Goal: Task Accomplishment & Management: Complete application form

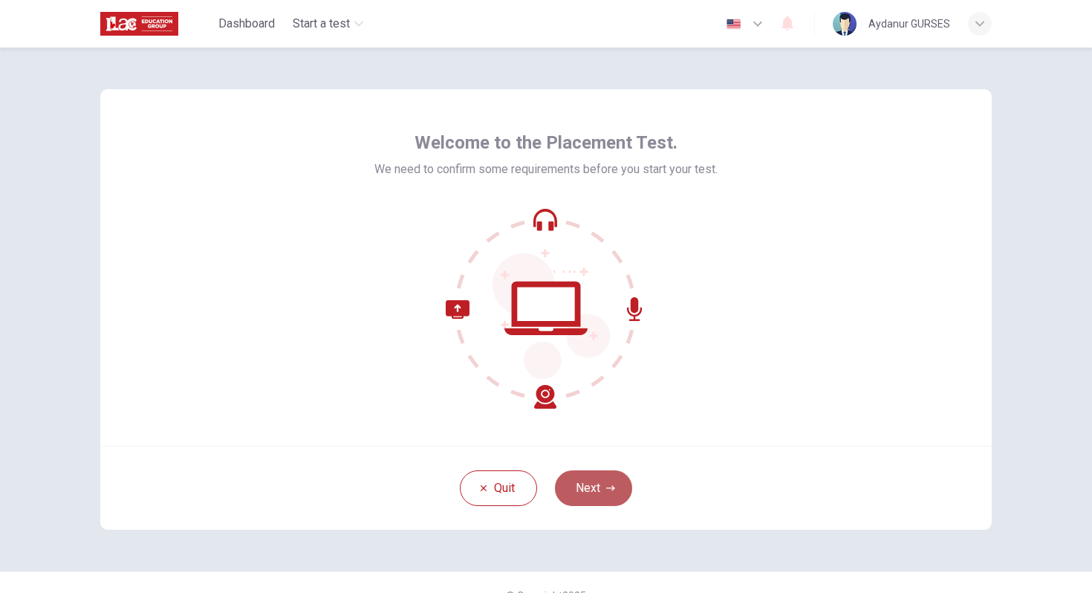
click at [594, 495] on button "Next" at bounding box center [593, 488] width 77 height 36
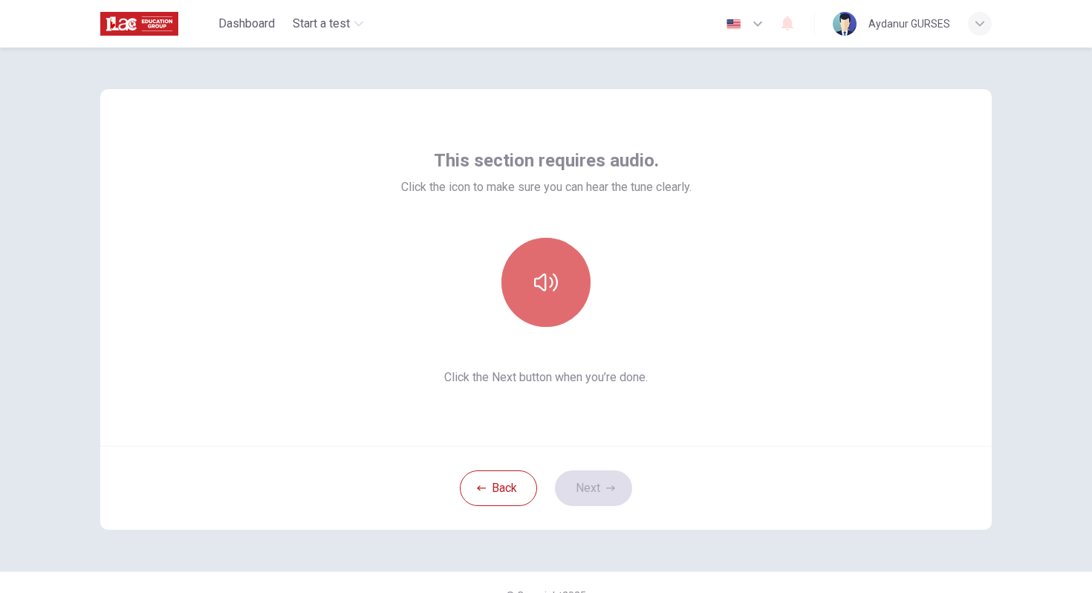
click at [524, 279] on button "button" at bounding box center [545, 282] width 89 height 89
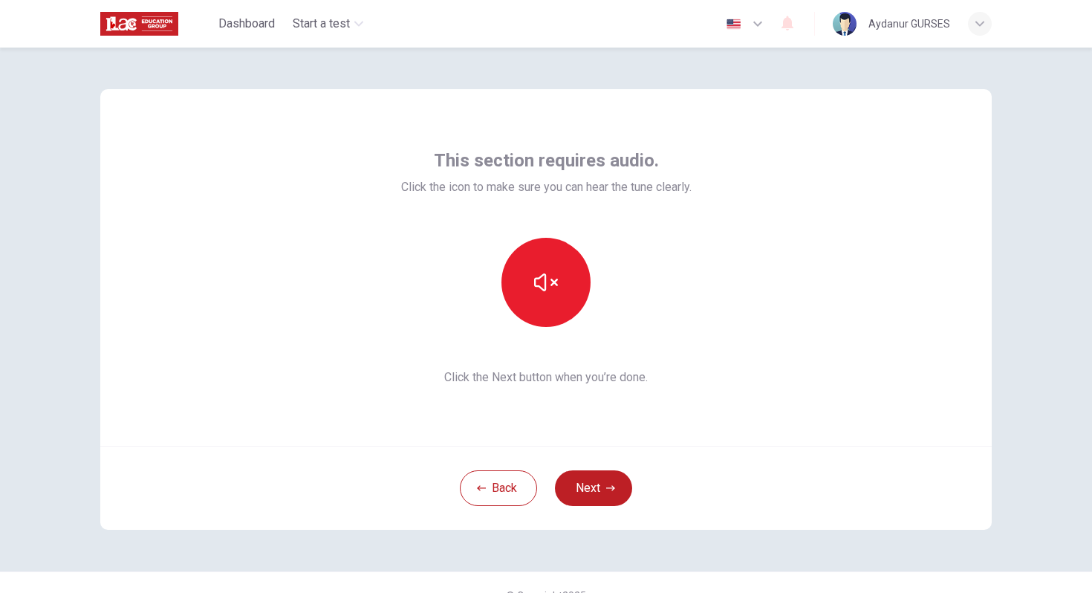
click at [595, 486] on button "Next" at bounding box center [593, 488] width 77 height 36
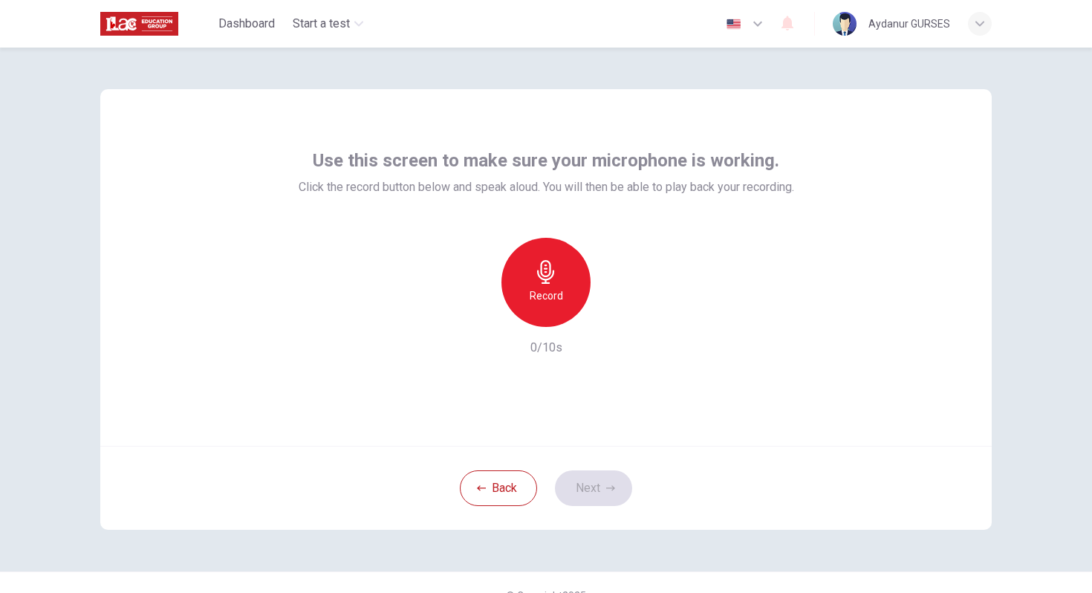
click at [541, 282] on icon "button" at bounding box center [546, 272] width 24 height 24
click at [556, 283] on icon "button" at bounding box center [546, 272] width 24 height 24
click at [607, 490] on icon "button" at bounding box center [610, 488] width 9 height 9
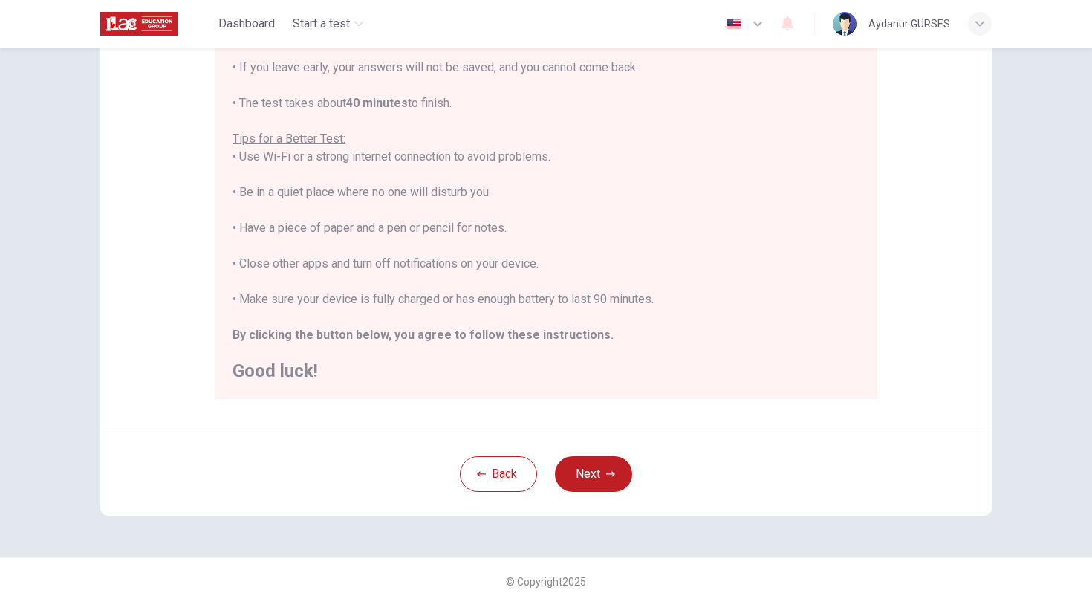
scroll to position [233, 0]
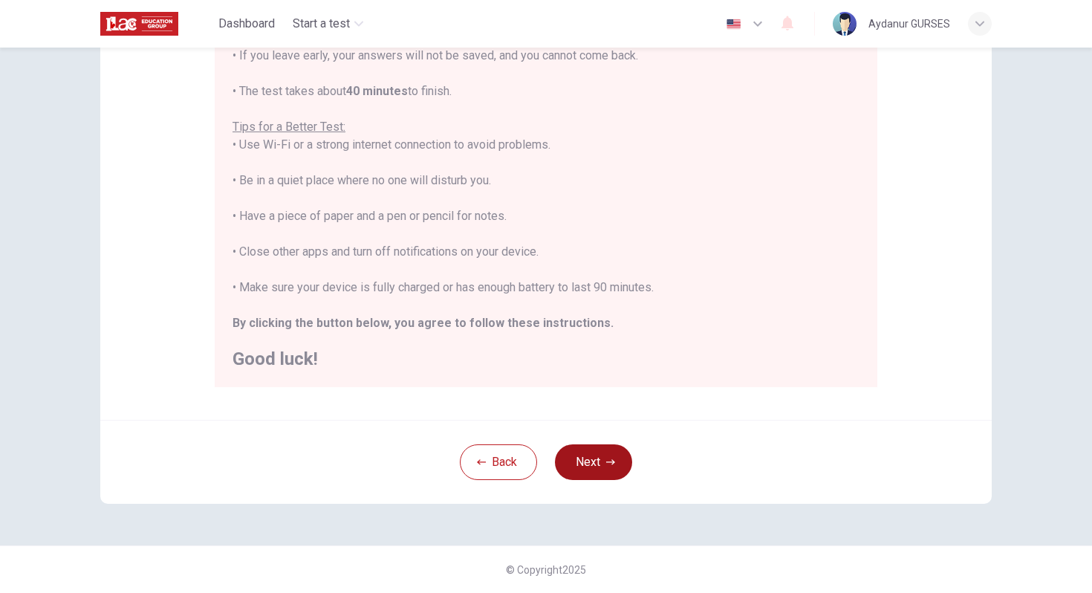
click at [608, 468] on button "Next" at bounding box center [593, 462] width 77 height 36
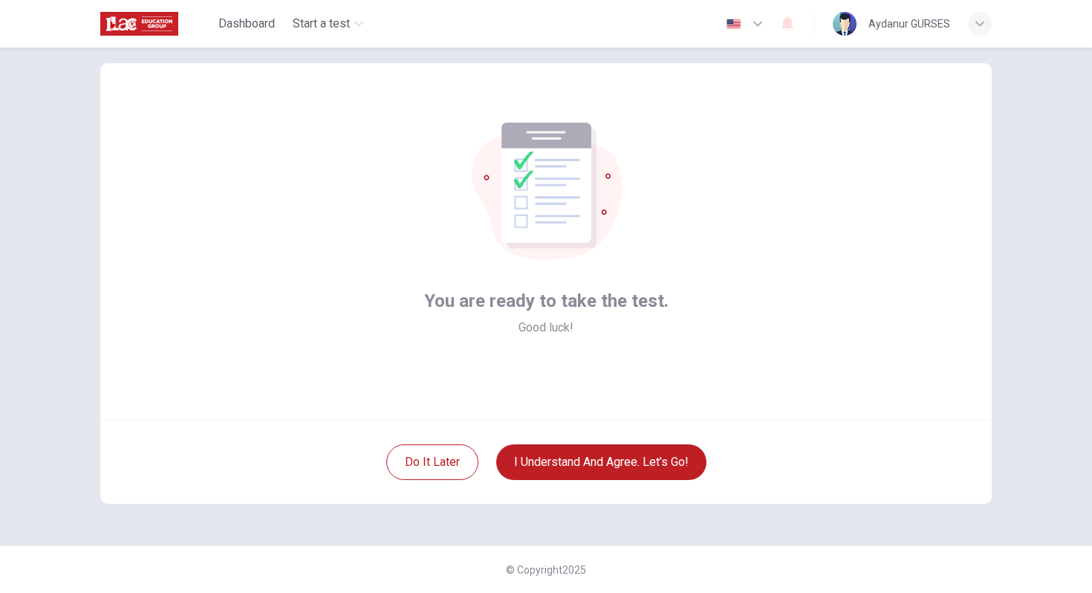
scroll to position [26, 0]
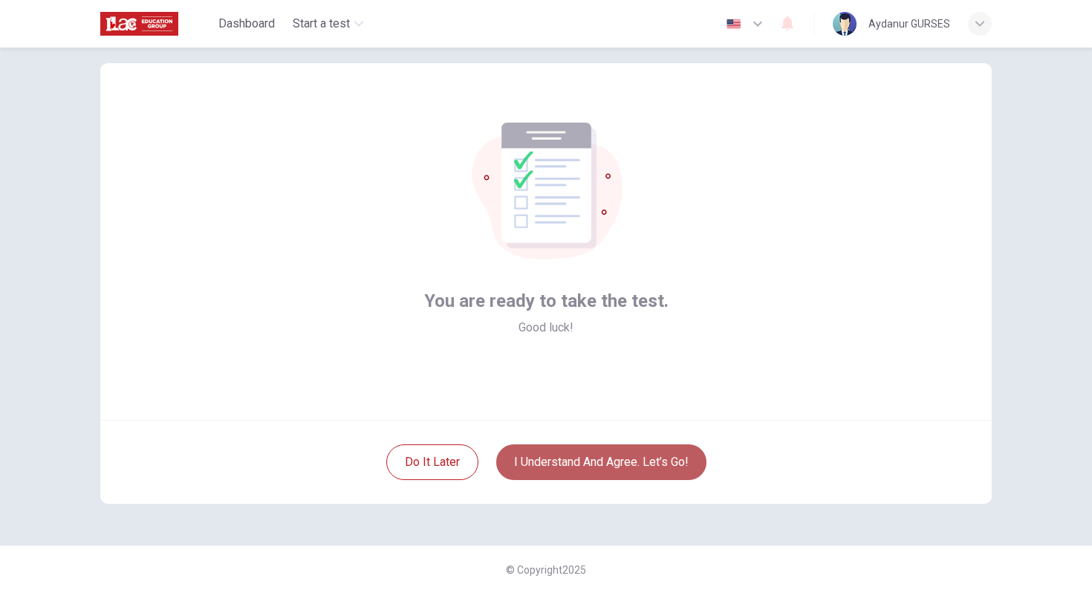
click at [586, 467] on button "I understand and agree. Let’s go!" at bounding box center [601, 462] width 210 height 36
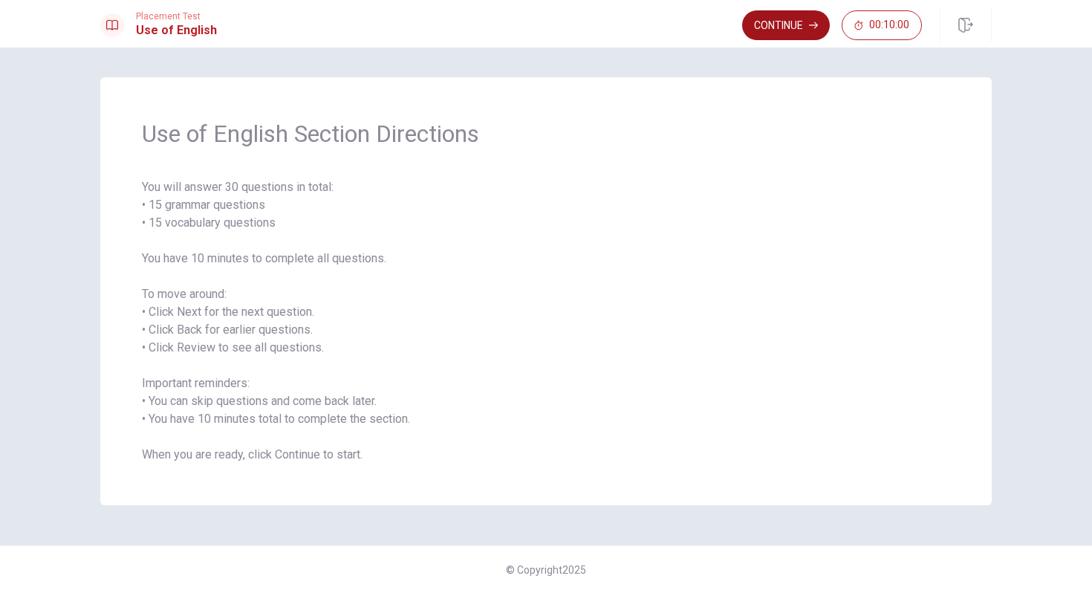
click at [795, 24] on button "Continue" at bounding box center [786, 25] width 88 height 30
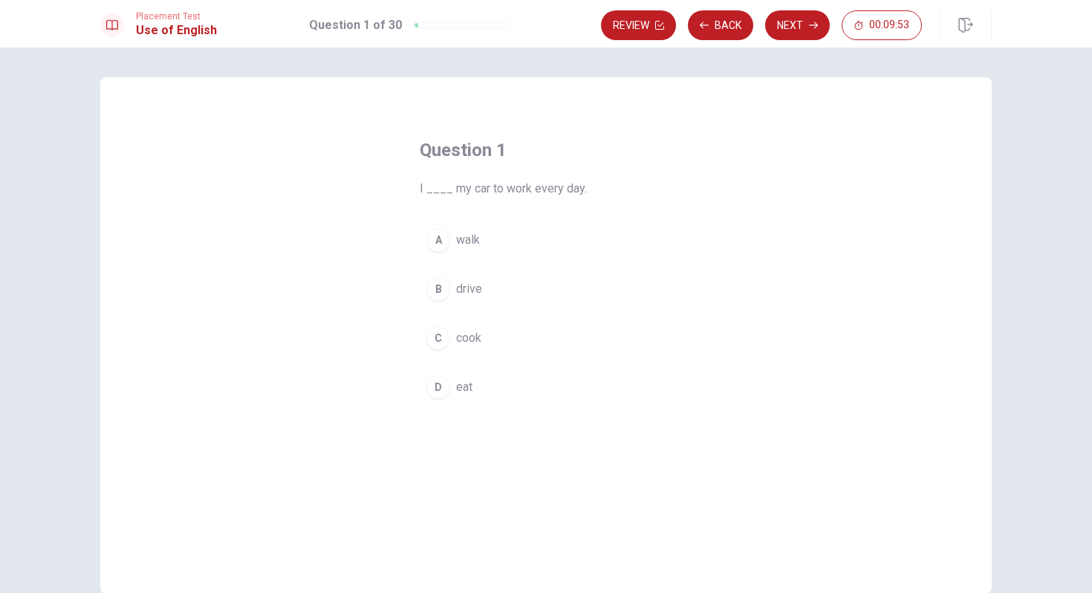
scroll to position [4, 0]
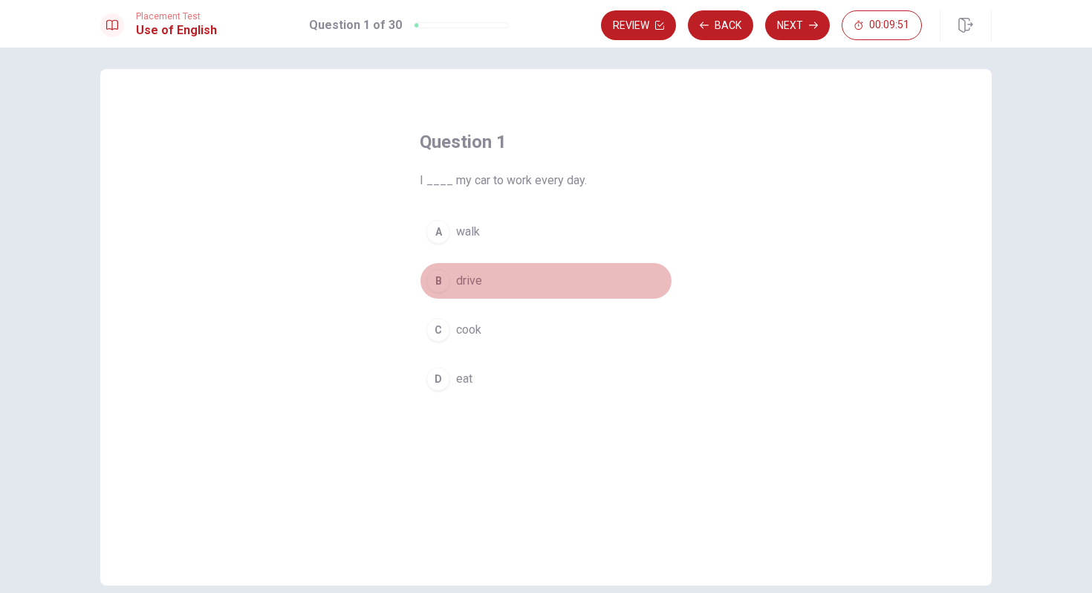
click at [469, 283] on span "drive" at bounding box center [469, 281] width 26 height 18
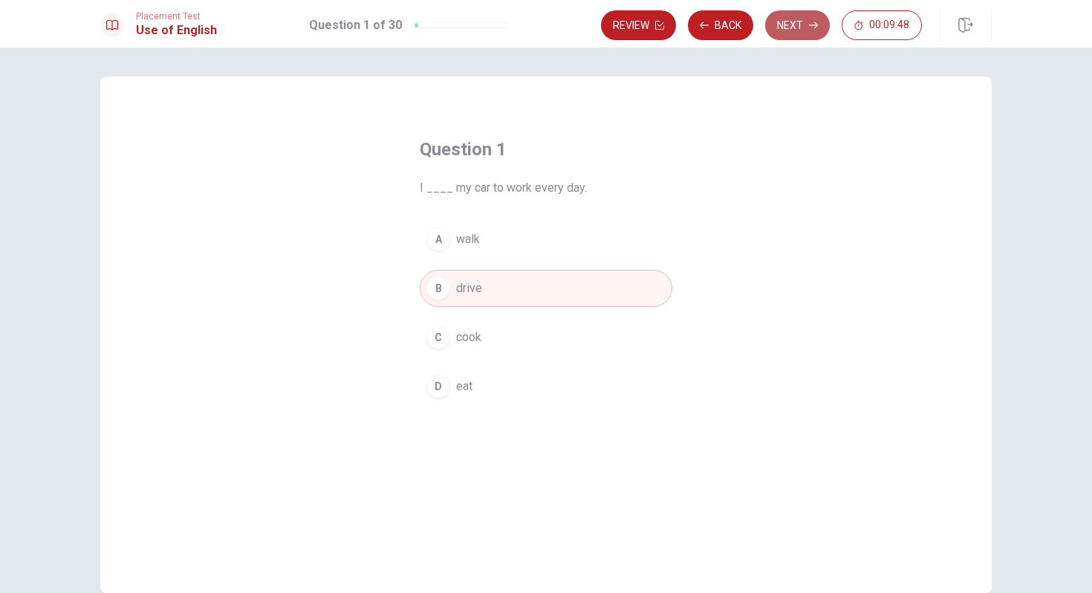
click at [797, 26] on button "Next" at bounding box center [797, 25] width 65 height 30
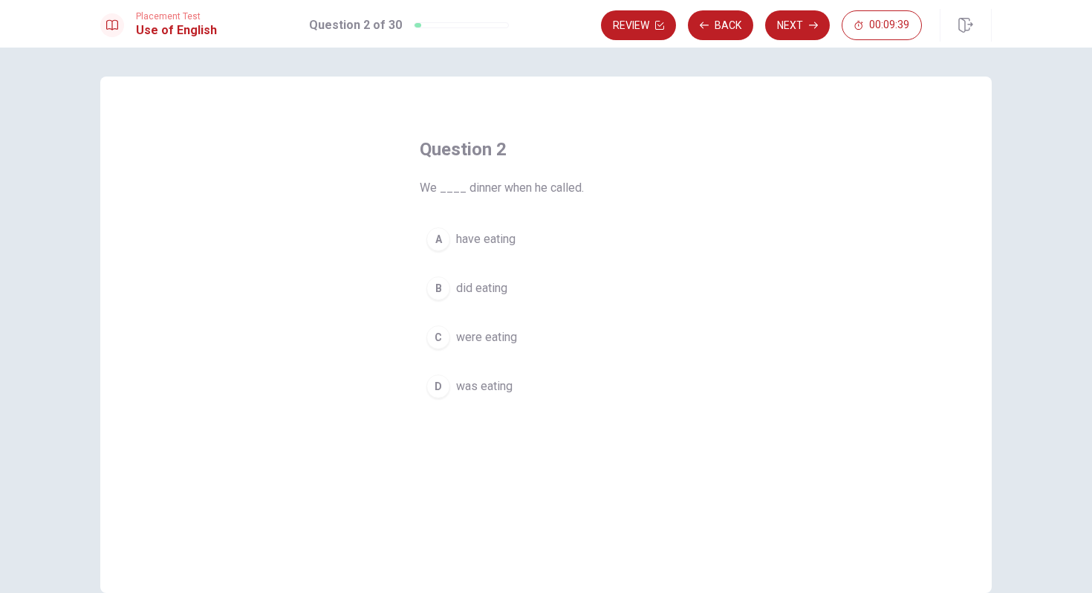
click at [484, 336] on span "were eating" at bounding box center [486, 337] width 61 height 18
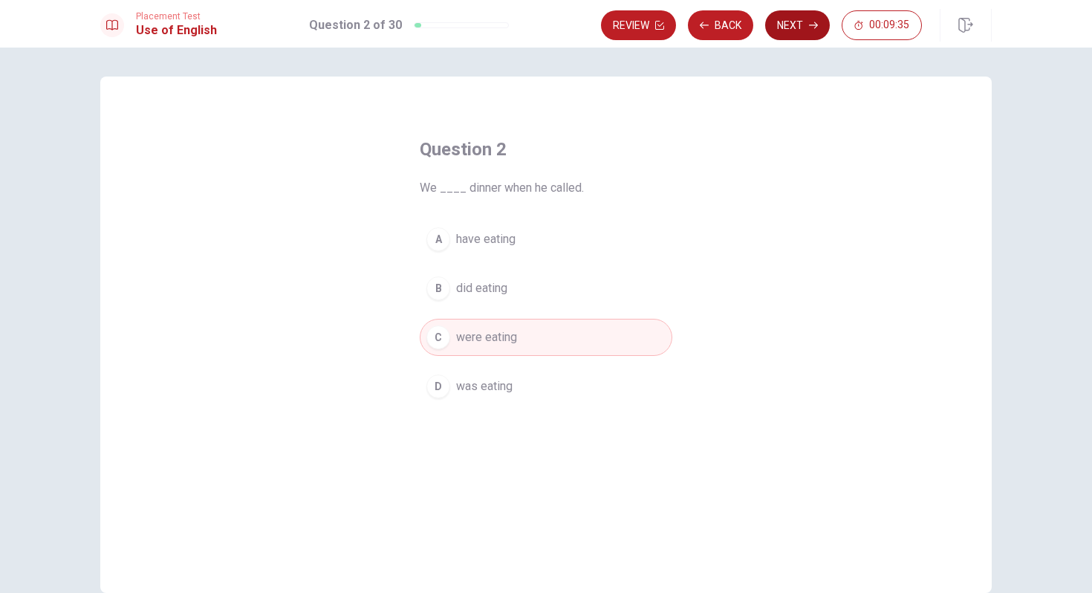
click at [792, 25] on button "Next" at bounding box center [797, 25] width 65 height 30
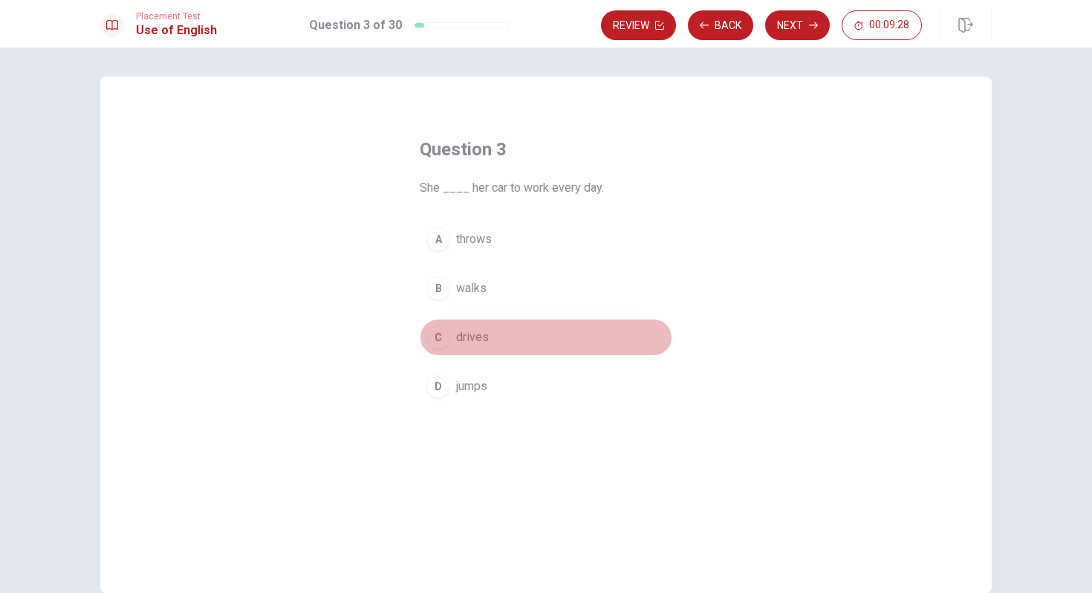
click at [481, 341] on span "drives" at bounding box center [472, 337] width 33 height 18
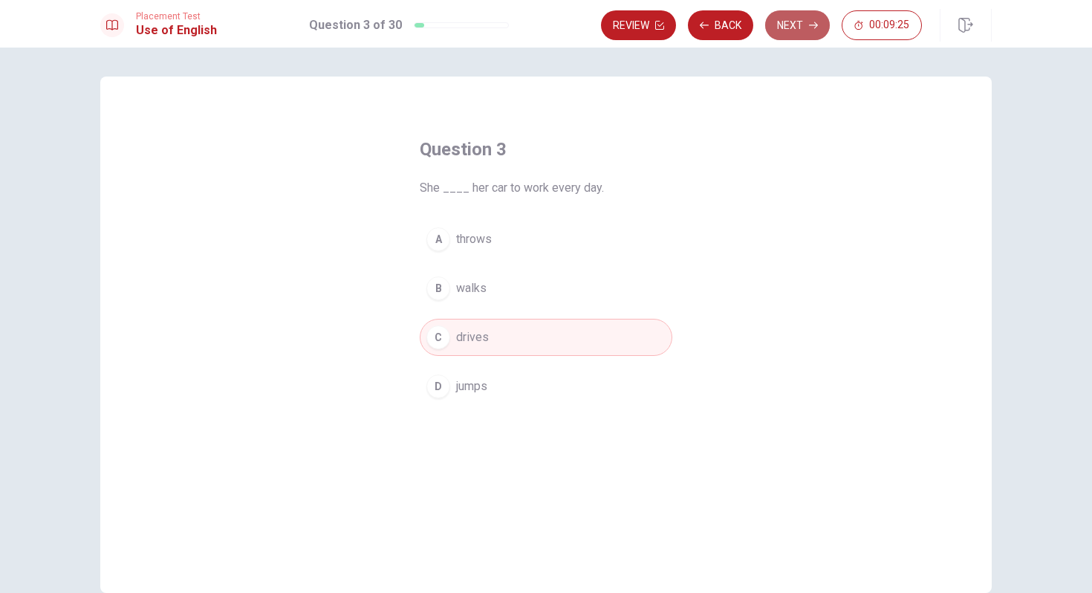
click at [792, 22] on button "Next" at bounding box center [797, 25] width 65 height 30
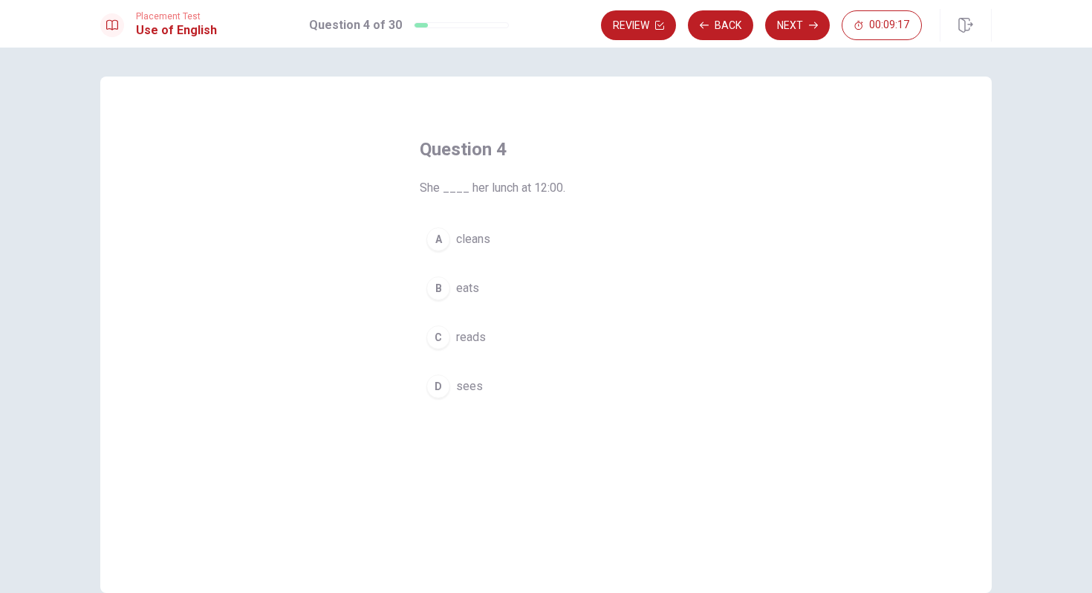
click at [464, 284] on span "eats" at bounding box center [467, 288] width 23 height 18
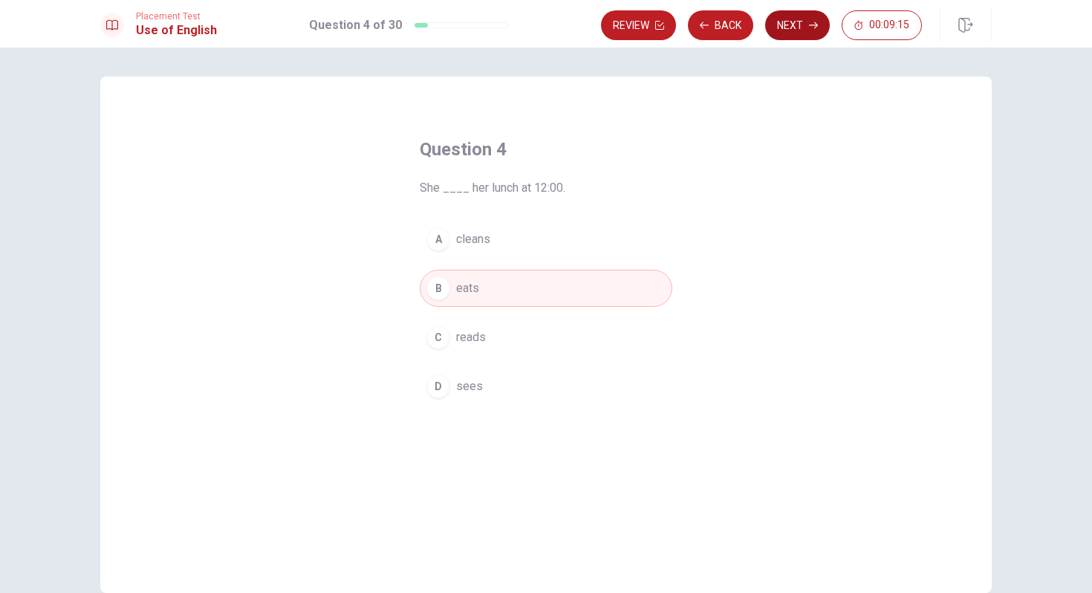
click at [784, 21] on button "Next" at bounding box center [797, 25] width 65 height 30
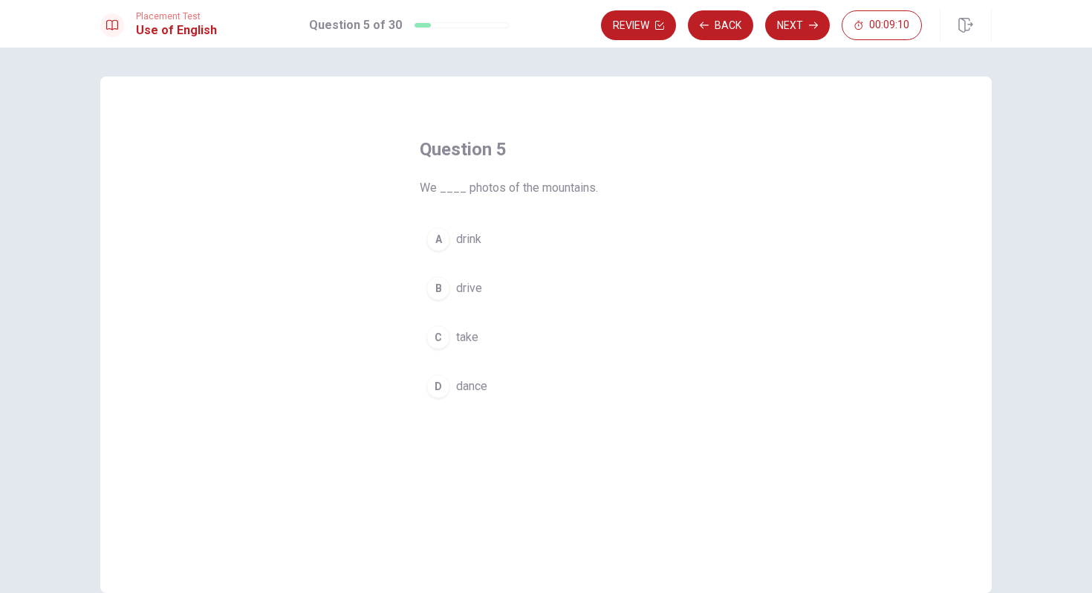
click at [474, 336] on span "take" at bounding box center [467, 337] width 22 height 18
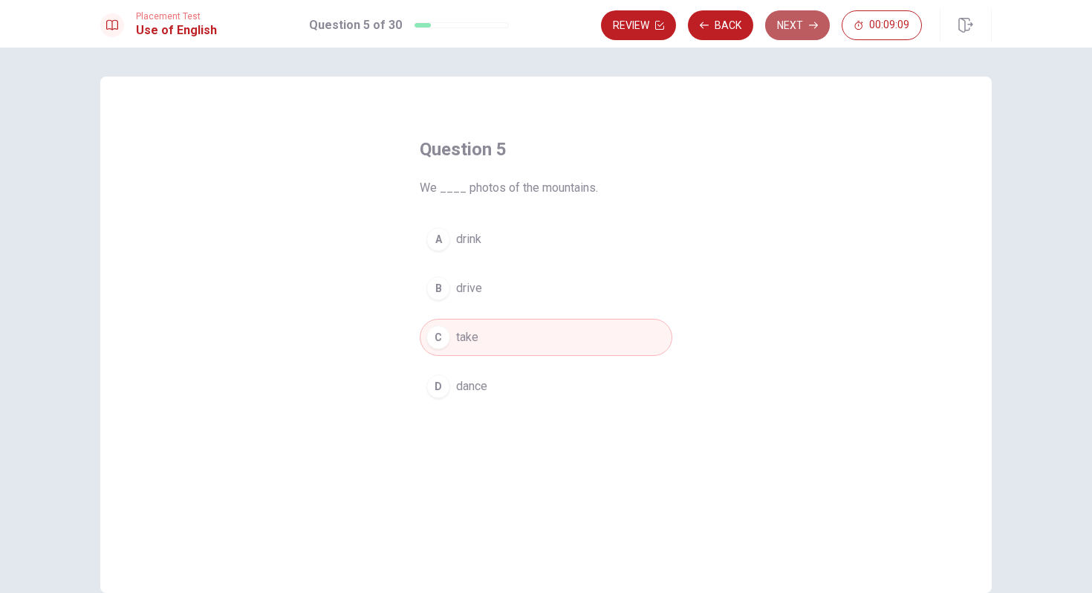
click at [798, 21] on button "Next" at bounding box center [797, 25] width 65 height 30
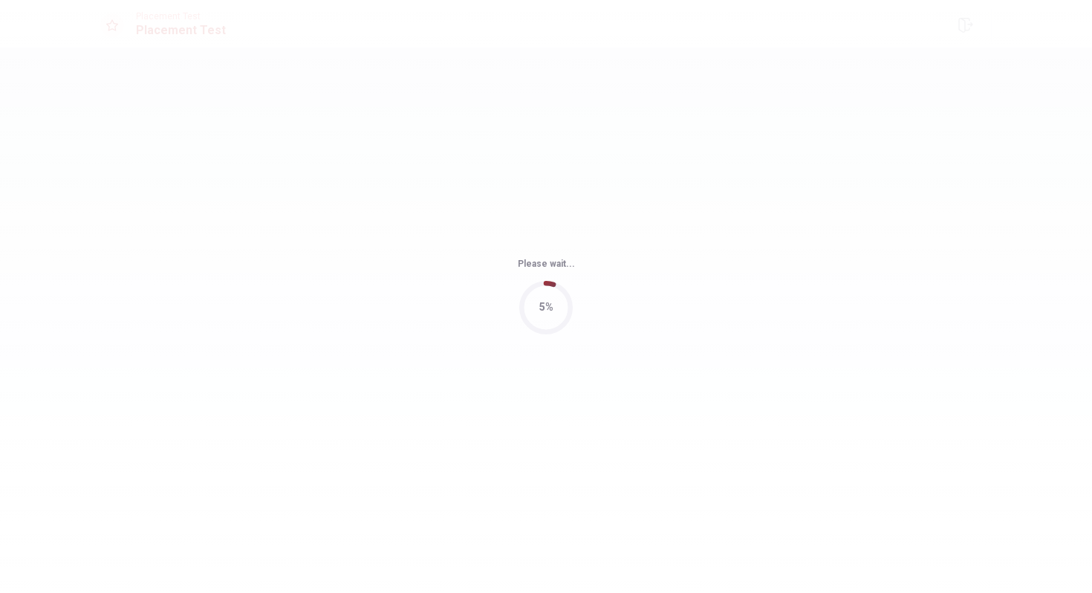
scroll to position [0, 0]
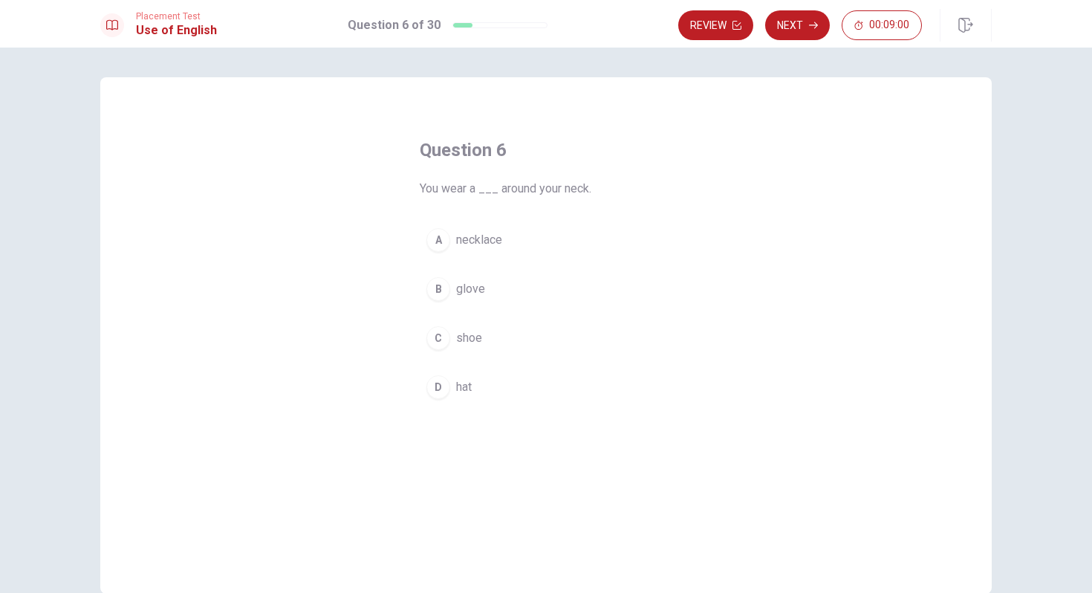
click at [446, 238] on div "A" at bounding box center [438, 240] width 24 height 24
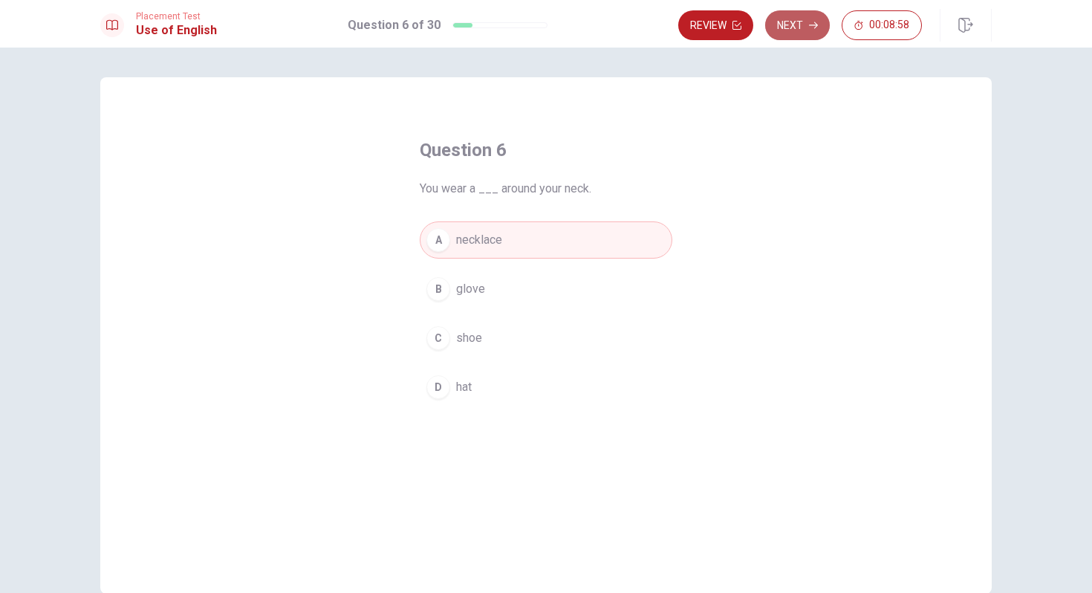
click at [796, 23] on button "Next" at bounding box center [797, 25] width 65 height 30
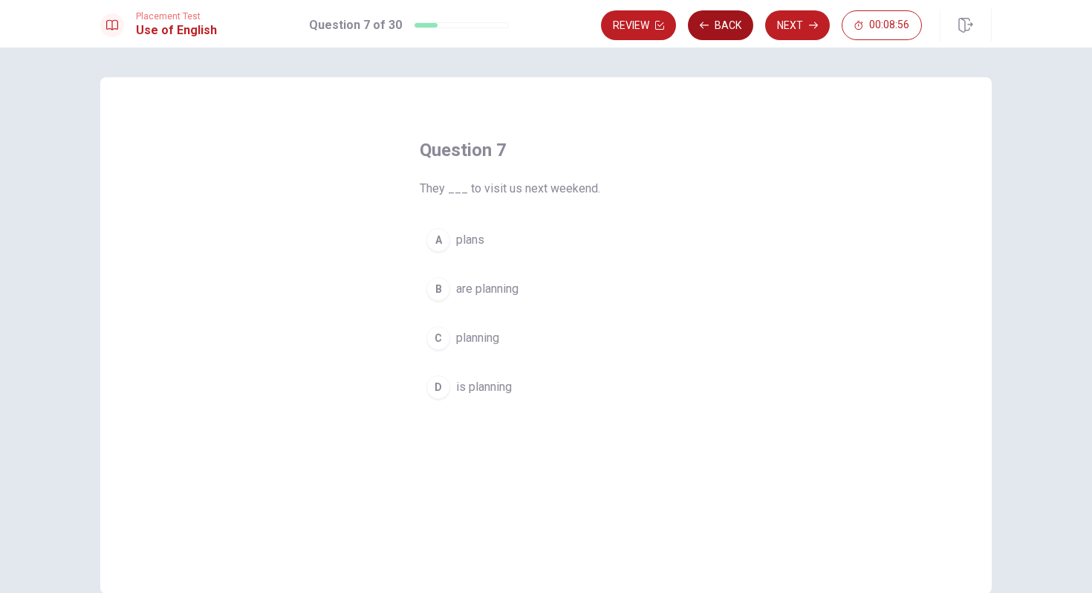
click at [716, 22] on button "Back" at bounding box center [720, 25] width 65 height 30
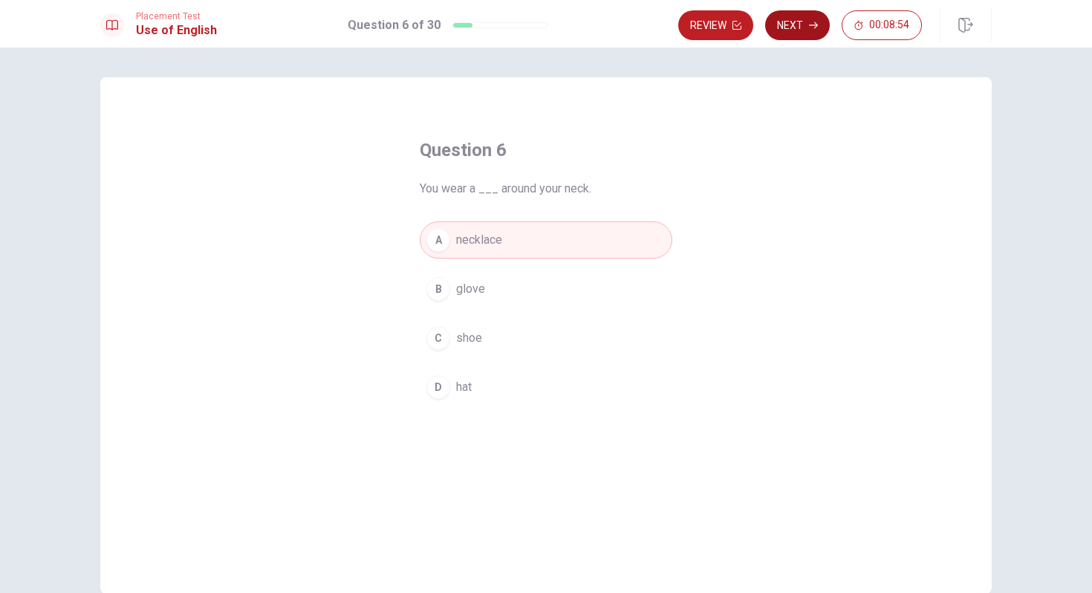
click at [782, 22] on button "Next" at bounding box center [797, 25] width 65 height 30
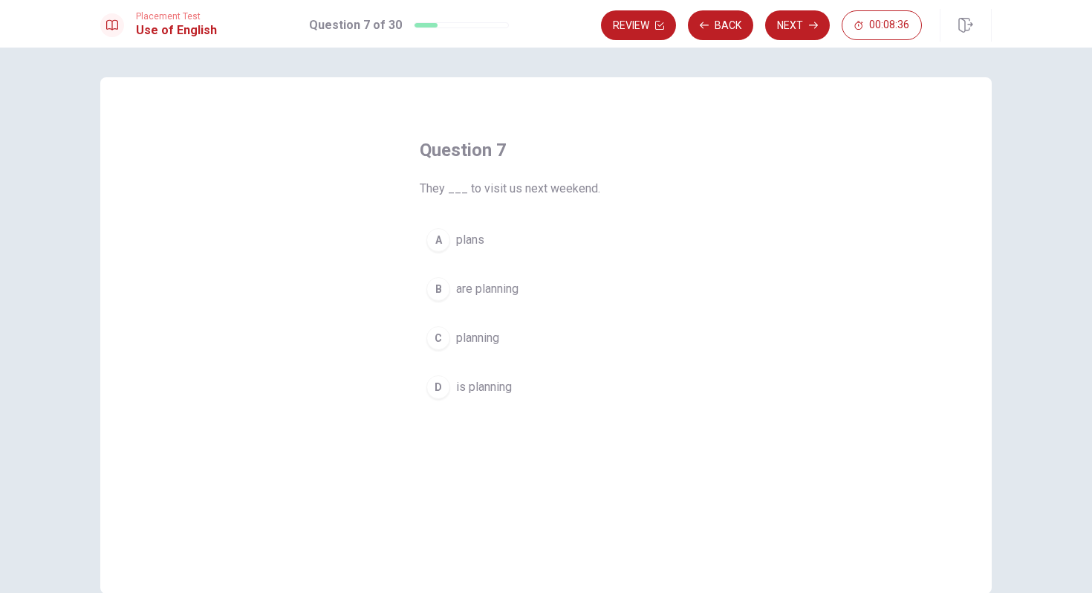
click at [512, 289] on span "are planning" at bounding box center [487, 289] width 62 height 18
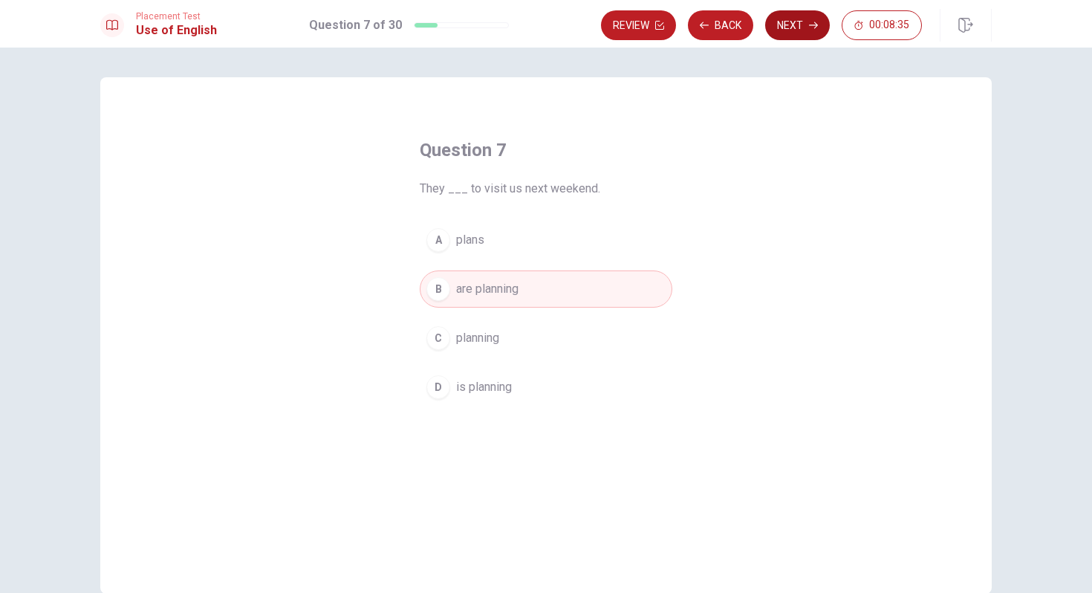
click at [784, 25] on button "Next" at bounding box center [797, 25] width 65 height 30
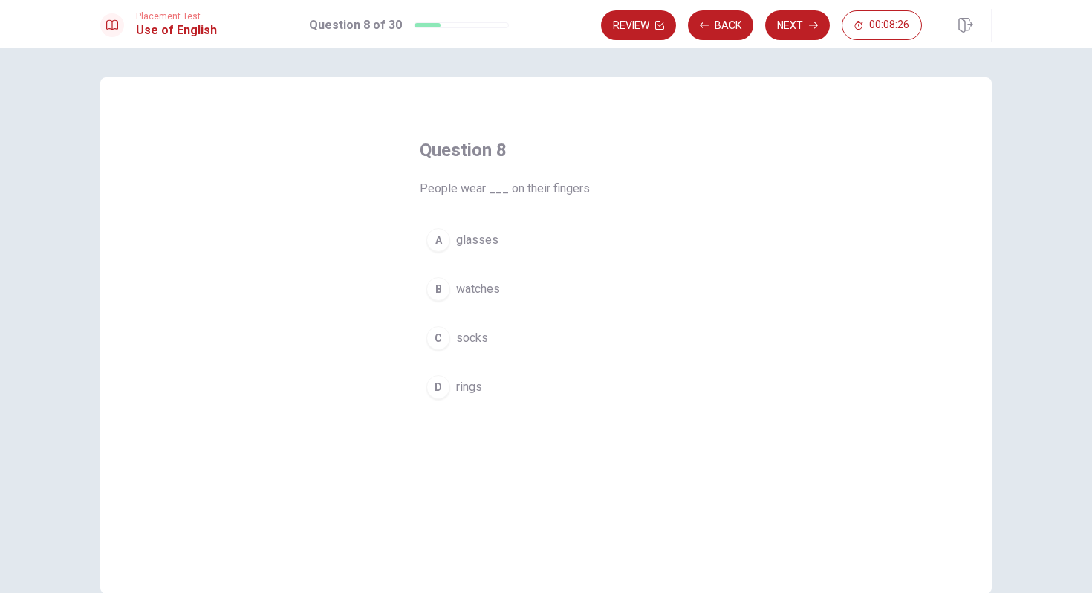
click at [471, 385] on span "rings" at bounding box center [469, 387] width 26 height 18
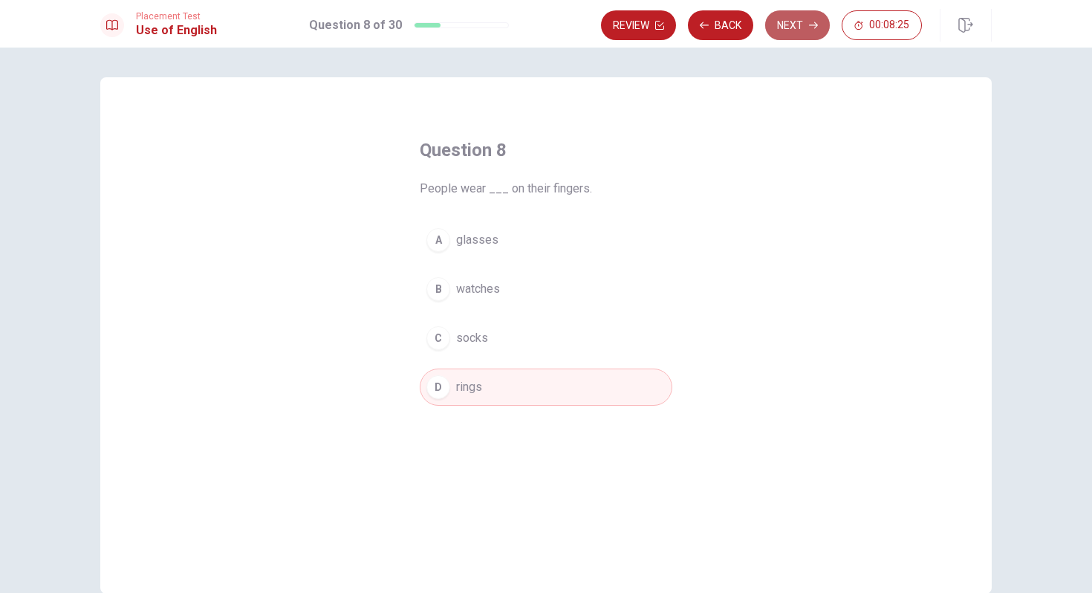
click at [790, 18] on button "Next" at bounding box center [797, 25] width 65 height 30
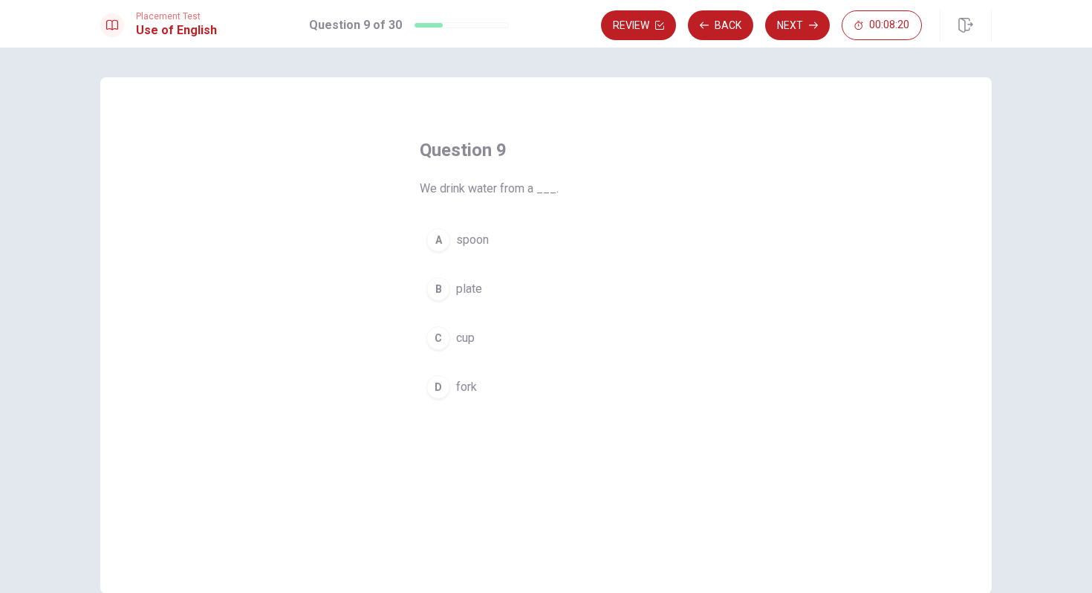
click at [452, 339] on button "C cup" at bounding box center [546, 337] width 253 height 37
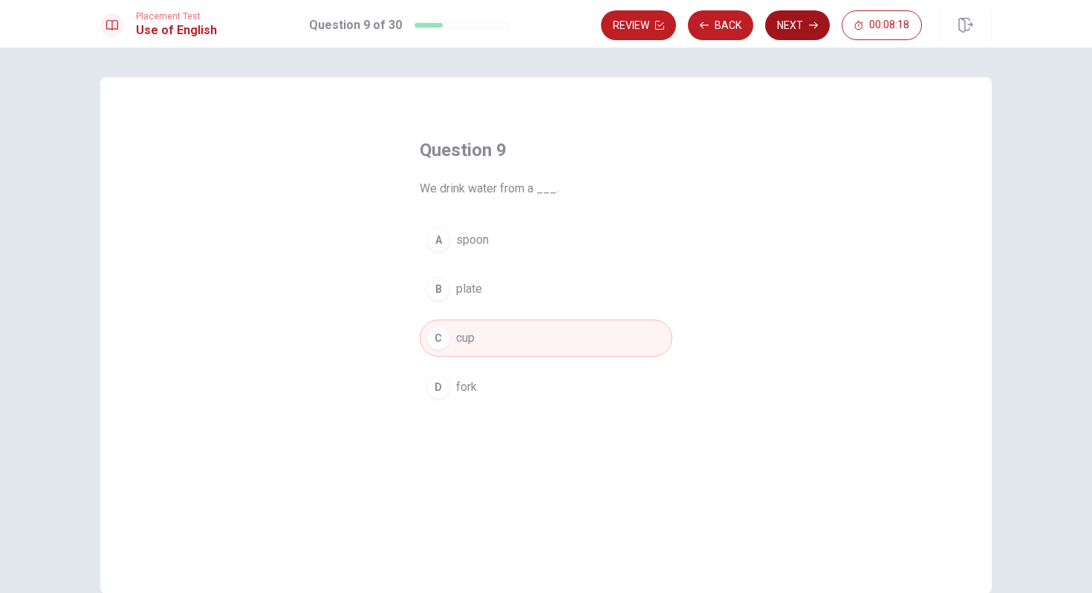
click at [797, 26] on button "Next" at bounding box center [797, 25] width 65 height 30
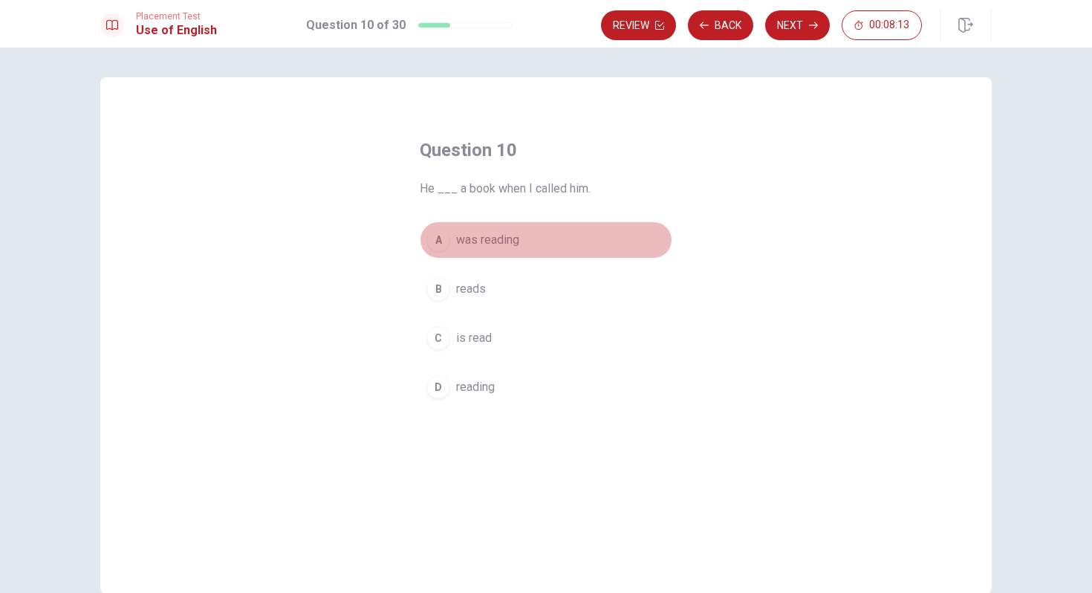
click at [504, 238] on span "was reading" at bounding box center [487, 240] width 63 height 18
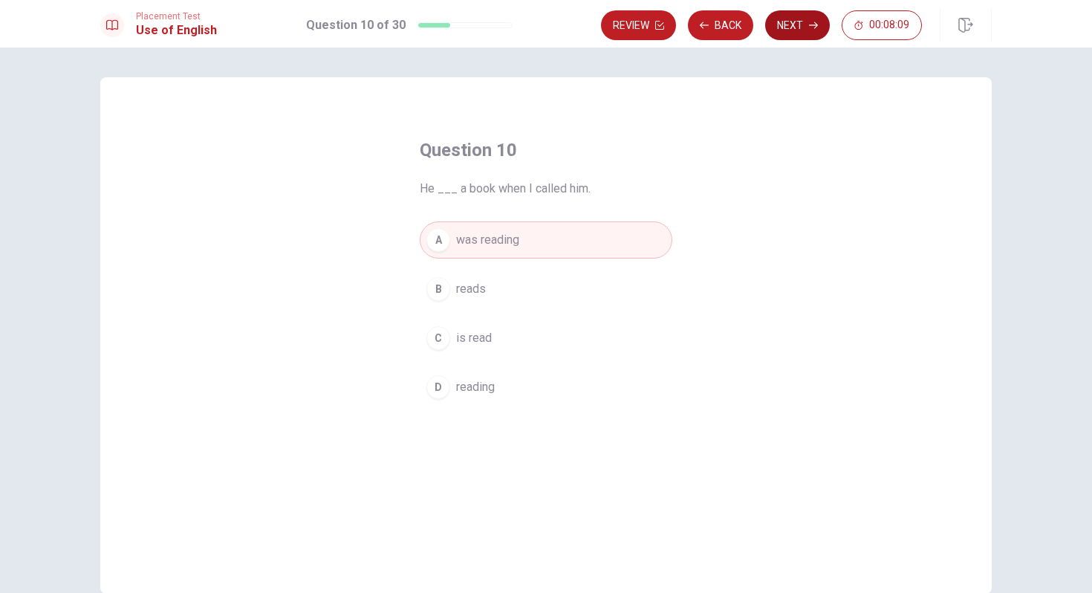
click at [782, 18] on button "Next" at bounding box center [797, 25] width 65 height 30
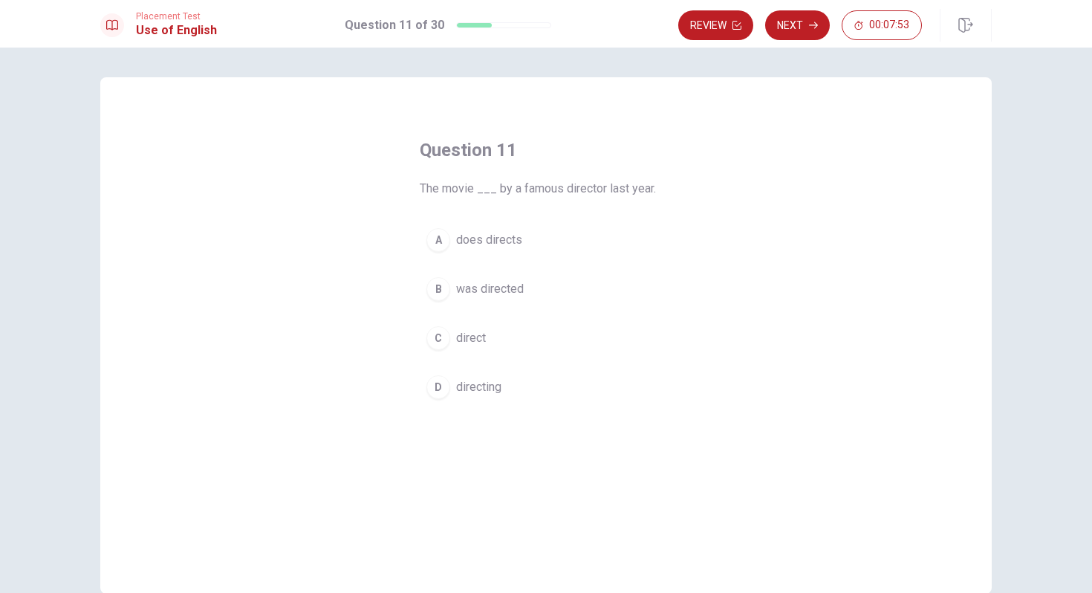
click at [481, 300] on button "B was directed" at bounding box center [546, 288] width 253 height 37
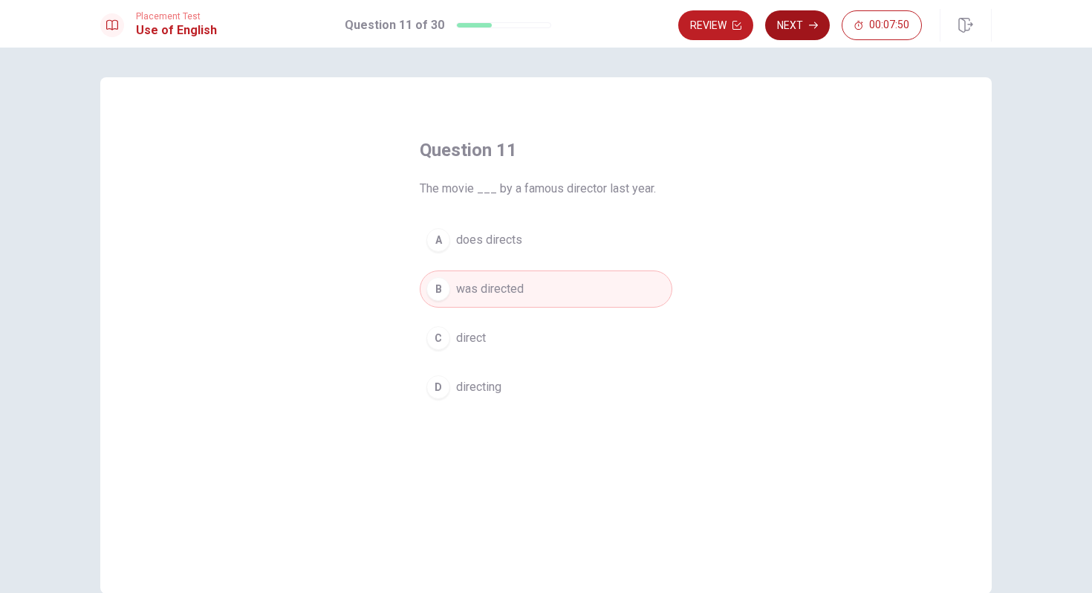
click at [803, 27] on button "Next" at bounding box center [797, 25] width 65 height 30
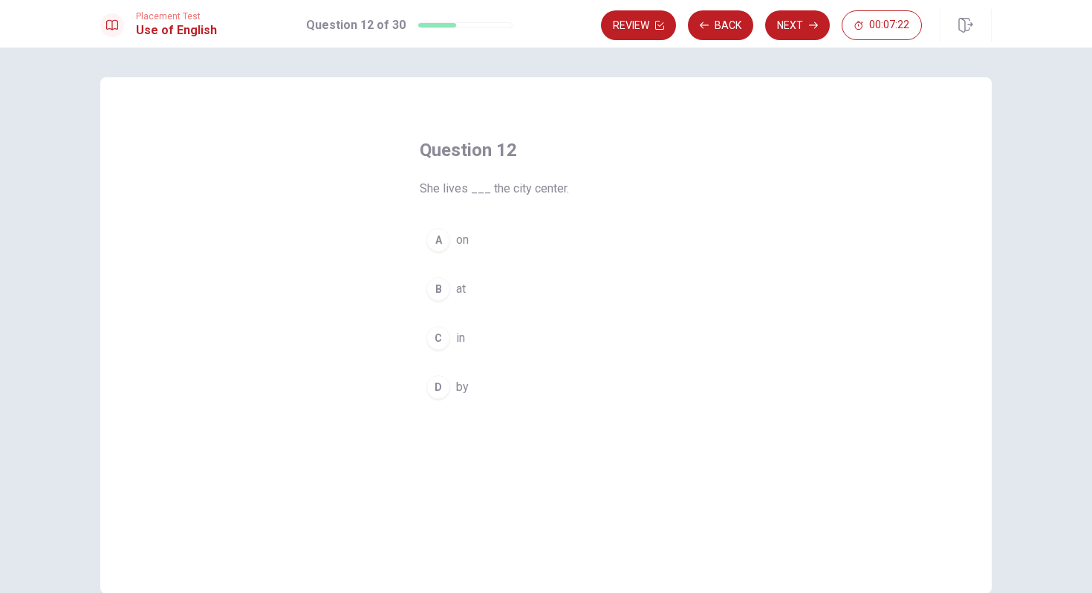
click at [454, 336] on button "C in" at bounding box center [546, 337] width 253 height 37
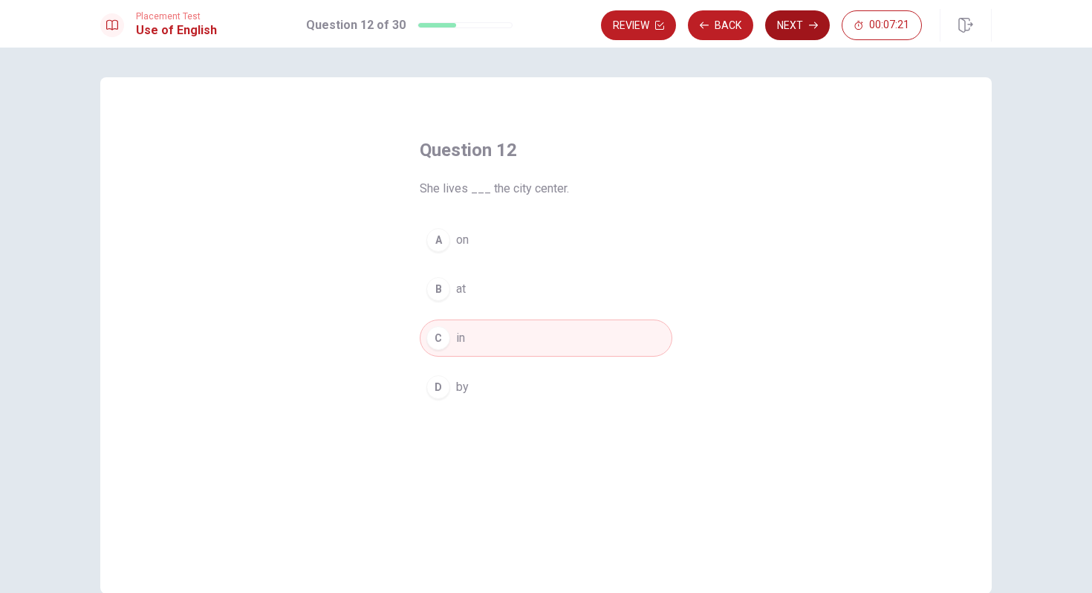
click at [801, 29] on button "Next" at bounding box center [797, 25] width 65 height 30
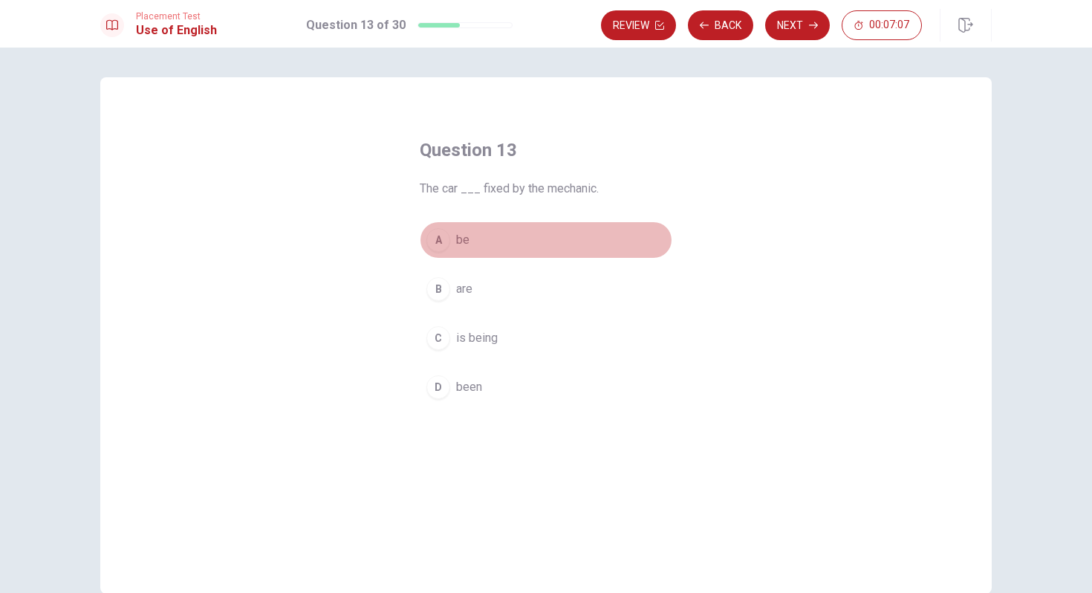
click at [459, 242] on span "be" at bounding box center [462, 240] width 13 height 18
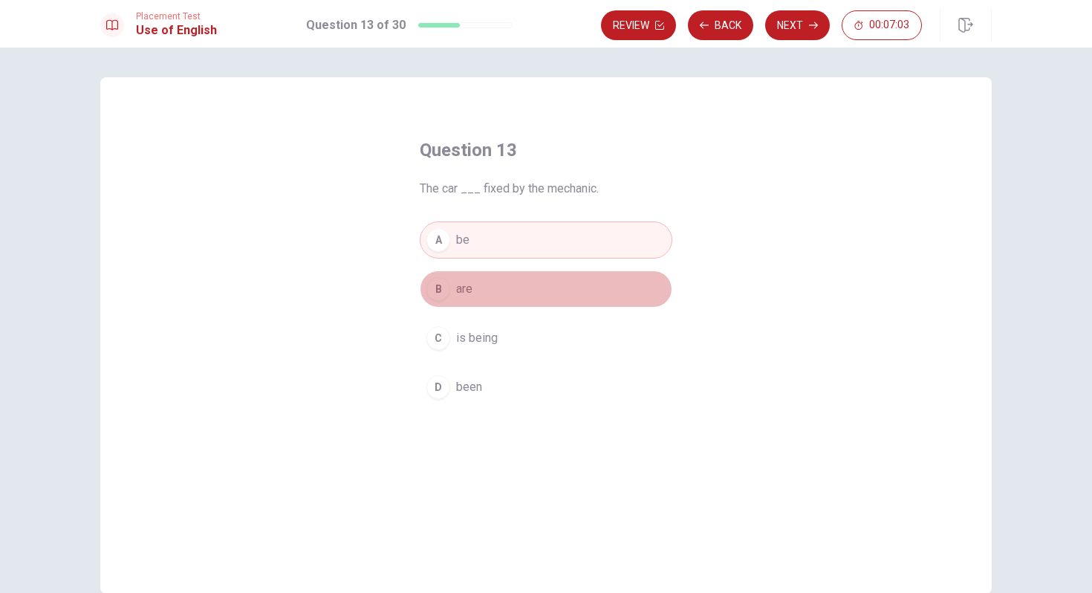
click at [469, 282] on span "are" at bounding box center [464, 289] width 16 height 18
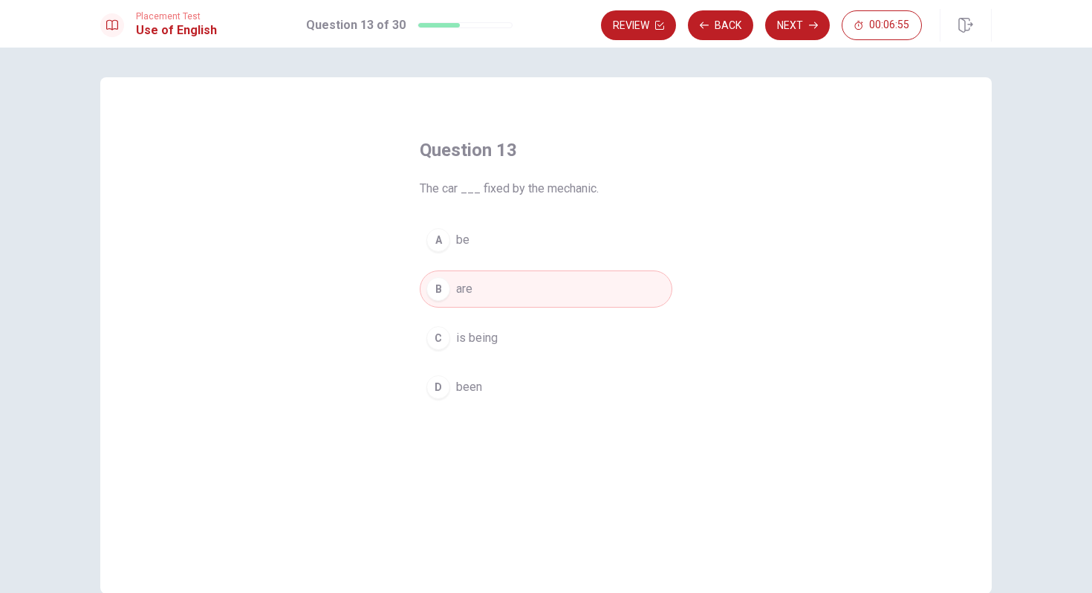
click at [486, 237] on button "A be" at bounding box center [546, 239] width 253 height 37
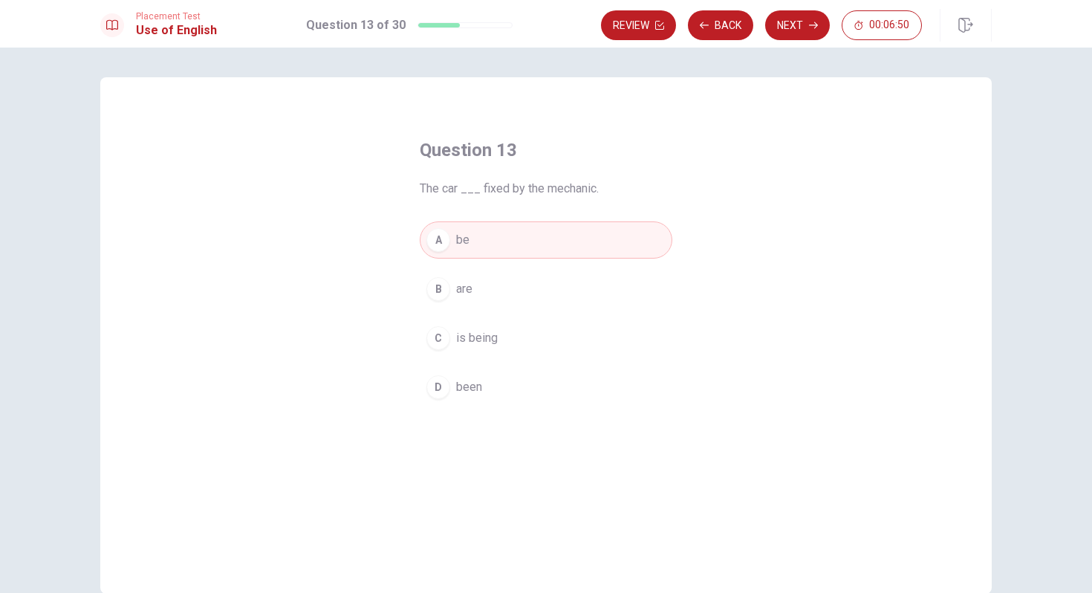
click at [478, 390] on span "been" at bounding box center [469, 387] width 26 height 18
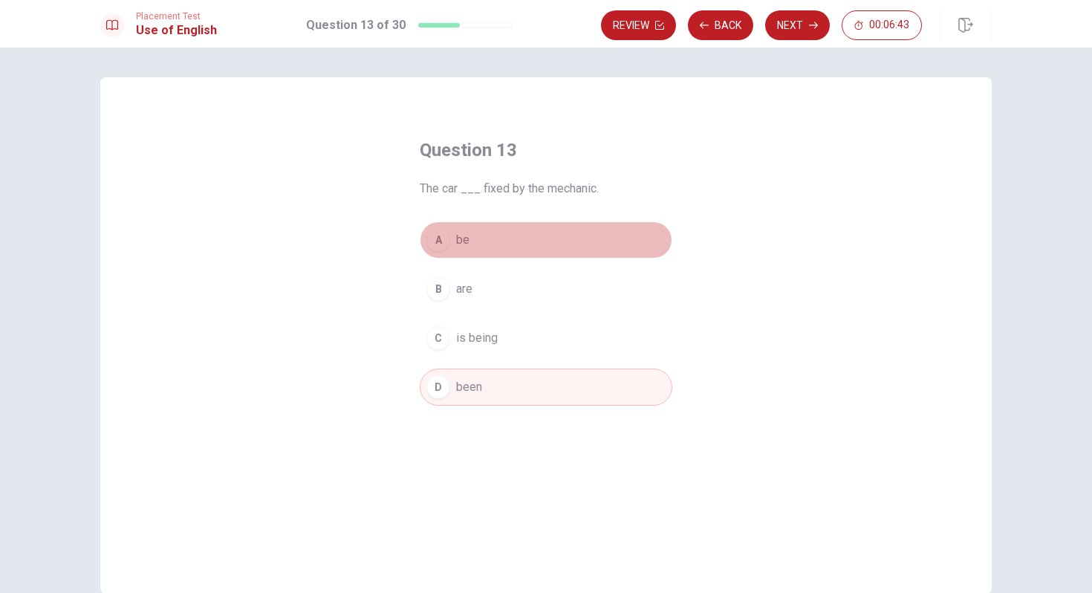
drag, startPoint x: 471, startPoint y: 241, endPoint x: 629, endPoint y: 107, distance: 207.1
click at [472, 240] on button "A be" at bounding box center [546, 239] width 253 height 37
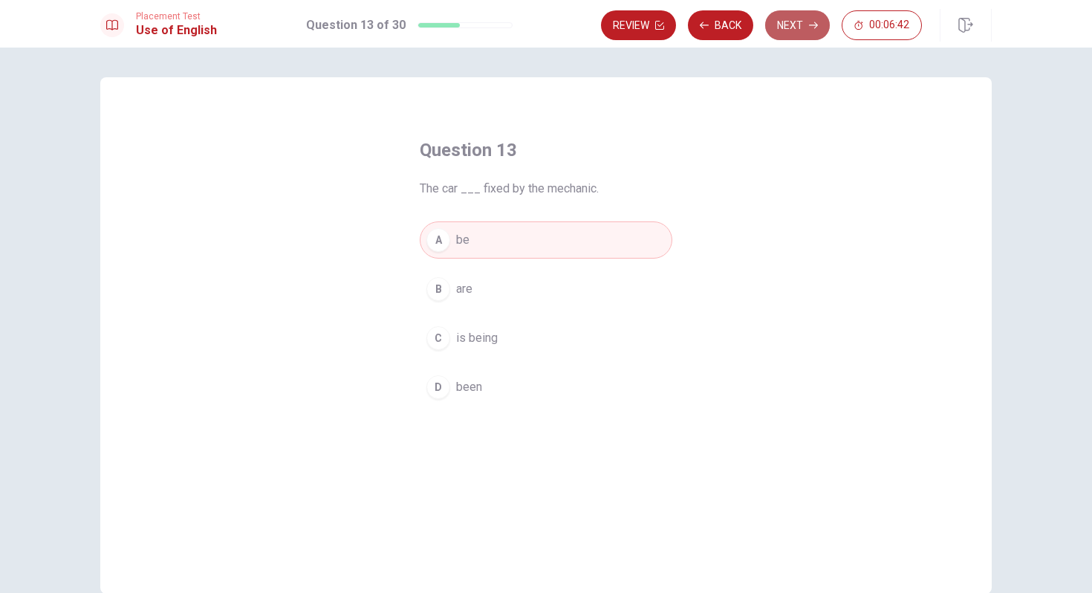
click at [800, 23] on button "Next" at bounding box center [797, 25] width 65 height 30
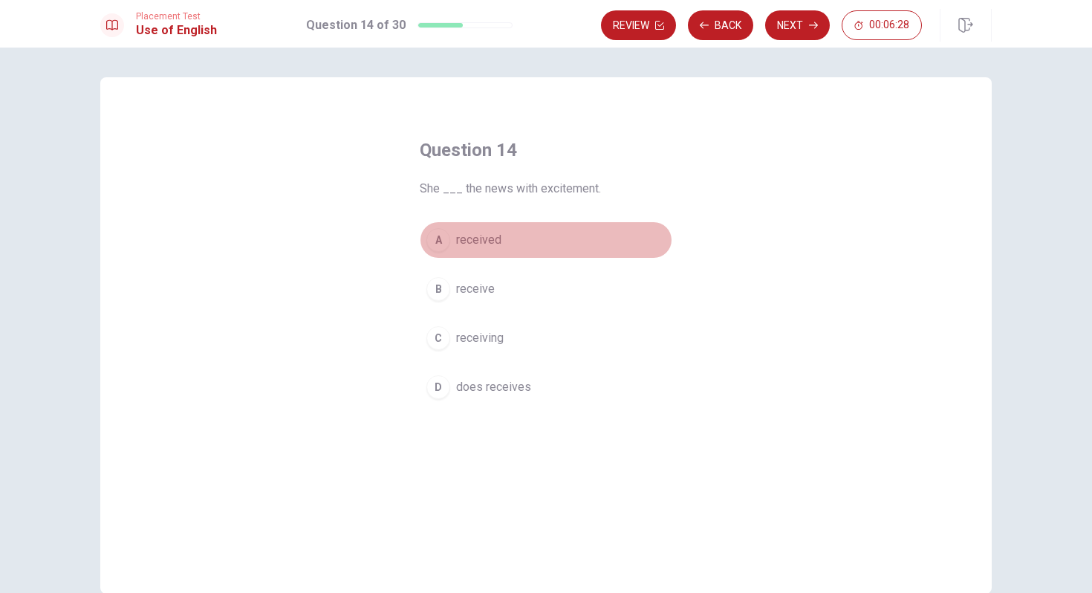
click at [492, 238] on span "received" at bounding box center [478, 240] width 45 height 18
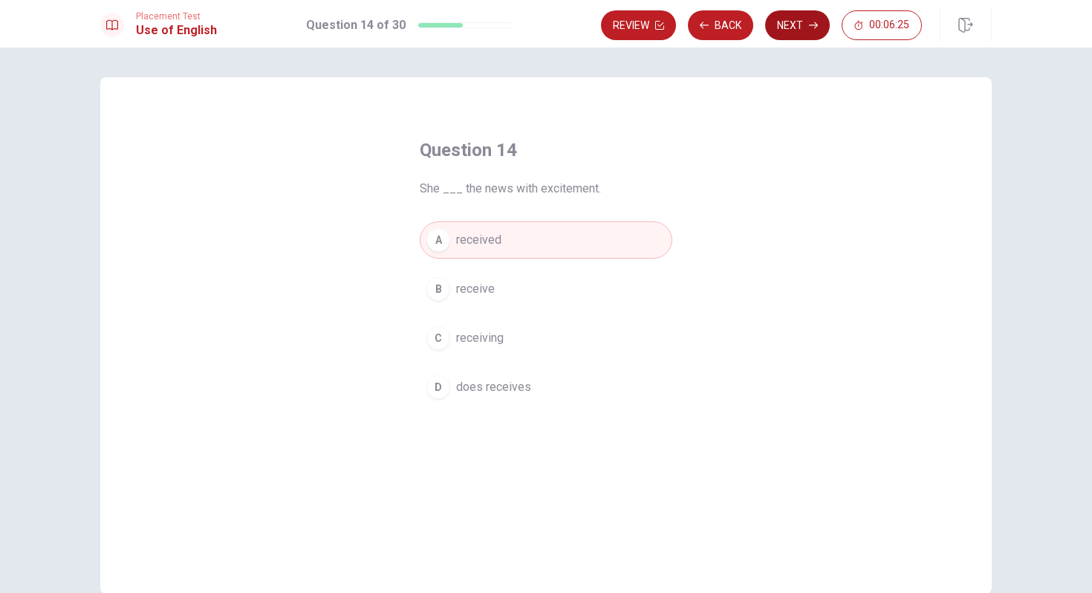
click at [782, 21] on button "Next" at bounding box center [797, 25] width 65 height 30
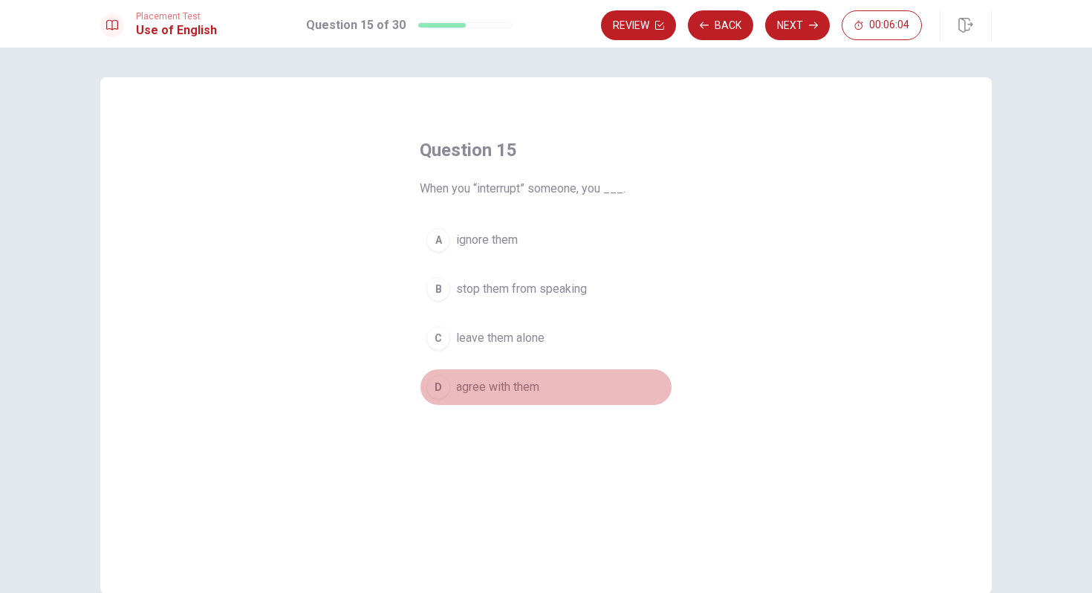
click at [489, 385] on span "agree with them" at bounding box center [497, 387] width 83 height 18
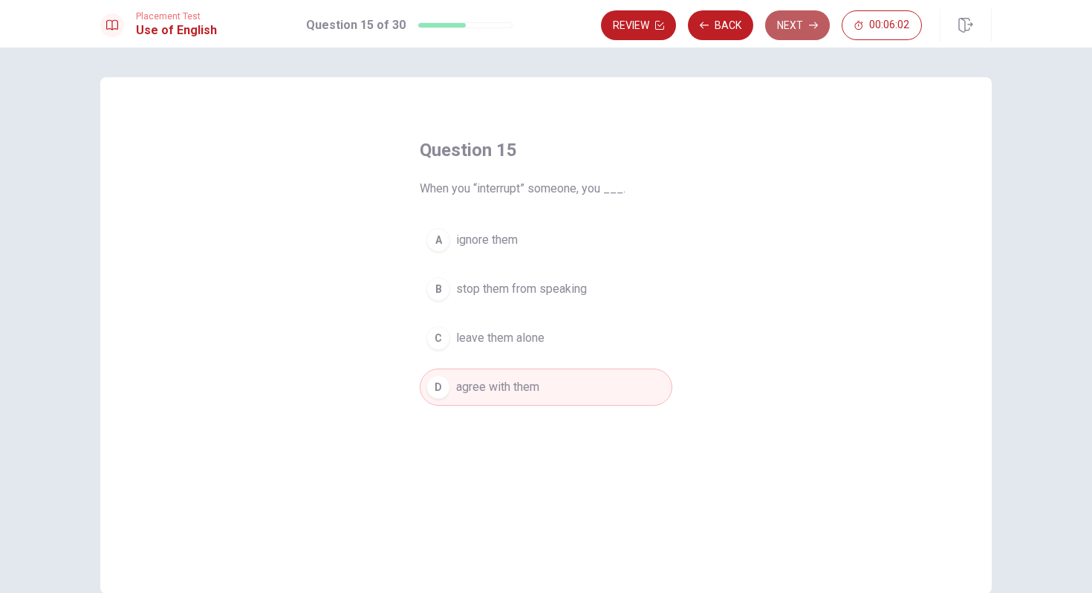
click at [790, 24] on button "Next" at bounding box center [797, 25] width 65 height 30
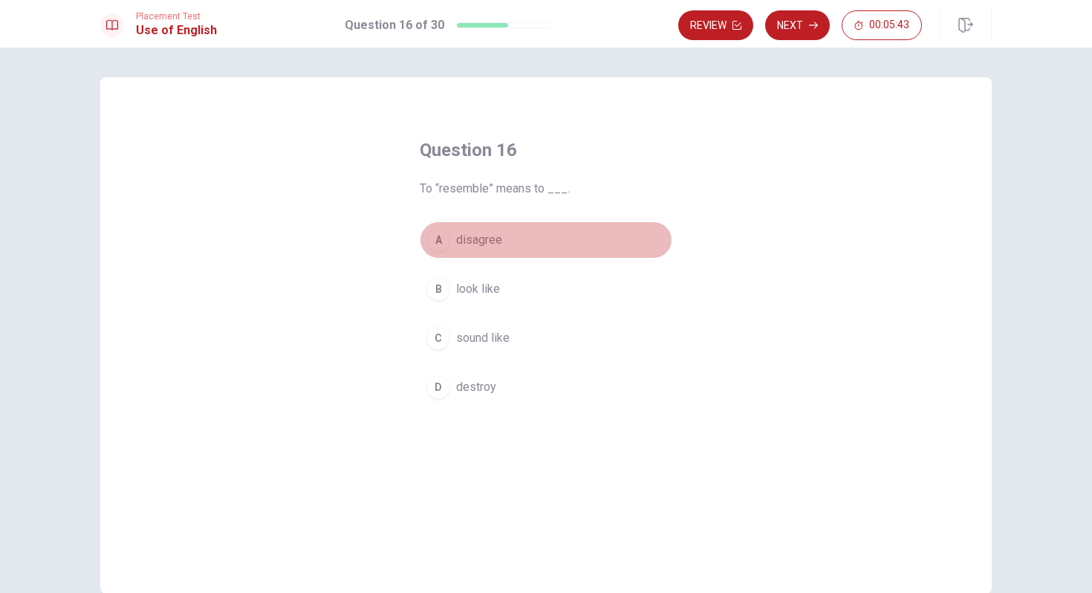
click at [485, 240] on span "disagree" at bounding box center [479, 240] width 46 height 18
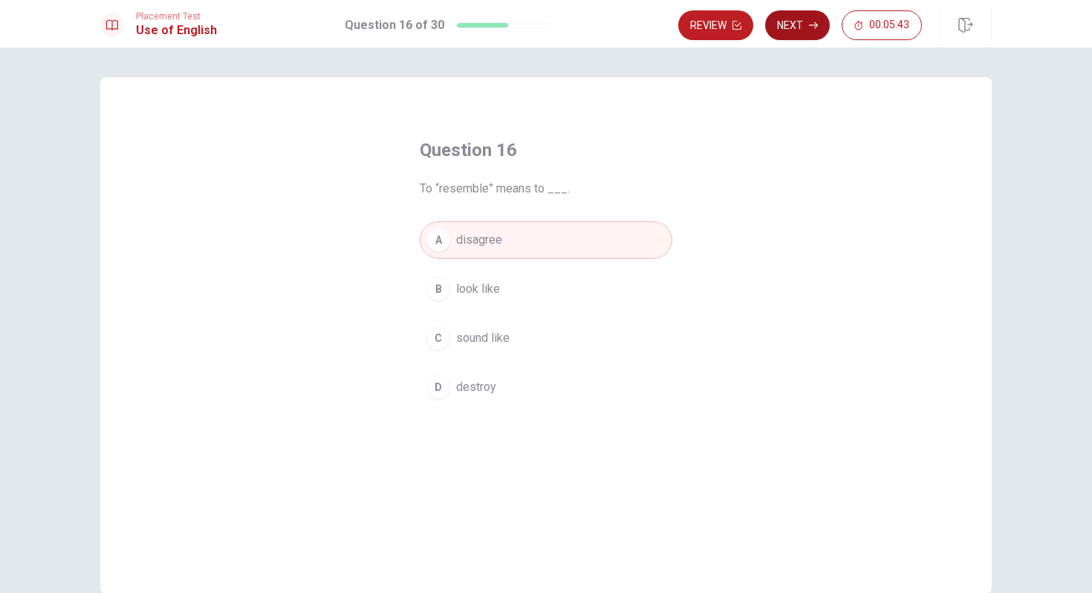
click at [810, 16] on button "Next" at bounding box center [797, 25] width 65 height 30
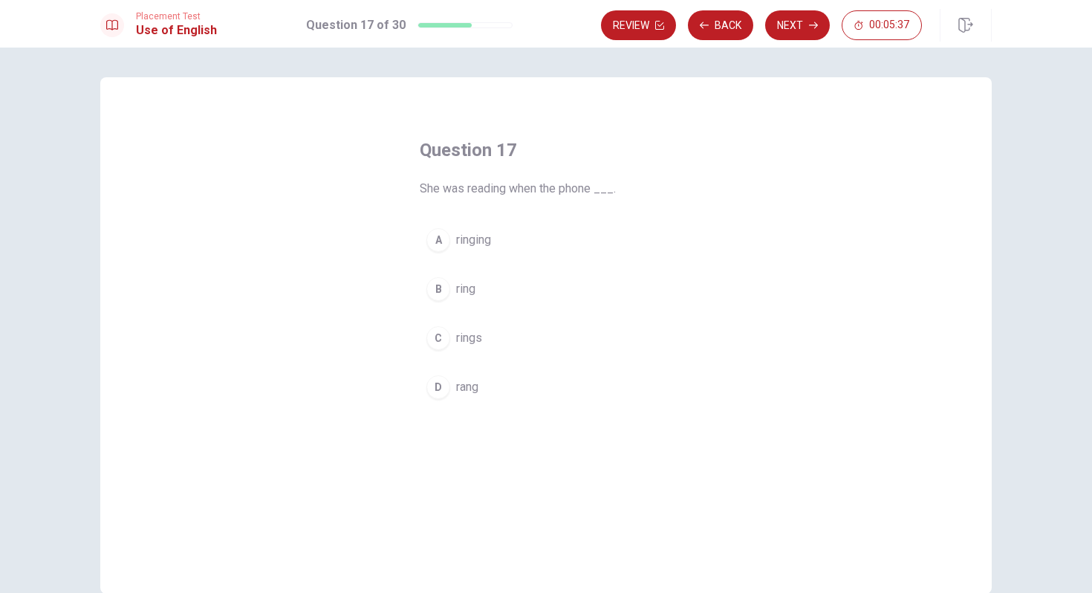
click at [448, 388] on div "D" at bounding box center [438, 387] width 24 height 24
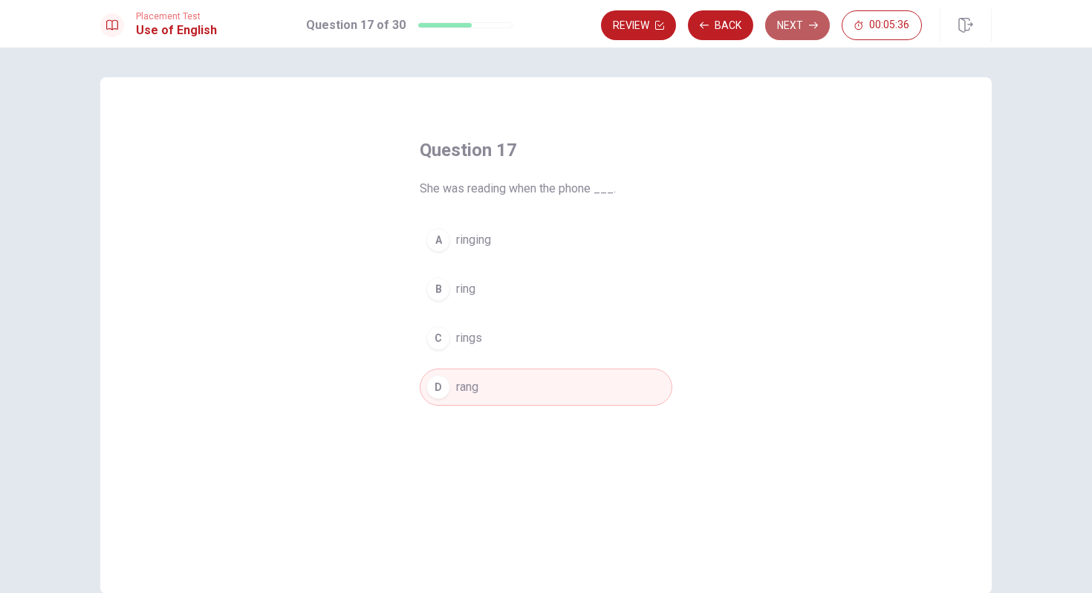
click at [807, 23] on button "Next" at bounding box center [797, 25] width 65 height 30
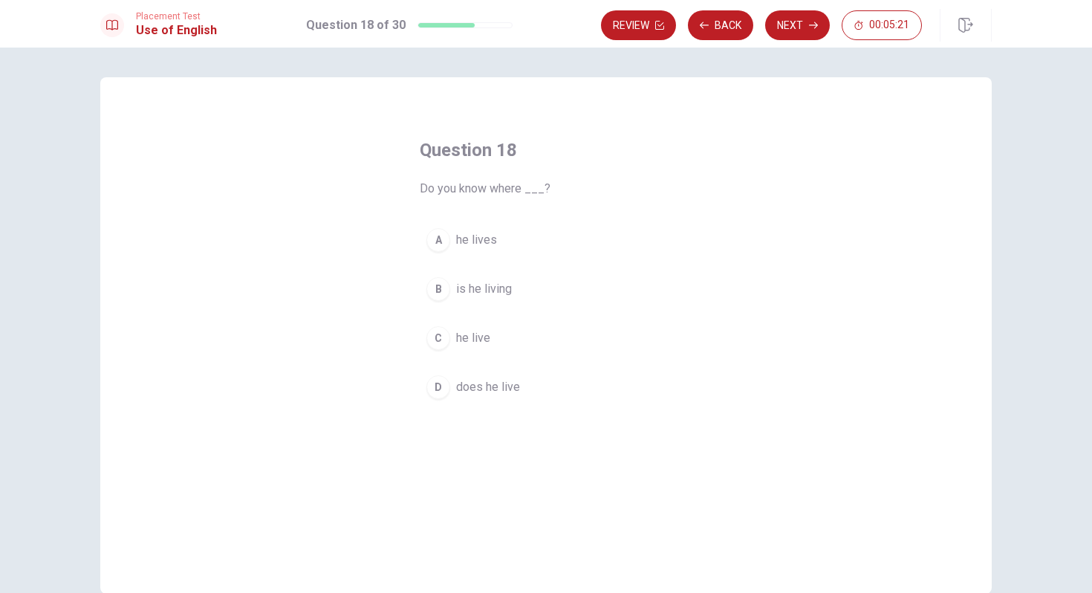
click at [452, 296] on button "B is he living" at bounding box center [546, 288] width 253 height 37
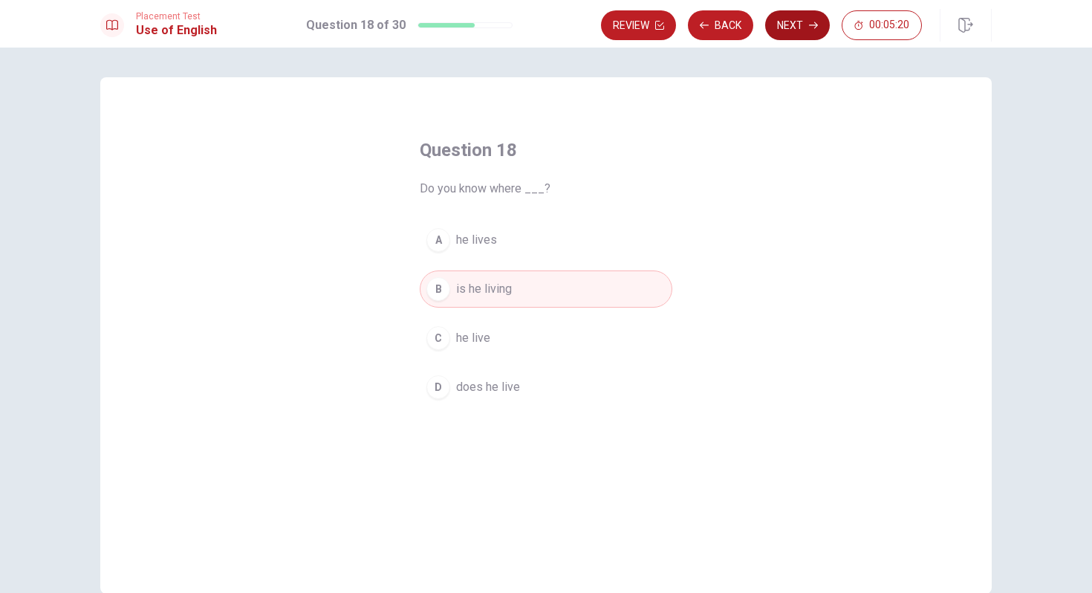
click at [785, 28] on button "Next" at bounding box center [797, 25] width 65 height 30
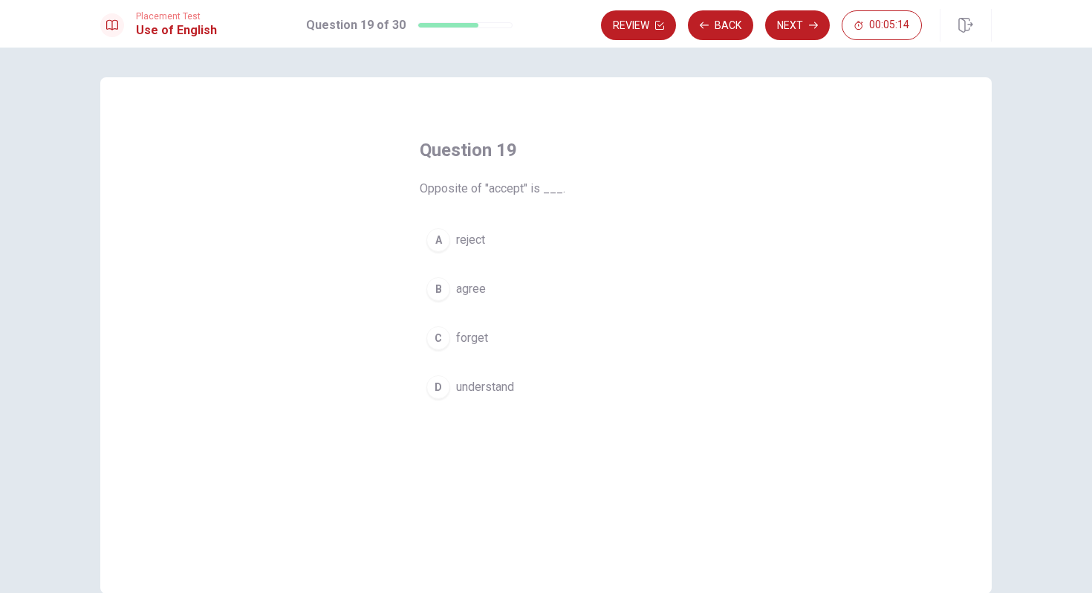
click at [463, 292] on span "agree" at bounding box center [471, 289] width 30 height 18
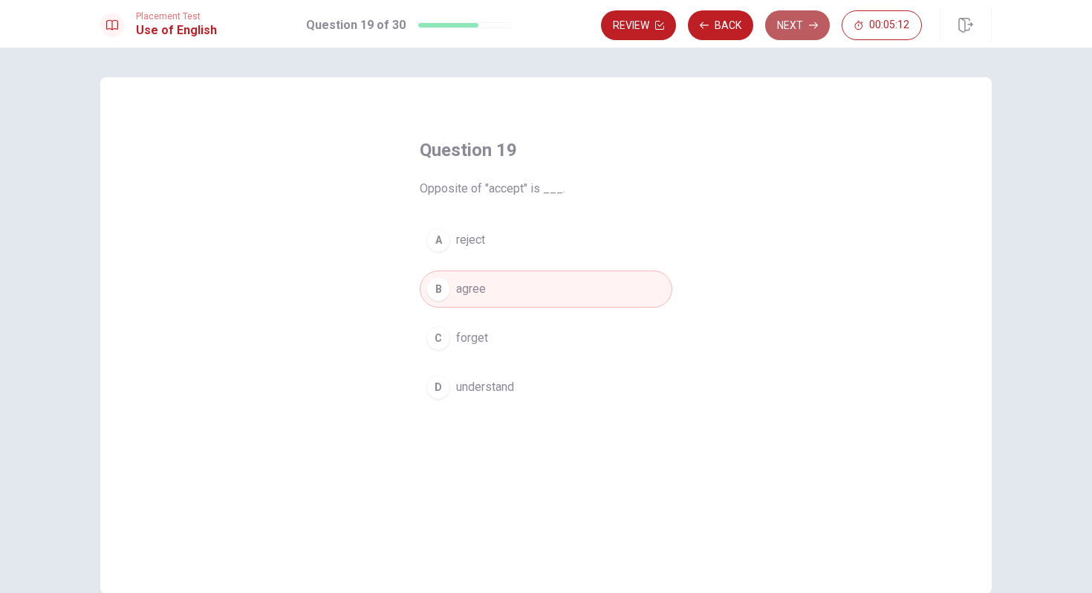
click at [801, 19] on button "Next" at bounding box center [797, 25] width 65 height 30
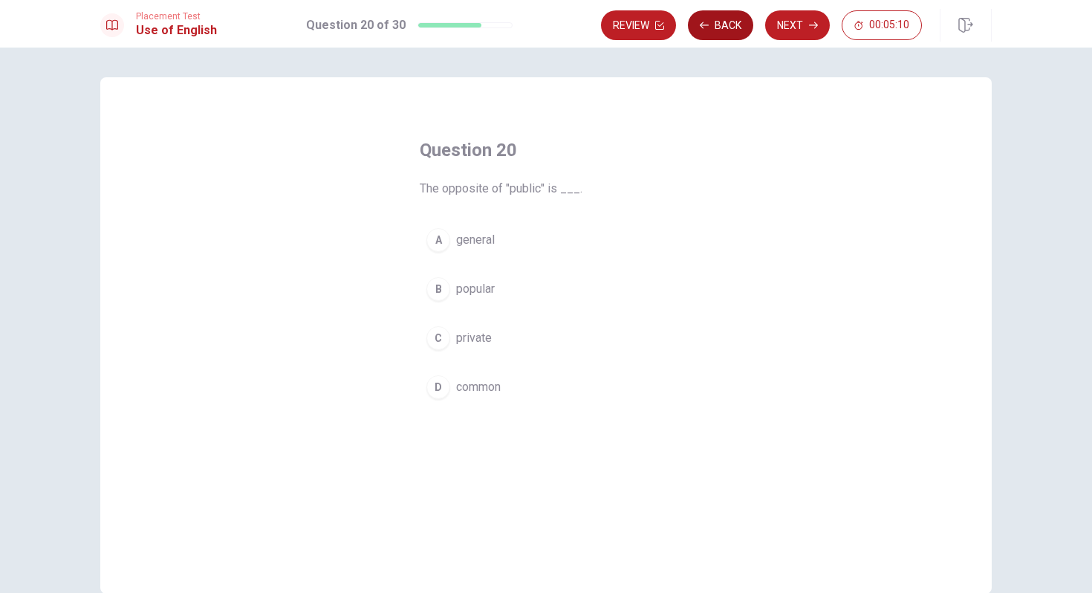
click at [713, 18] on button "Back" at bounding box center [720, 25] width 65 height 30
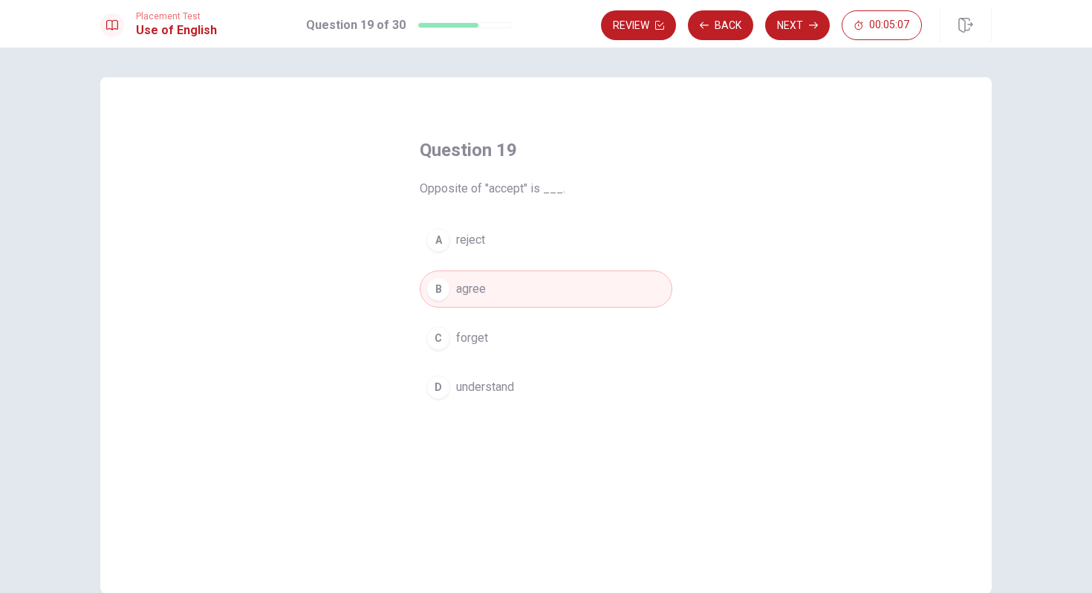
click at [470, 233] on span "reject" at bounding box center [470, 240] width 29 height 18
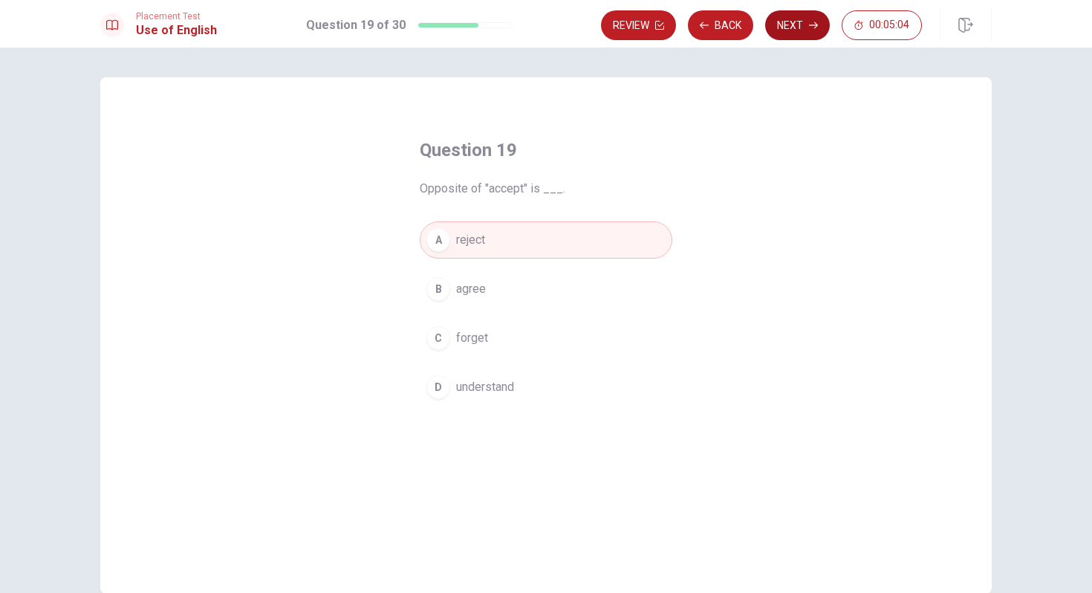
click at [795, 22] on button "Next" at bounding box center [797, 25] width 65 height 30
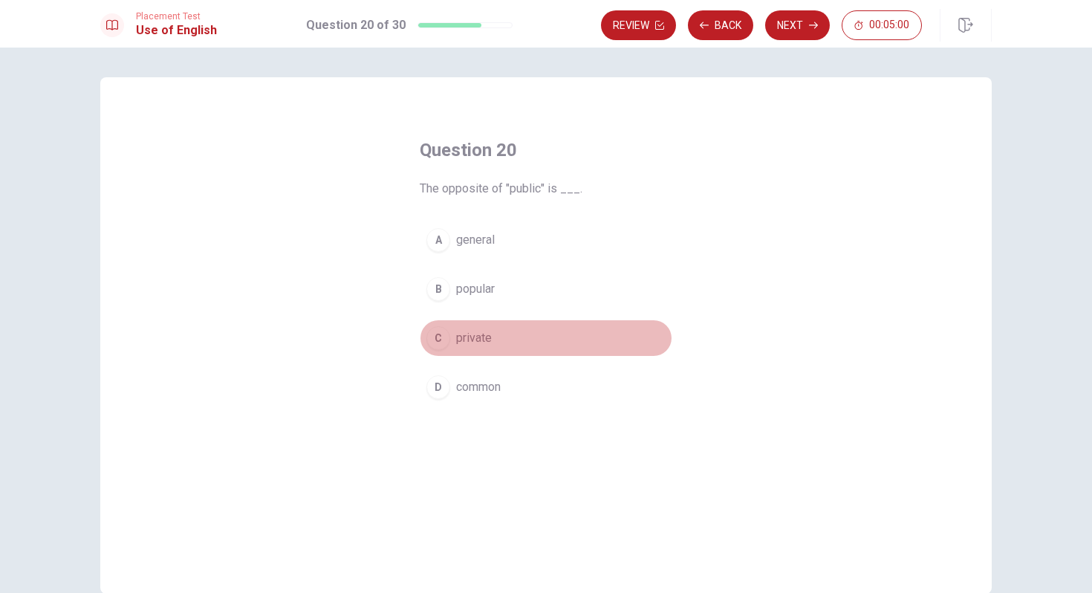
click at [492, 336] on button "C private" at bounding box center [546, 337] width 253 height 37
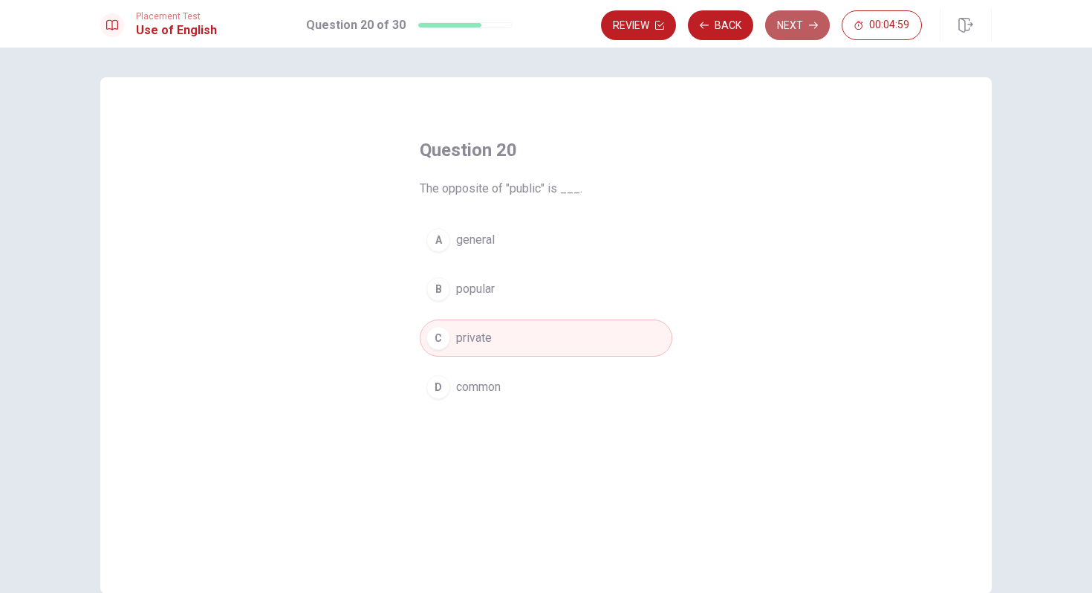
click at [795, 19] on button "Next" at bounding box center [797, 25] width 65 height 30
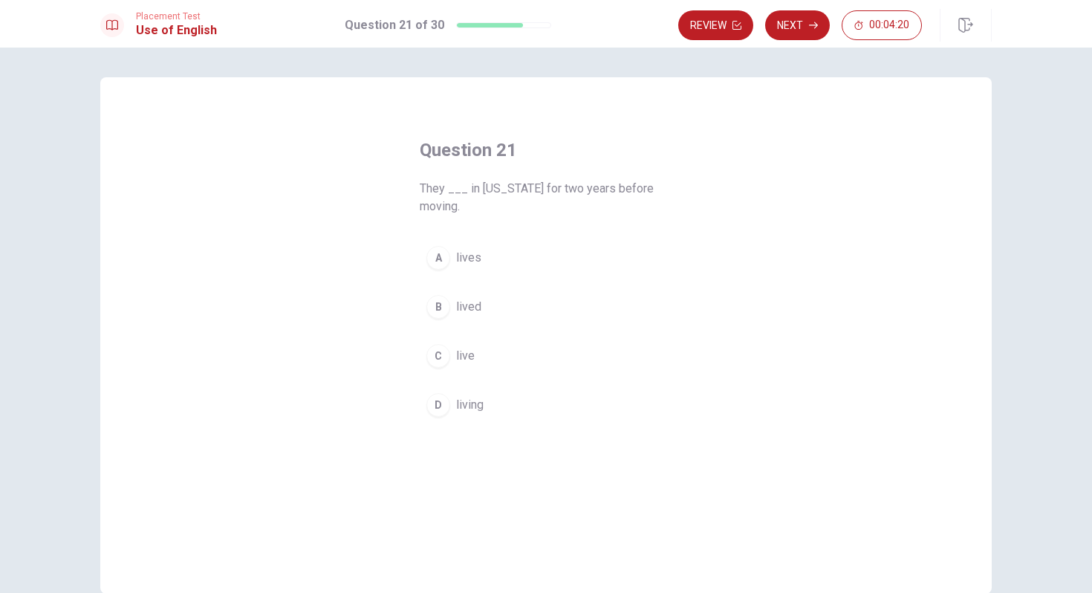
click at [475, 303] on span "lived" at bounding box center [468, 307] width 25 height 18
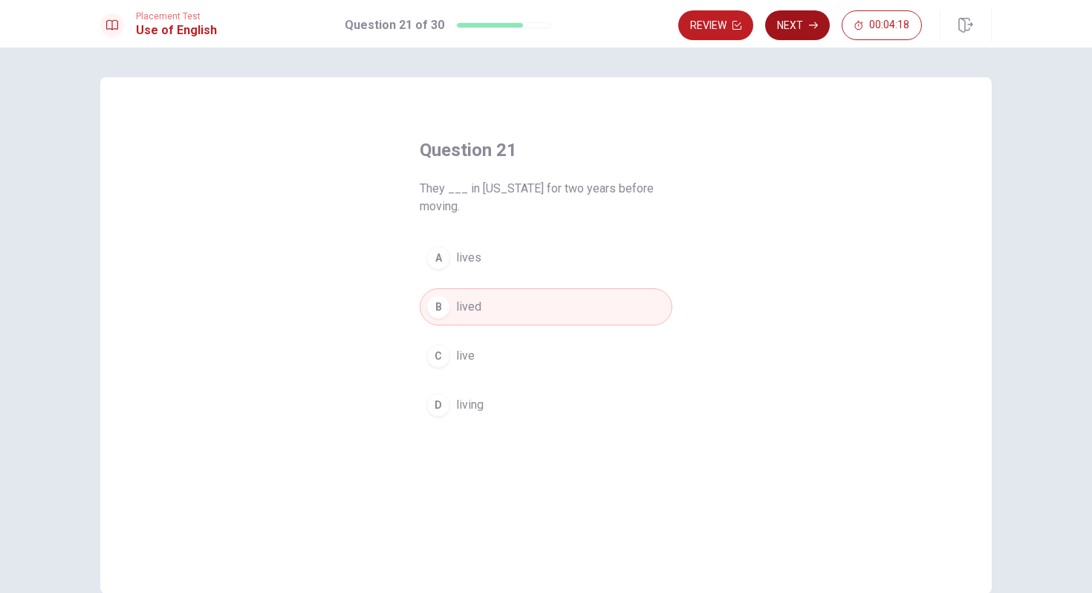
click at [794, 28] on button "Next" at bounding box center [797, 25] width 65 height 30
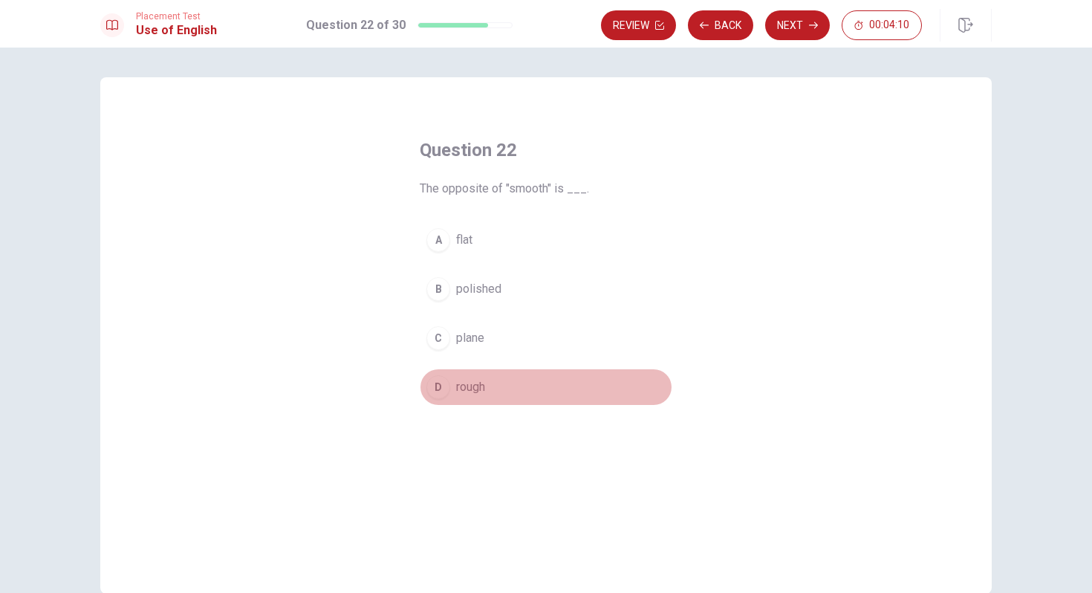
drag, startPoint x: 472, startPoint y: 390, endPoint x: 484, endPoint y: 377, distance: 17.3
click at [472, 390] on span "rough" at bounding box center [470, 387] width 29 height 18
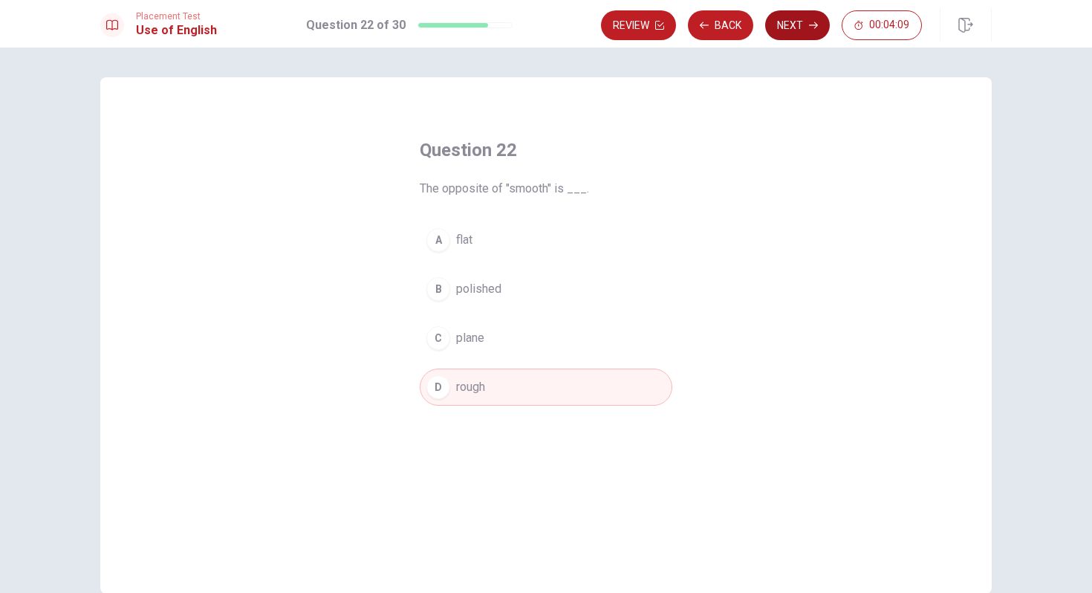
click at [810, 20] on button "Next" at bounding box center [797, 25] width 65 height 30
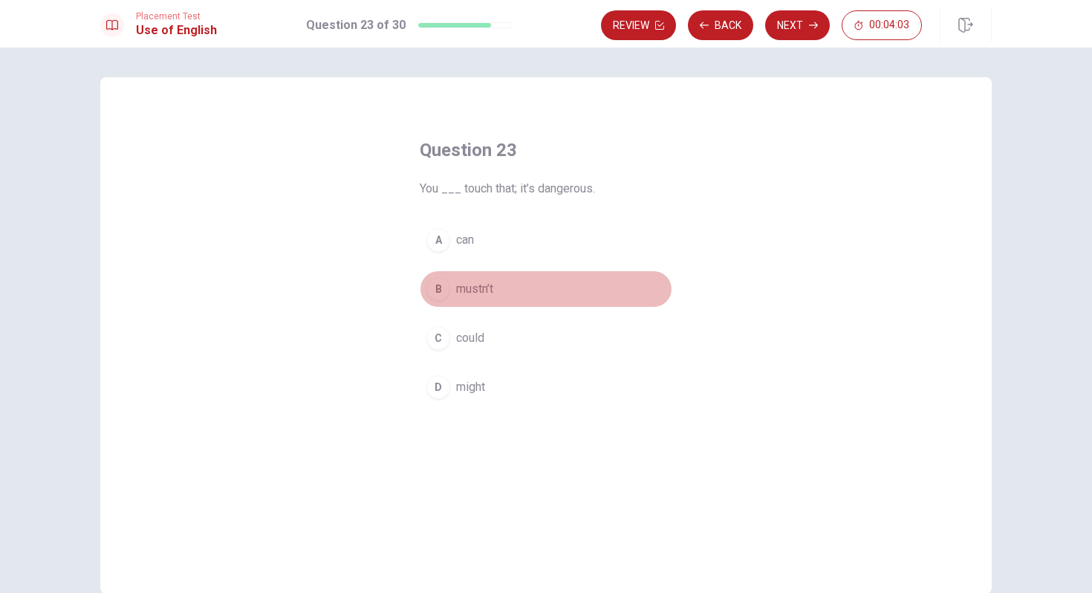
click at [481, 287] on span "mustn’t" at bounding box center [474, 289] width 37 height 18
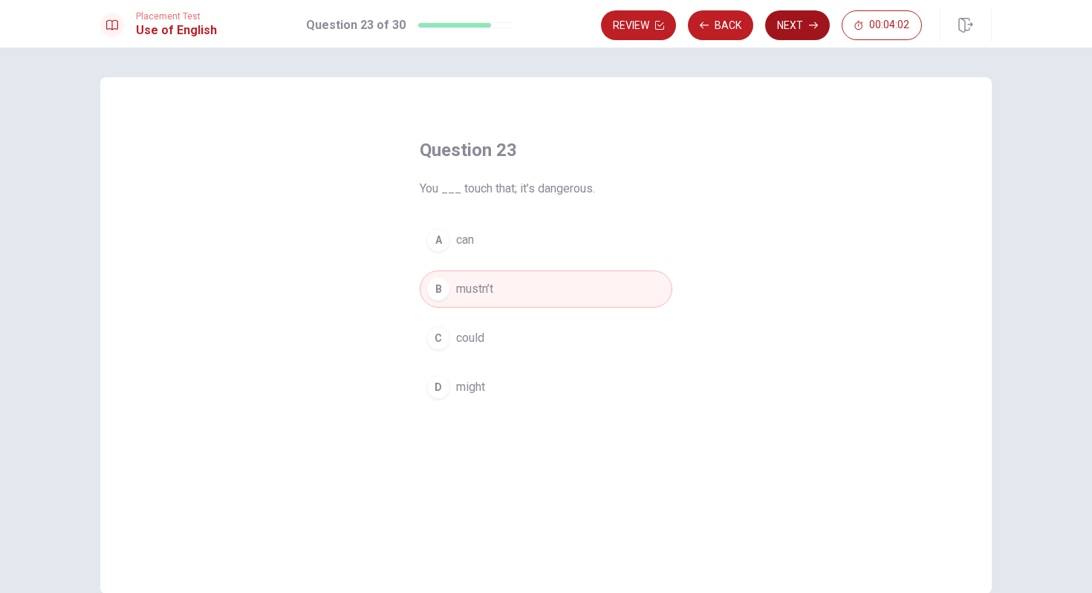
click at [788, 19] on button "Next" at bounding box center [797, 25] width 65 height 30
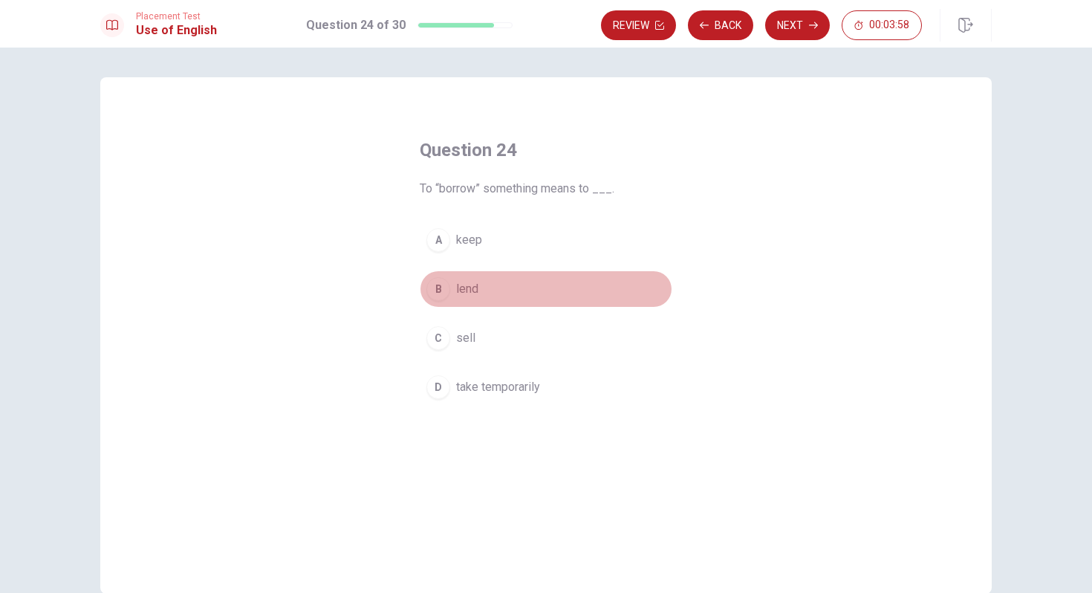
click at [463, 289] on span "lend" at bounding box center [467, 289] width 22 height 18
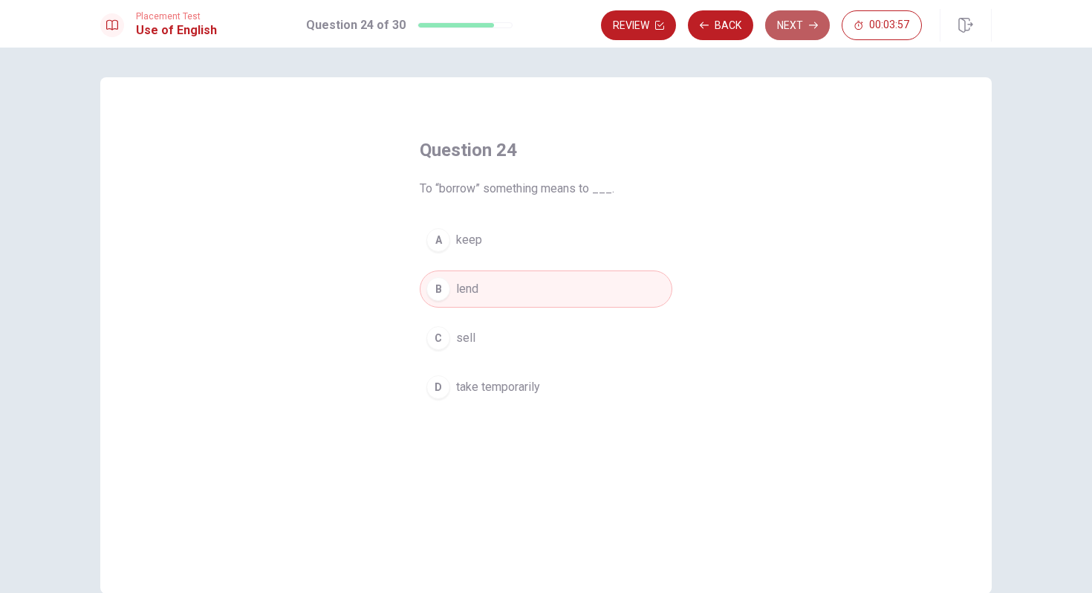
click at [789, 27] on button "Next" at bounding box center [797, 25] width 65 height 30
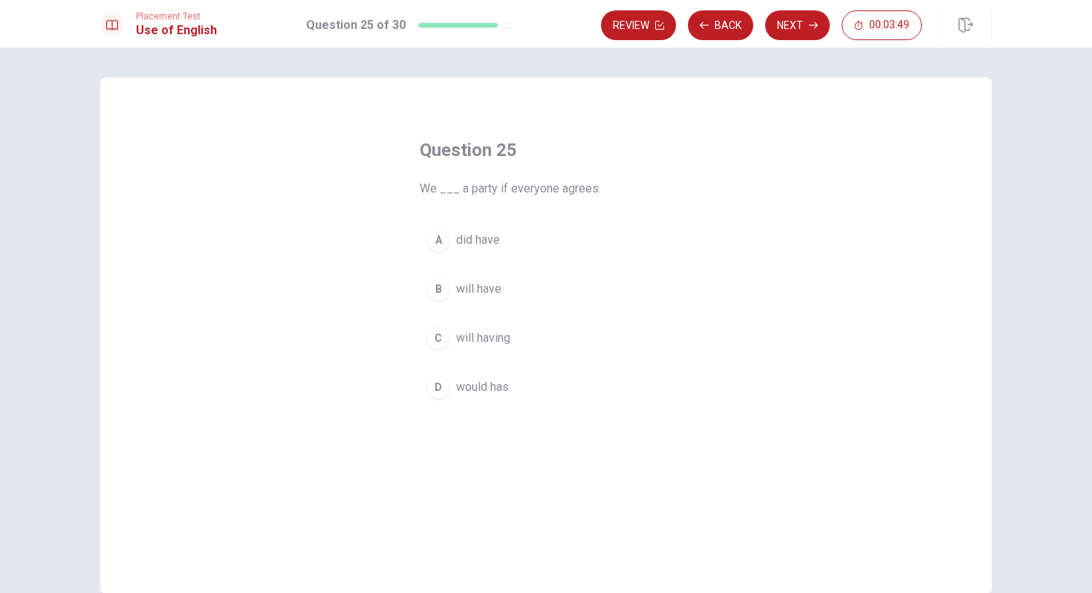
click at [481, 287] on span "will have" at bounding box center [478, 289] width 45 height 18
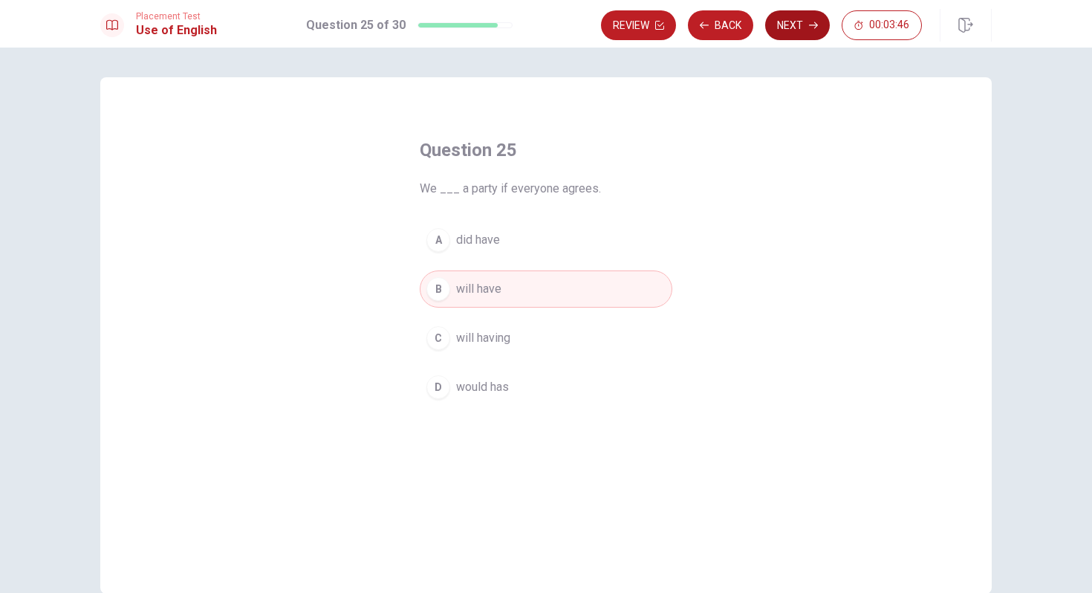
click at [799, 22] on button "Next" at bounding box center [797, 25] width 65 height 30
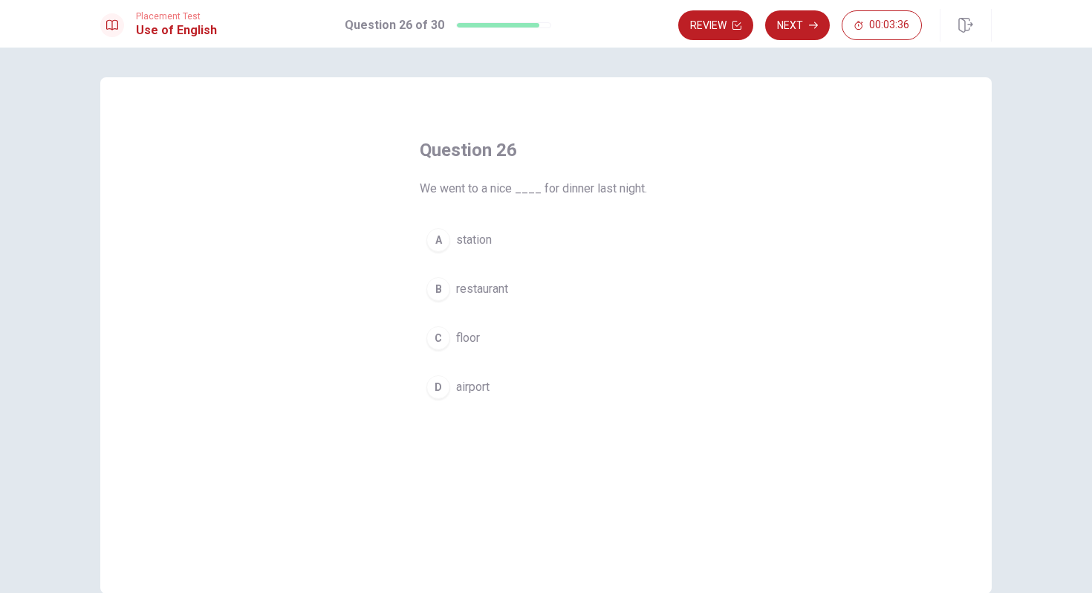
click at [498, 283] on span "restaurant" at bounding box center [482, 289] width 52 height 18
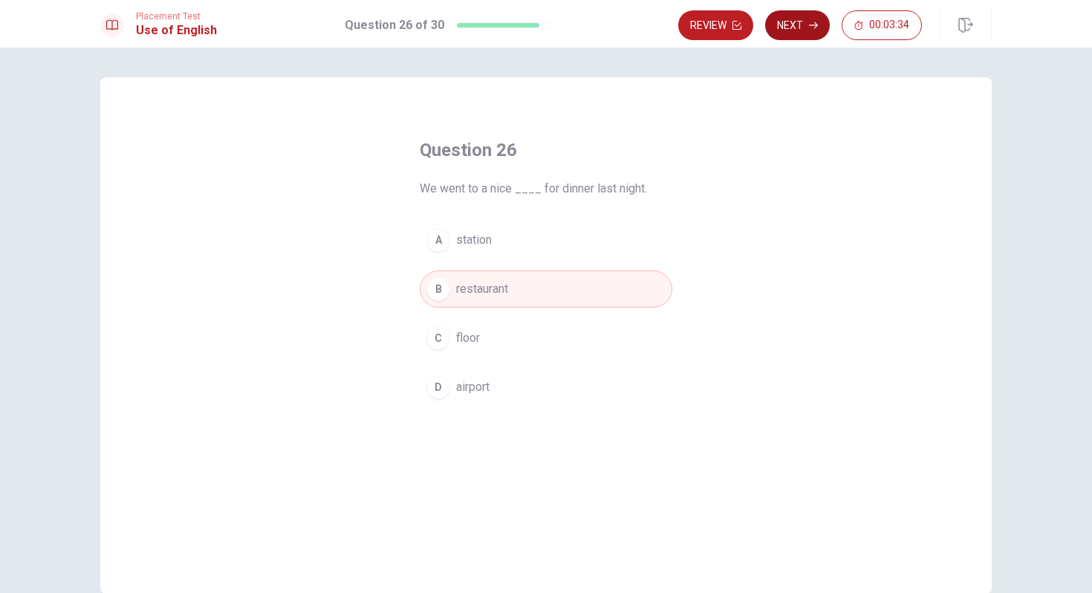
click at [807, 19] on button "Next" at bounding box center [797, 25] width 65 height 30
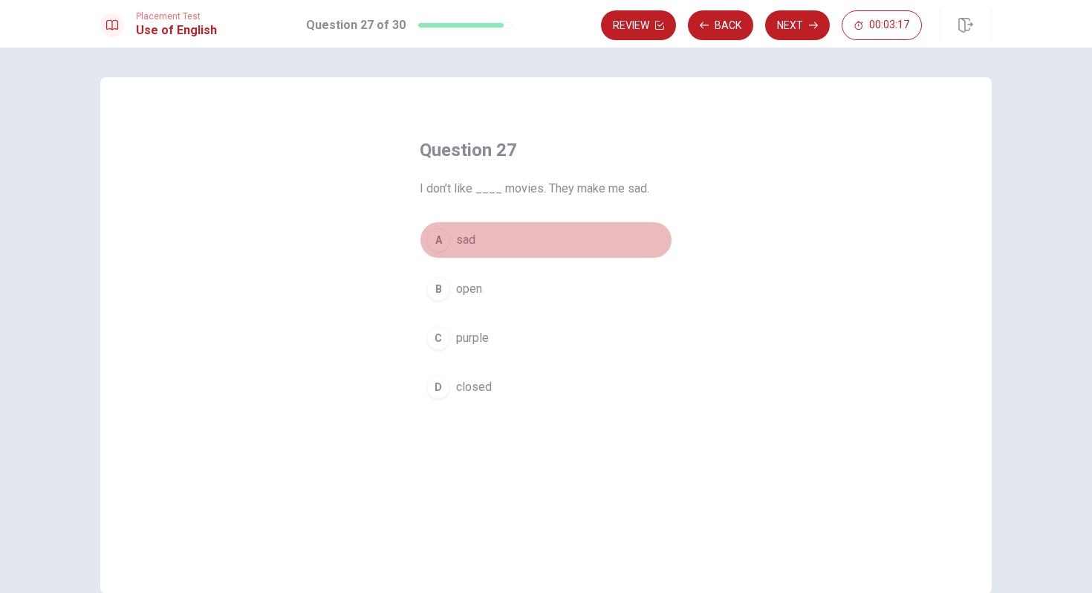
click at [465, 238] on span "sad" at bounding box center [465, 240] width 19 height 18
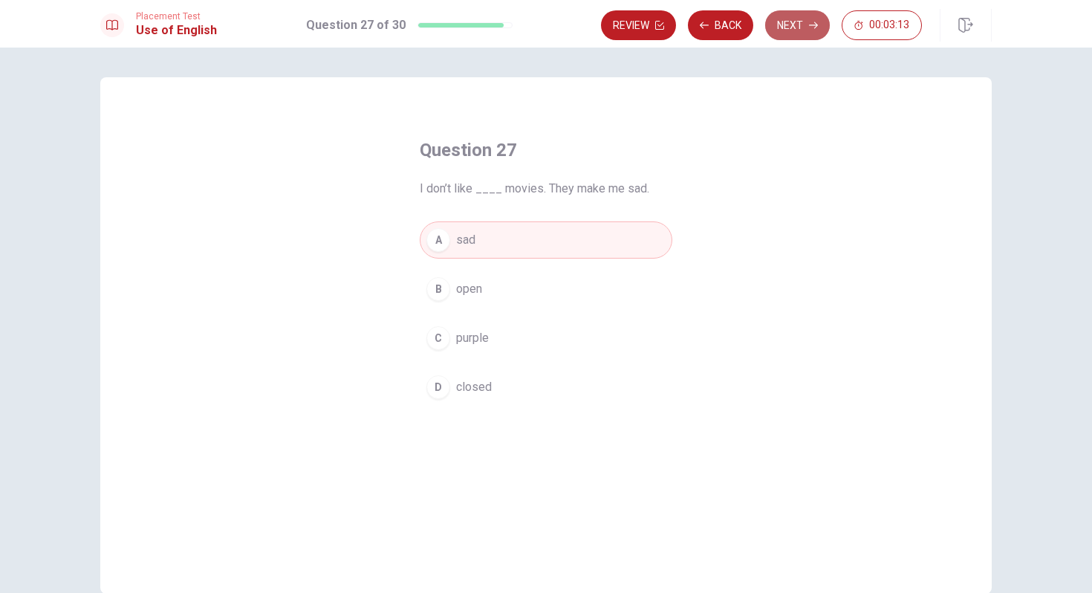
click at [807, 25] on button "Next" at bounding box center [797, 25] width 65 height 30
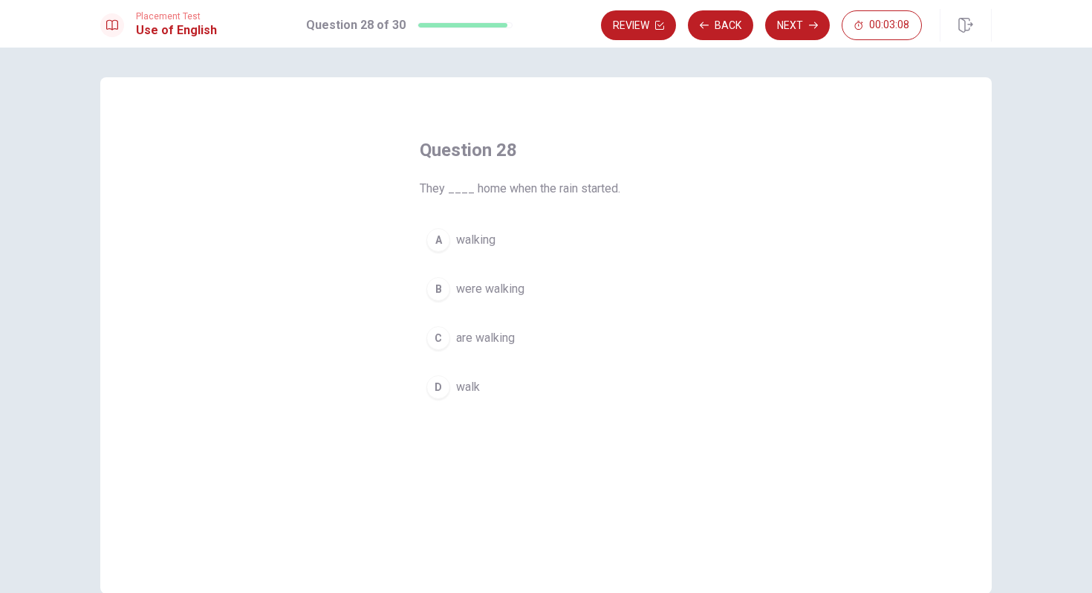
drag, startPoint x: 492, startPoint y: 285, endPoint x: 634, endPoint y: 154, distance: 192.9
click at [492, 284] on span "were walking" at bounding box center [490, 289] width 68 height 18
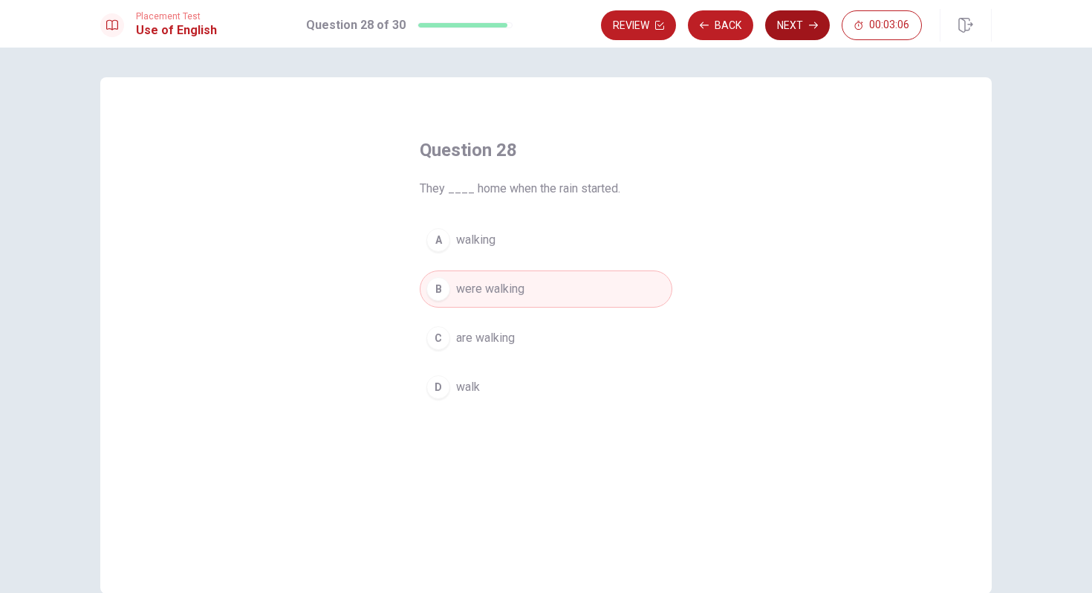
click at [804, 24] on button "Next" at bounding box center [797, 25] width 65 height 30
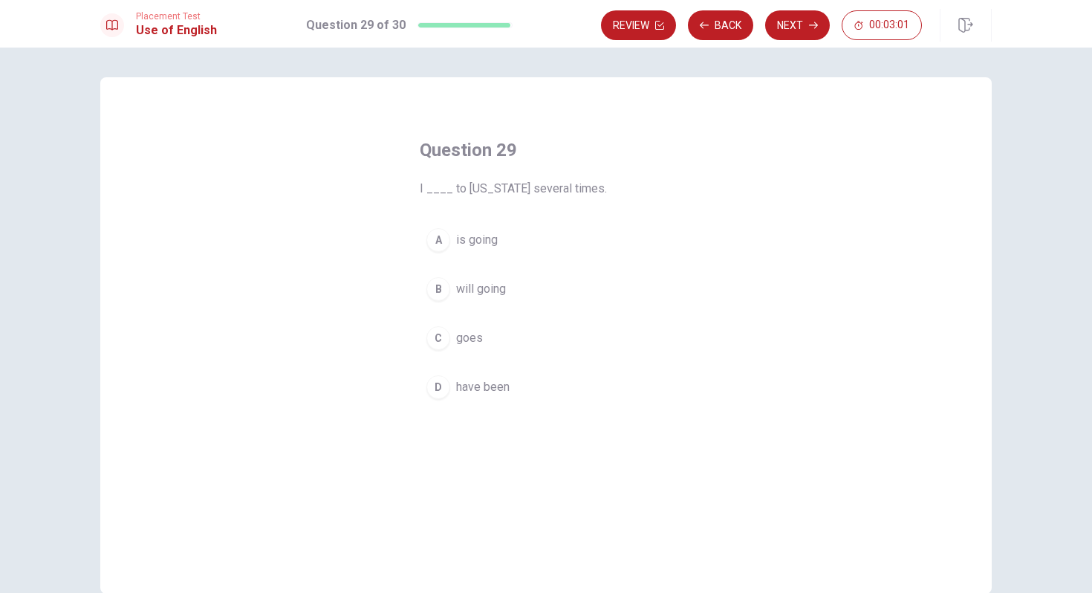
click at [499, 391] on span "have been" at bounding box center [482, 387] width 53 height 18
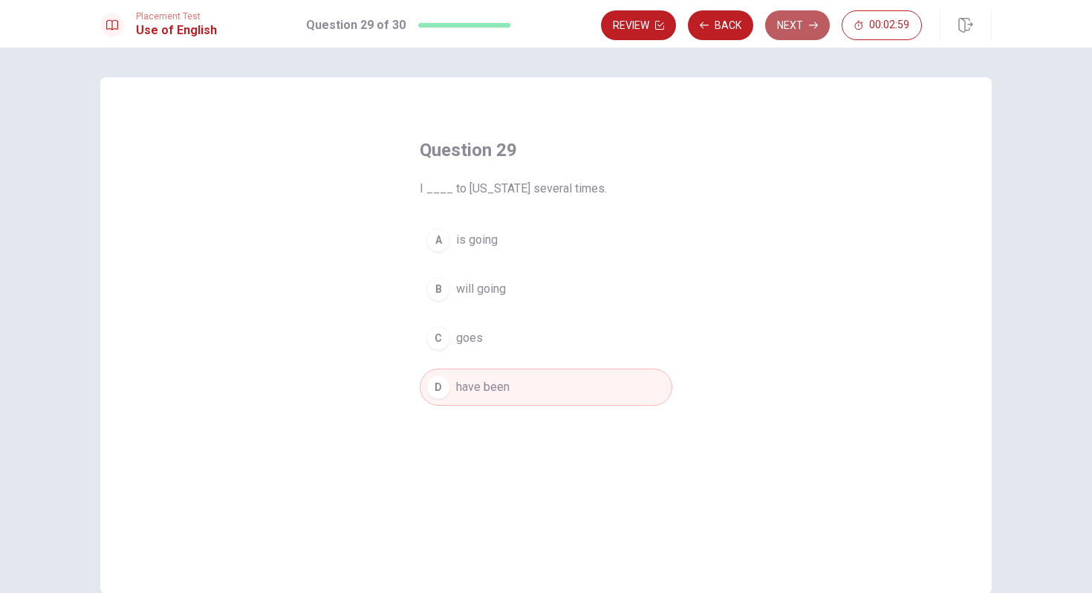
click at [810, 24] on icon "button" at bounding box center [813, 25] width 9 height 9
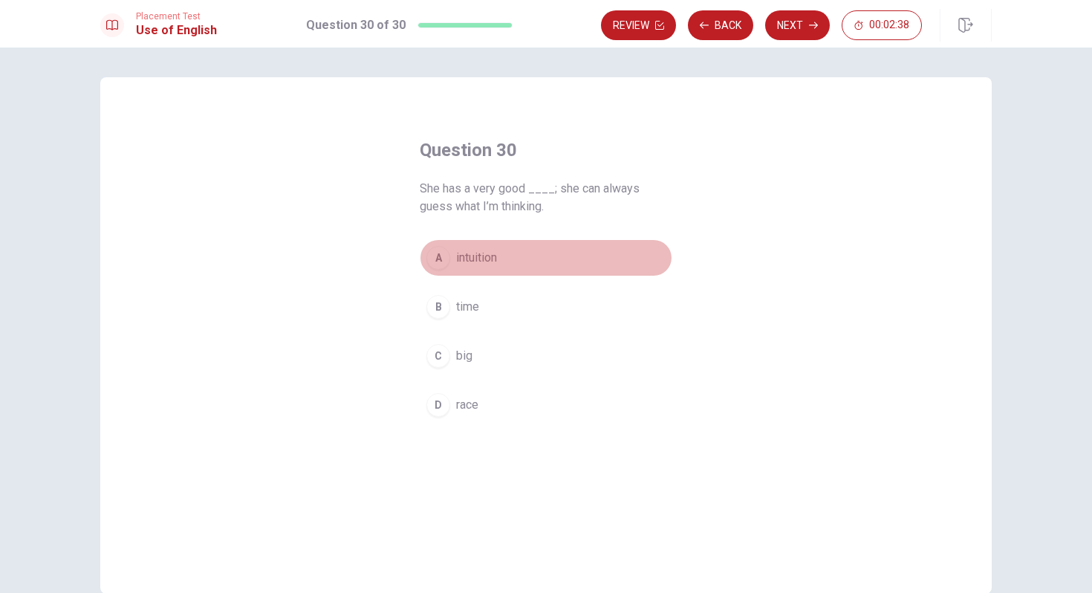
click at [467, 256] on span "intuition" at bounding box center [476, 258] width 41 height 18
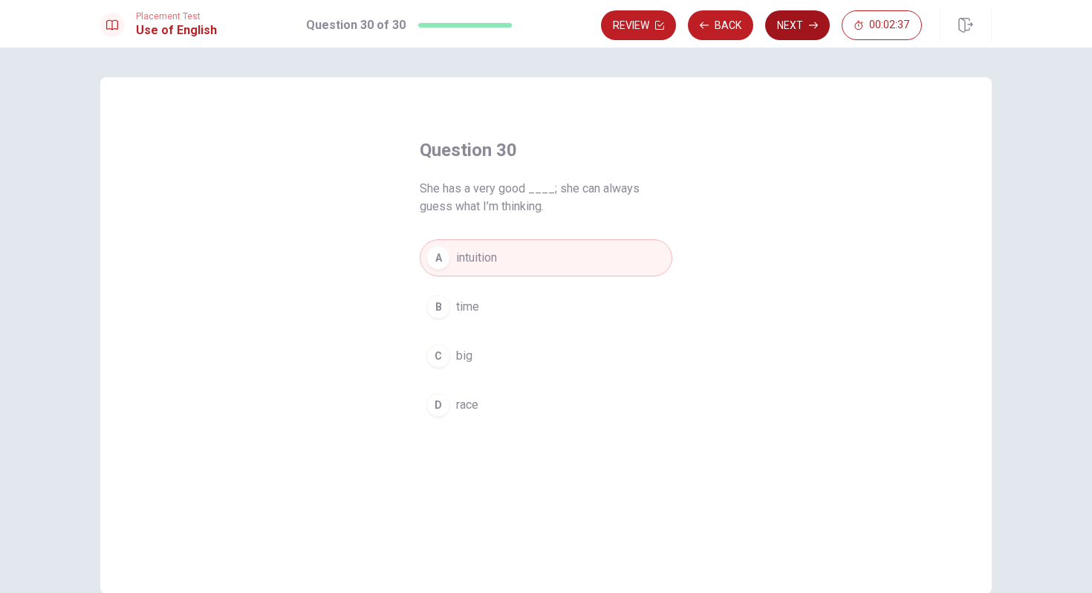
click at [801, 21] on button "Next" at bounding box center [797, 25] width 65 height 30
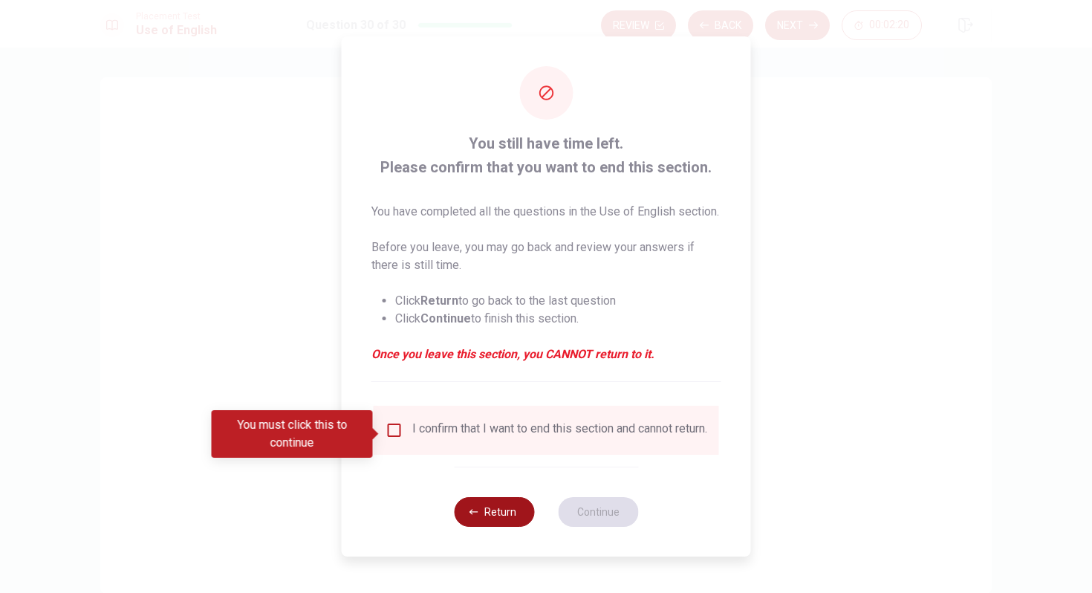
click at [474, 516] on icon "button" at bounding box center [473, 511] width 9 height 9
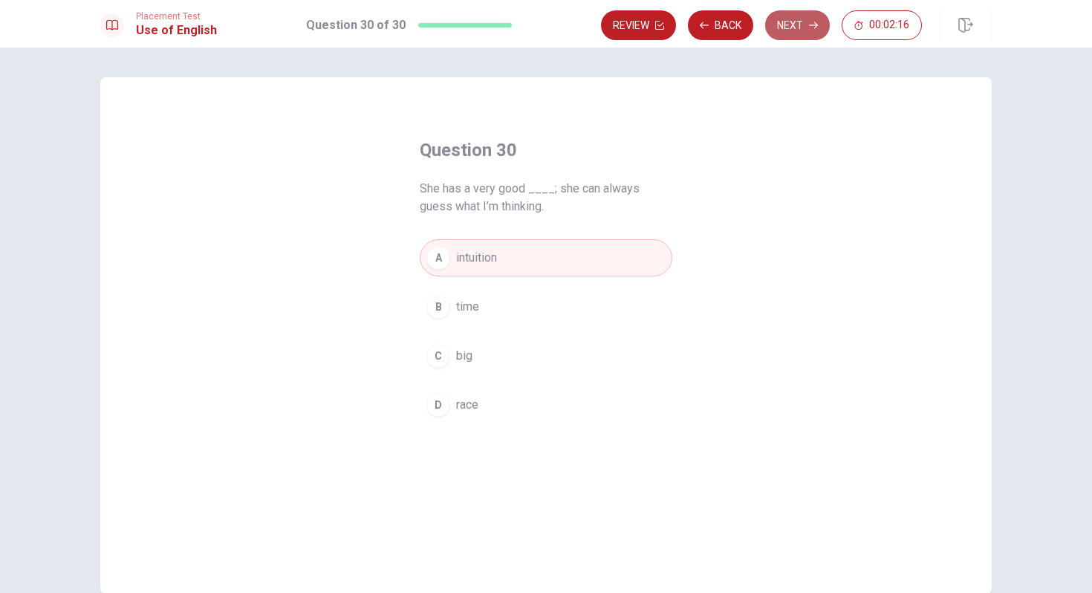
click at [804, 27] on button "Next" at bounding box center [797, 25] width 65 height 30
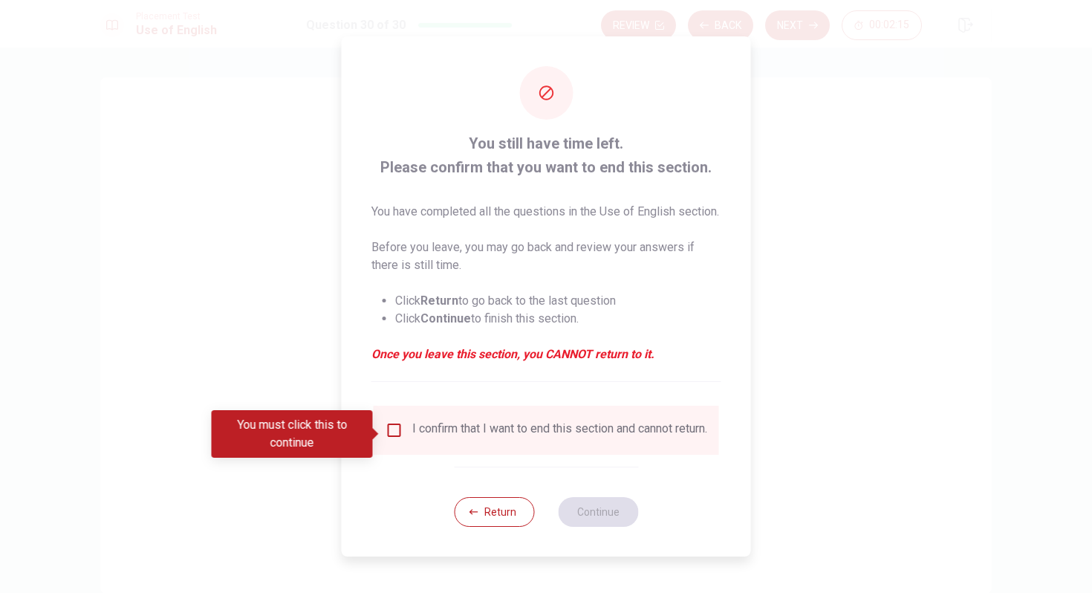
click at [393, 435] on input "You must click this to continue" at bounding box center [394, 430] width 18 height 18
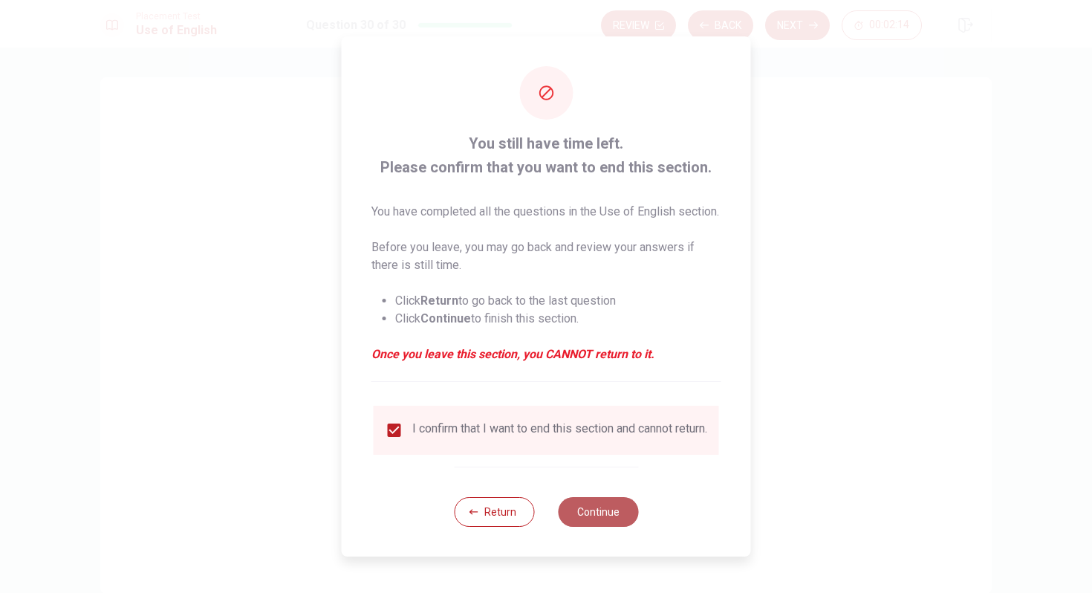
click at [604, 519] on button "Continue" at bounding box center [598, 512] width 80 height 30
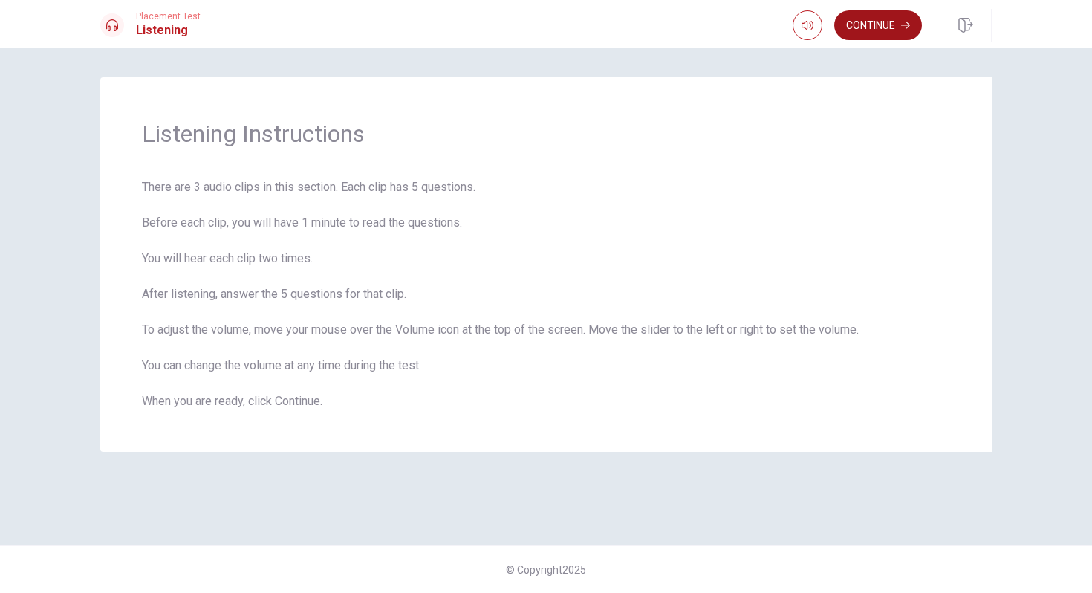
click at [878, 23] on button "Continue" at bounding box center [878, 25] width 88 height 30
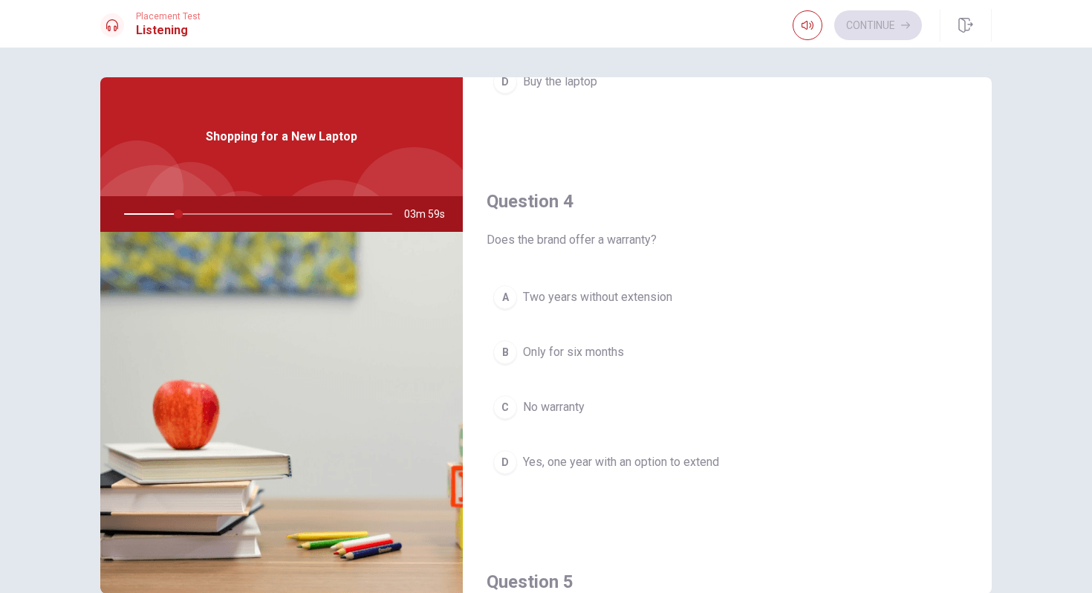
scroll to position [1079, 0]
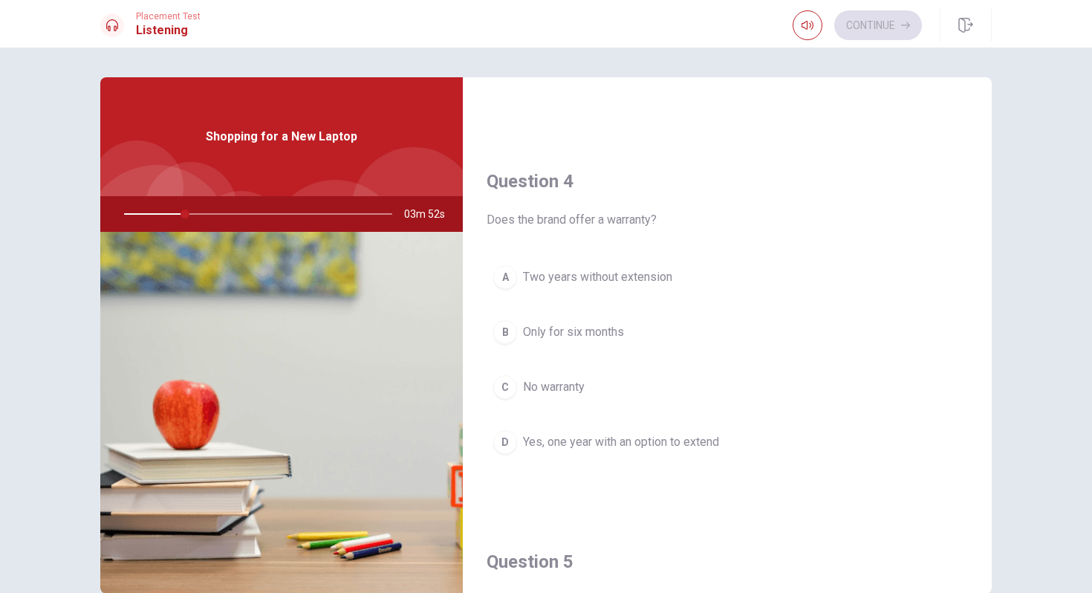
click at [896, 18] on div "Continue" at bounding box center [857, 25] width 129 height 30
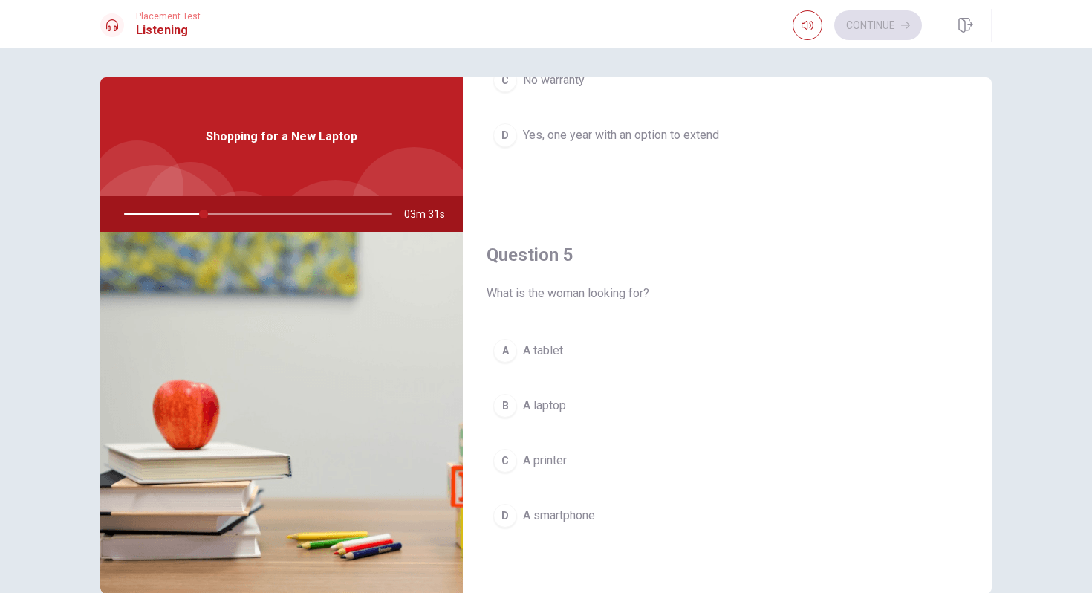
scroll to position [78, 0]
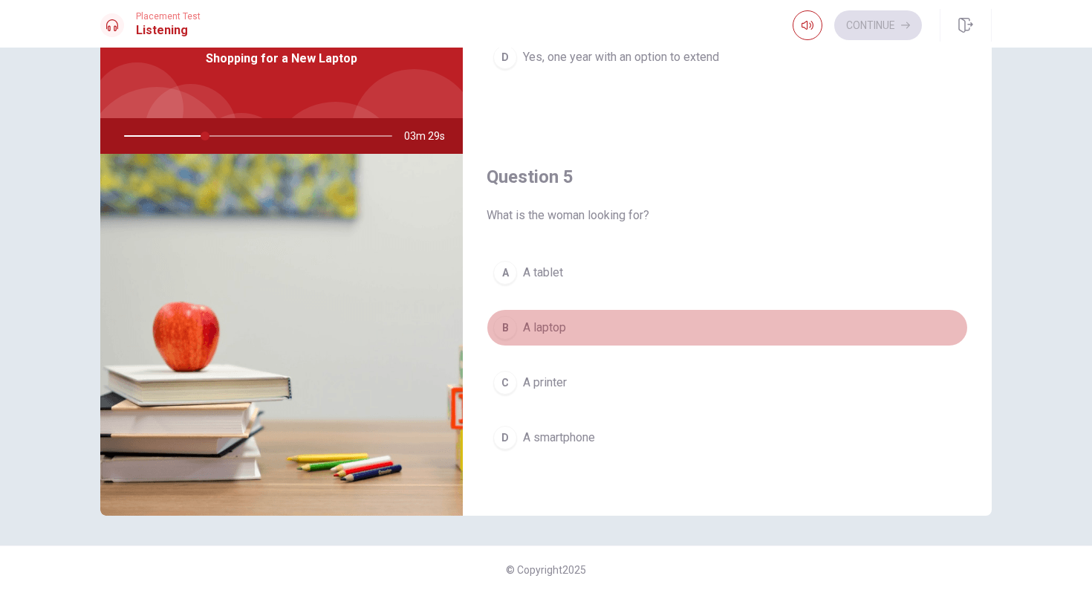
click at [507, 325] on div "B" at bounding box center [505, 328] width 24 height 24
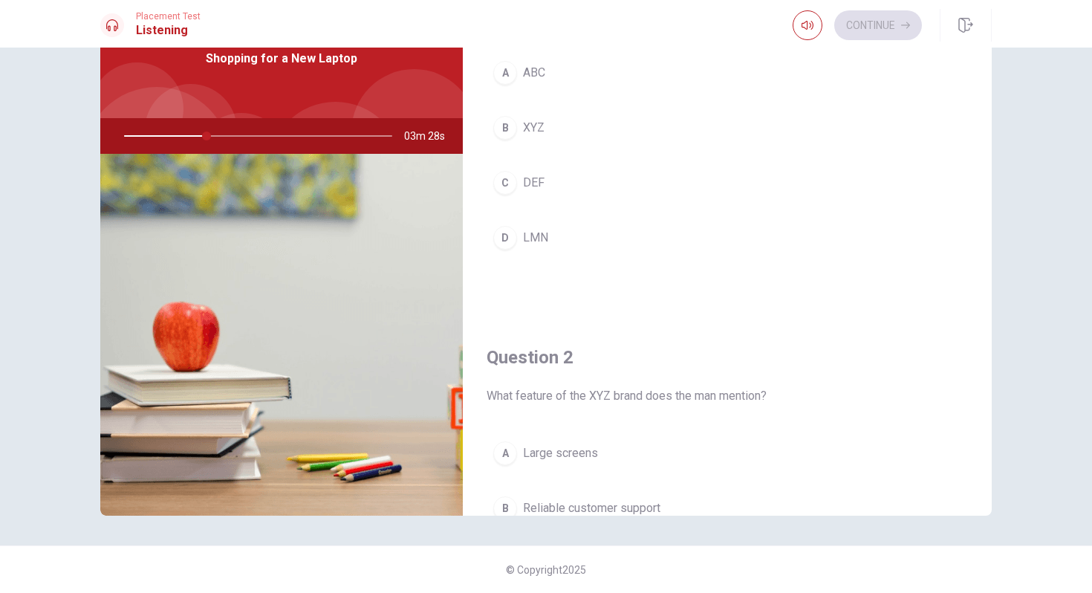
scroll to position [0, 0]
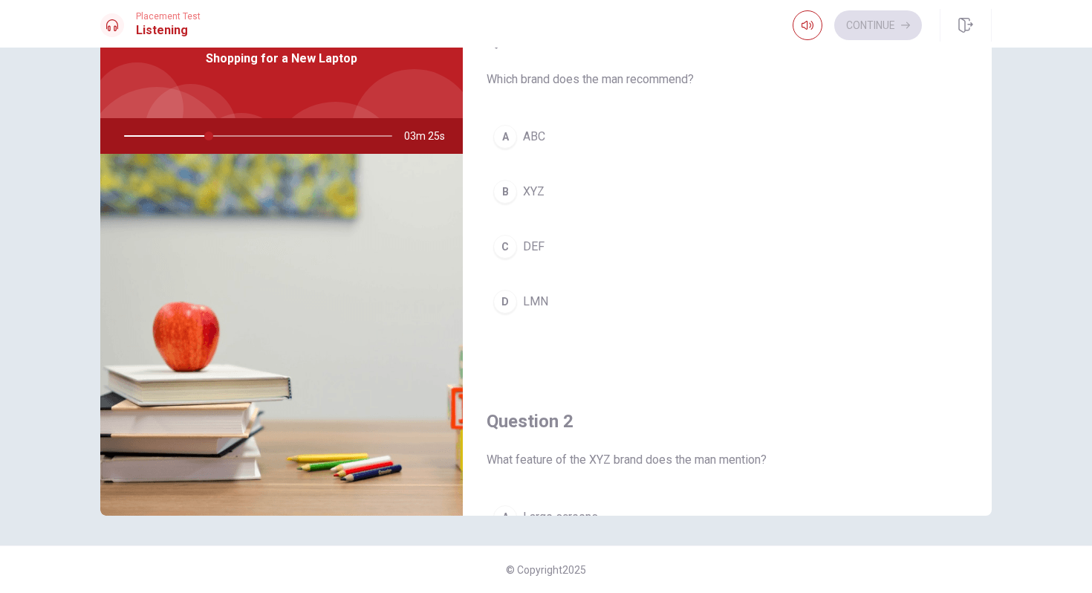
click at [502, 189] on div "B" at bounding box center [505, 192] width 24 height 24
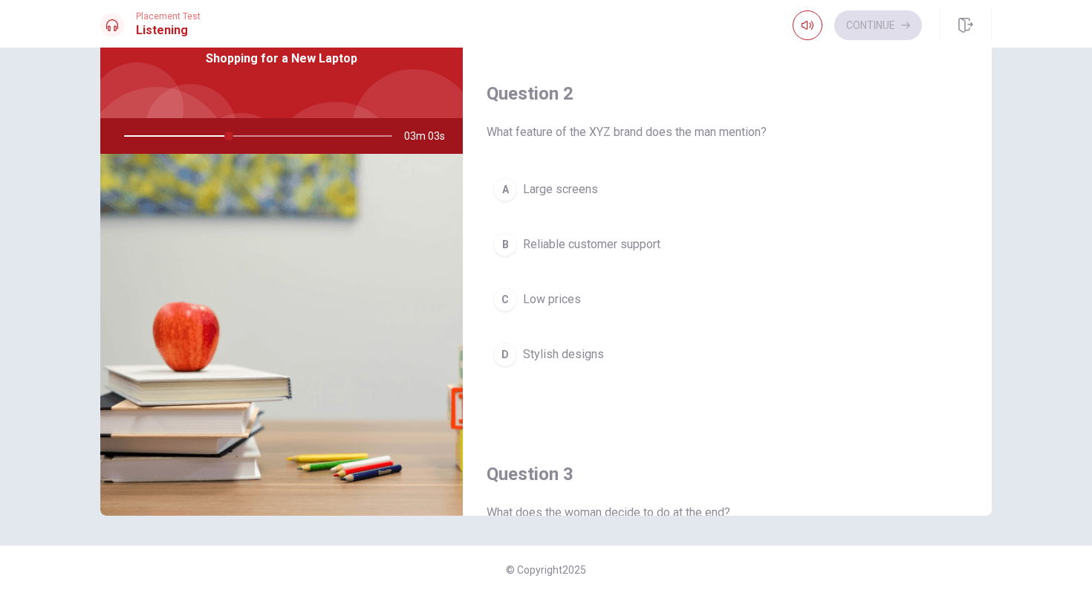
scroll to position [328, 0]
click at [513, 245] on div "B" at bounding box center [505, 244] width 24 height 24
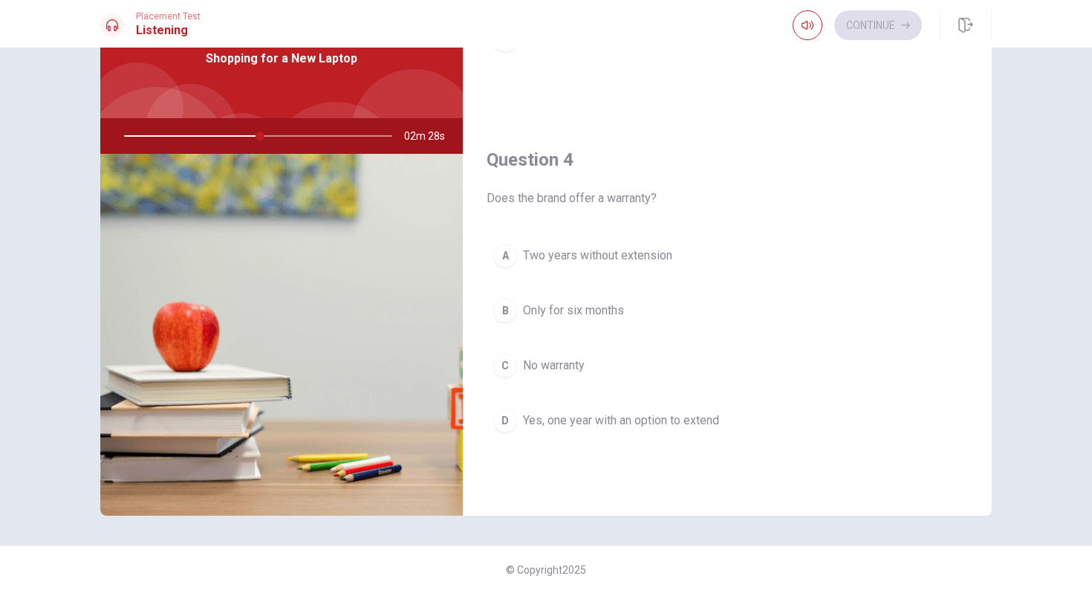
scroll to position [1019, 0]
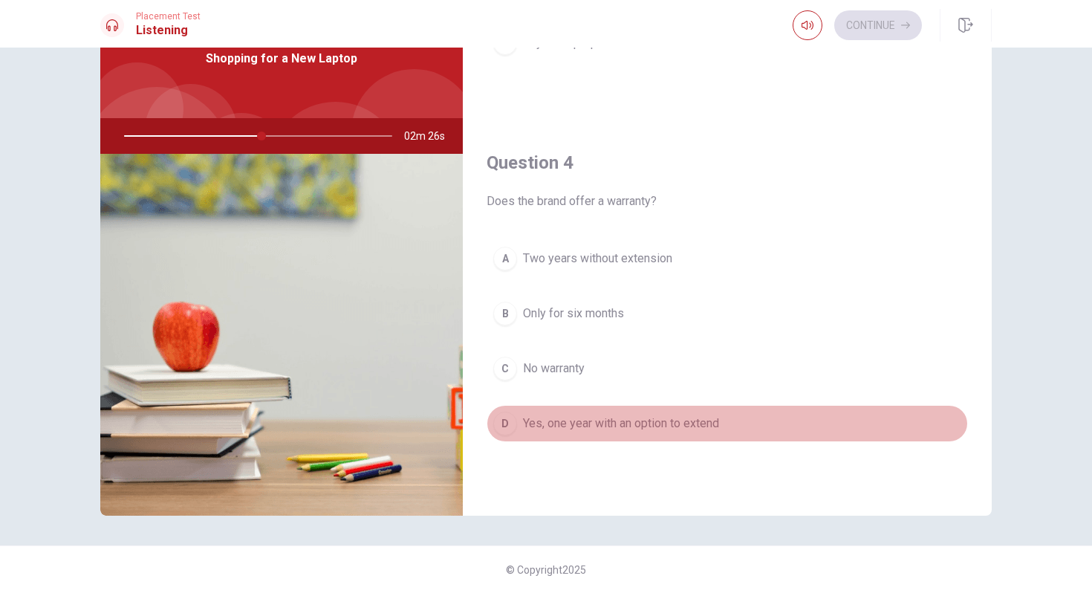
click at [508, 417] on div "D" at bounding box center [505, 423] width 24 height 24
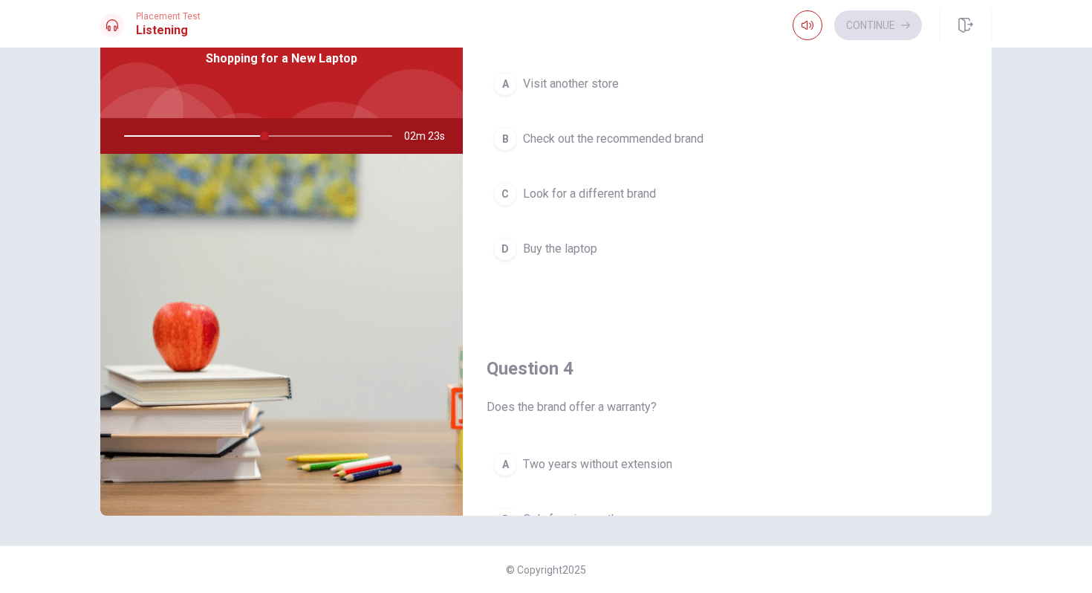
scroll to position [787, 0]
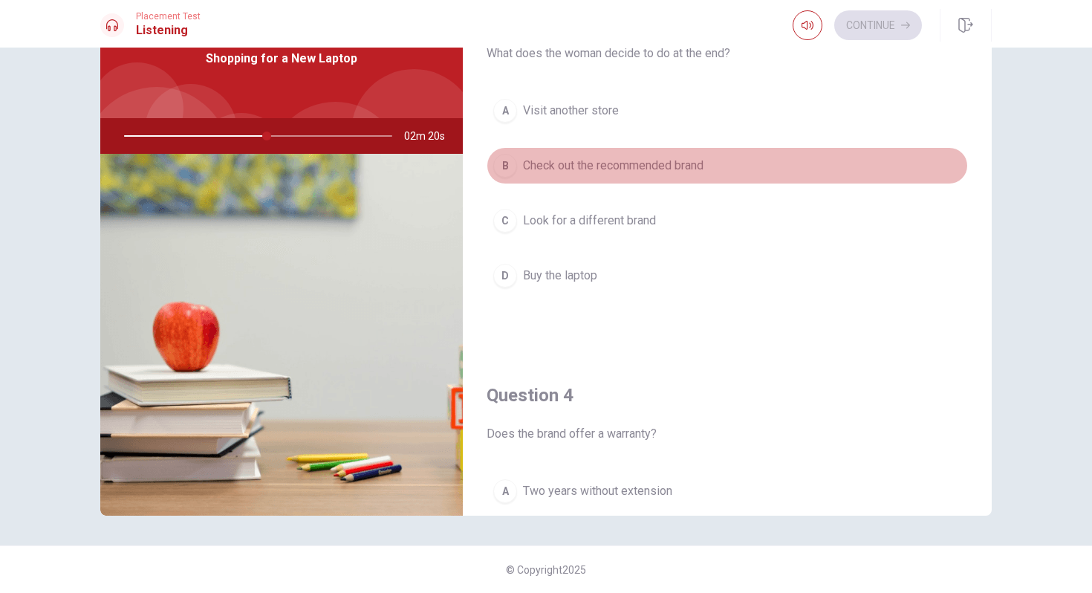
click at [508, 160] on div "B" at bounding box center [505, 166] width 24 height 24
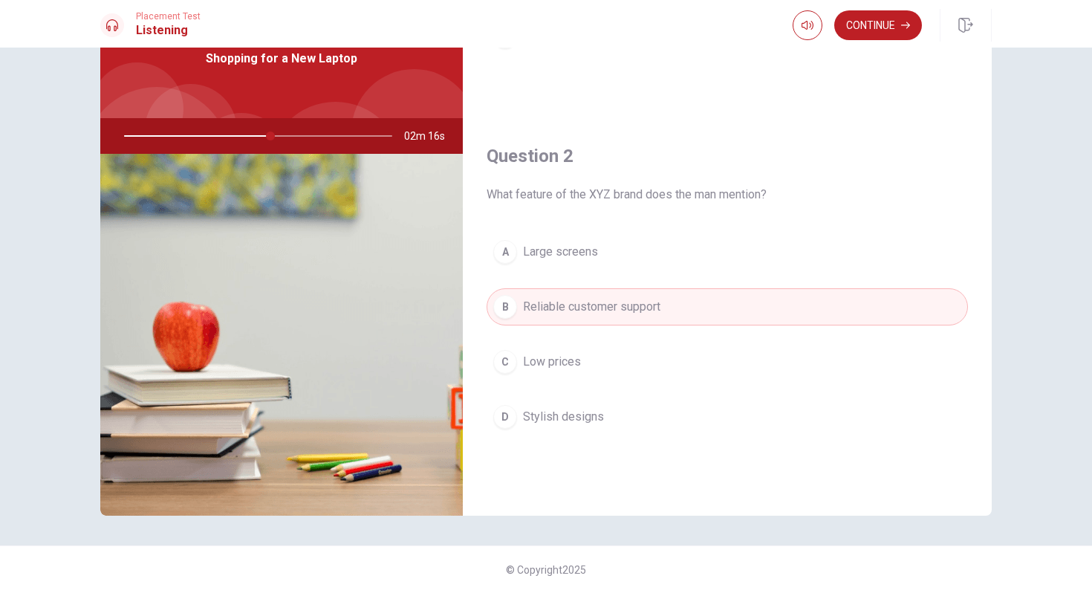
scroll to position [0, 0]
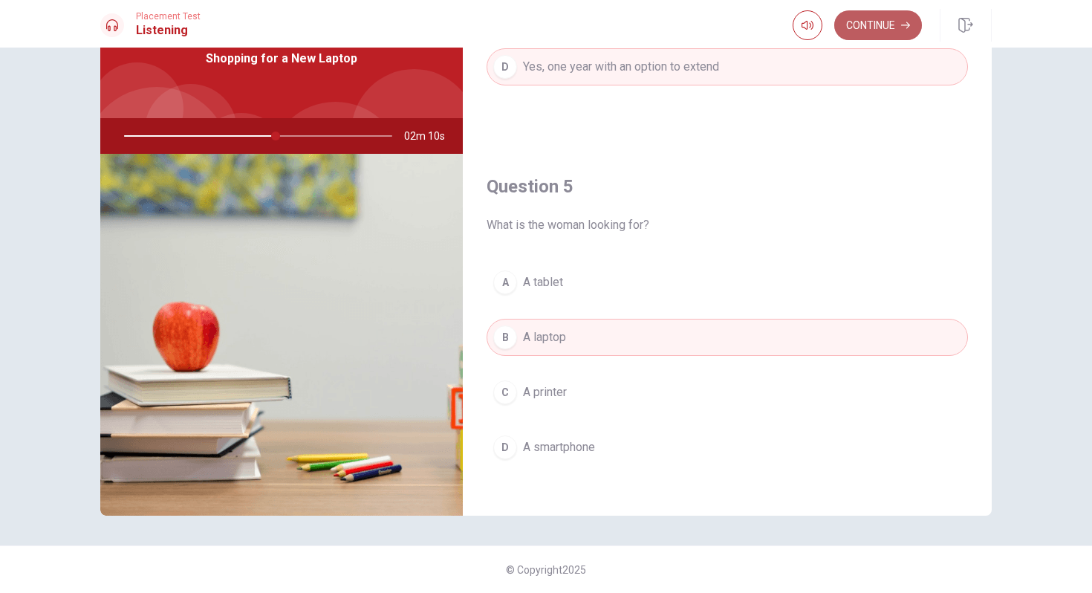
click at [865, 21] on button "Continue" at bounding box center [878, 25] width 88 height 30
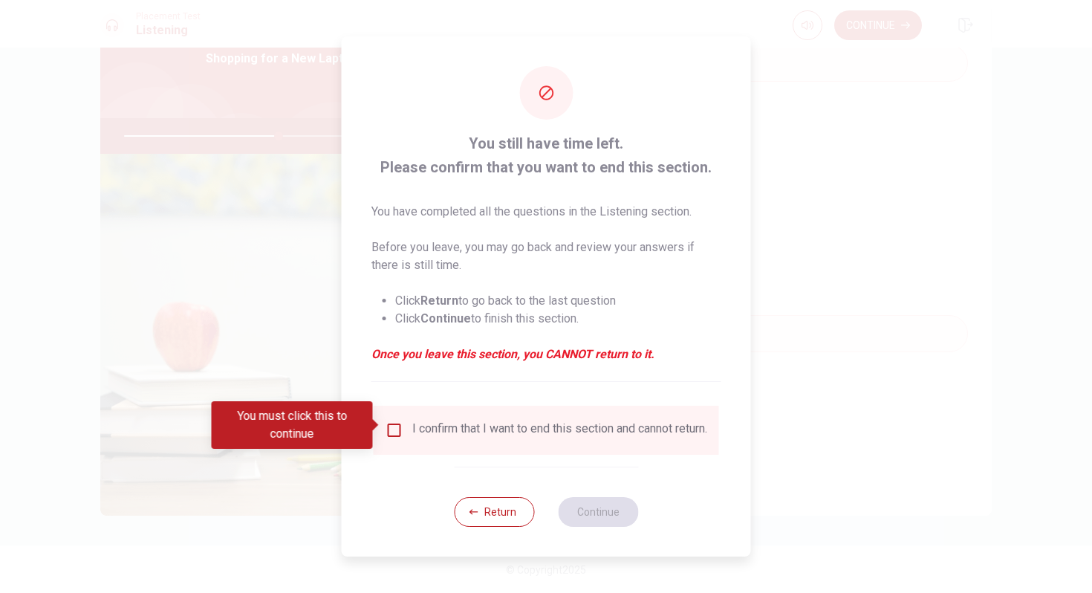
click at [510, 519] on button "Return" at bounding box center [494, 512] width 80 height 30
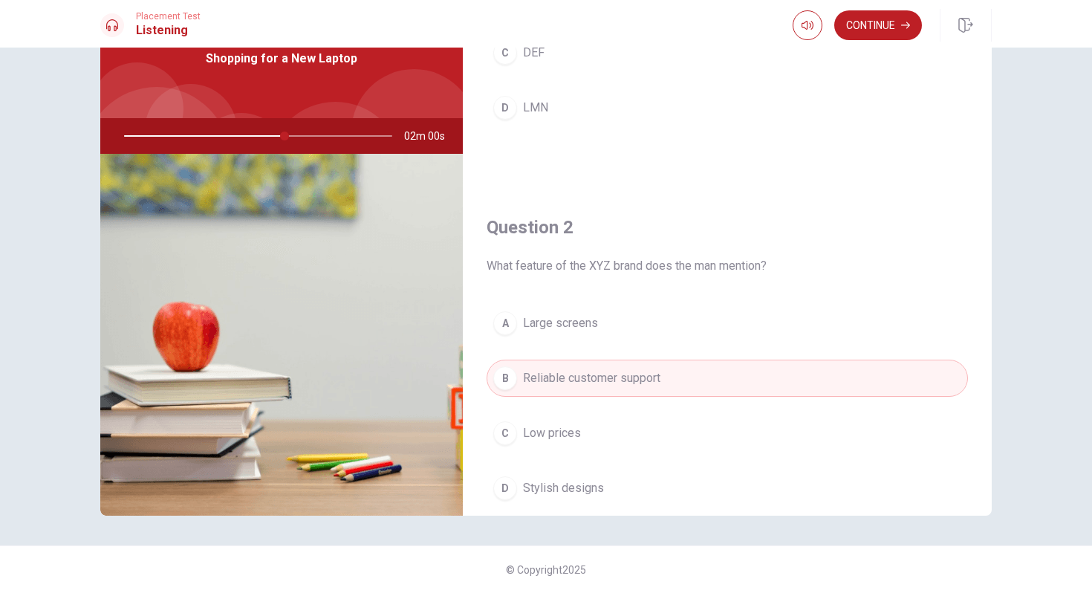
scroll to position [0, 0]
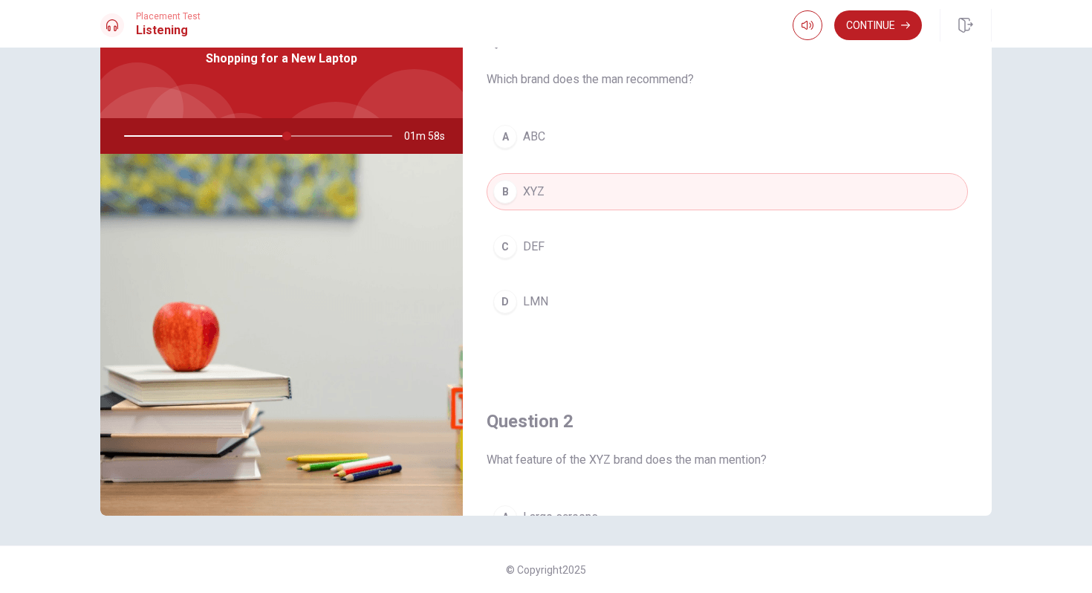
drag, startPoint x: 289, startPoint y: 136, endPoint x: 299, endPoint y: 136, distance: 10.4
click at [299, 136] on div at bounding box center [255, 136] width 298 height 36
drag, startPoint x: 304, startPoint y: 135, endPoint x: 313, endPoint y: 135, distance: 9.7
click at [313, 135] on div at bounding box center [255, 136] width 298 height 36
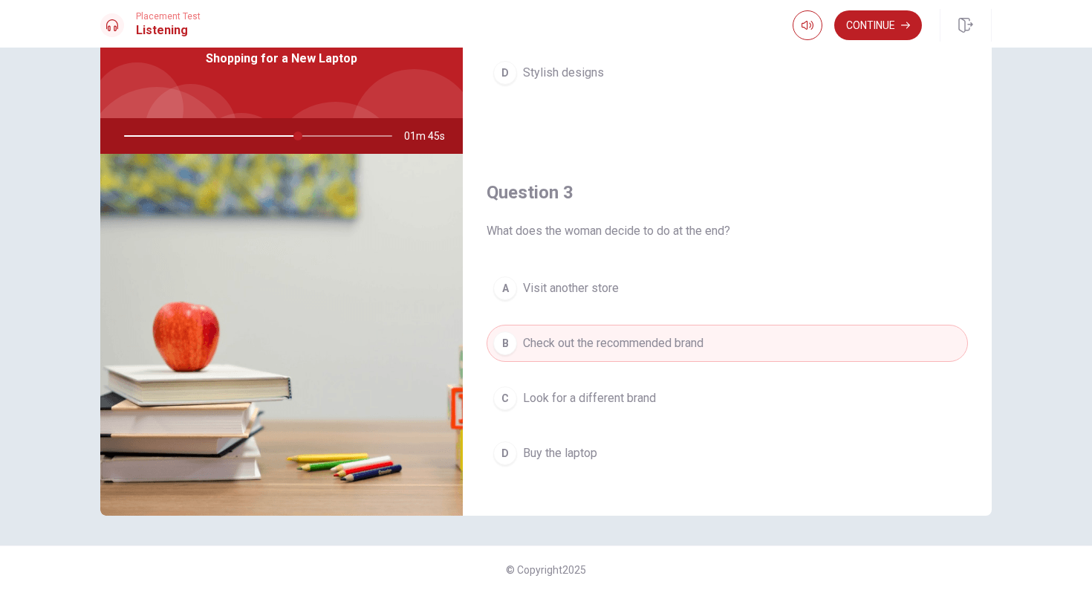
scroll to position [648, 0]
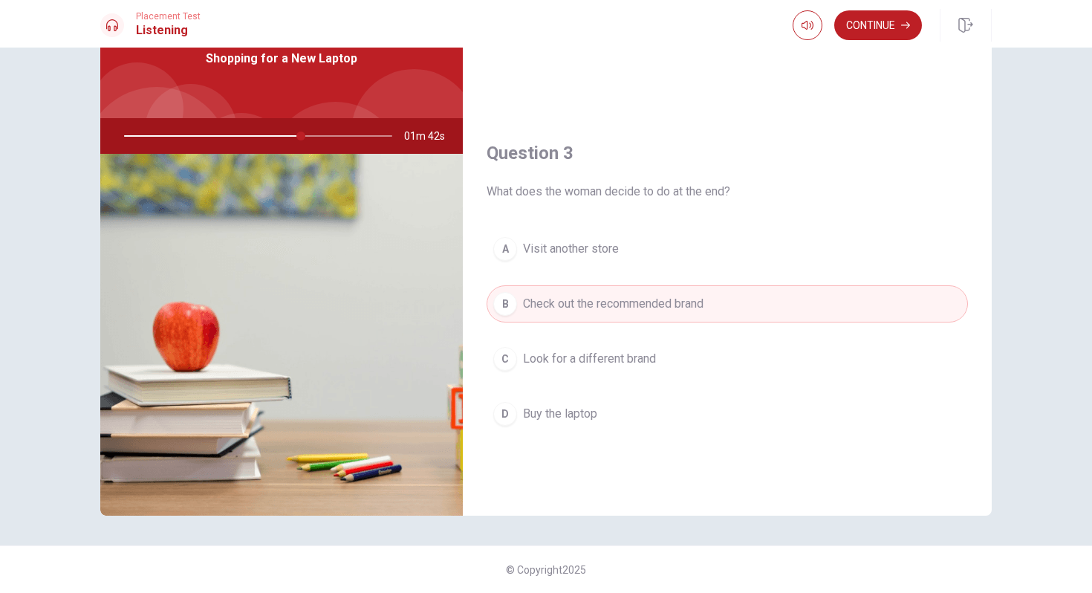
drag, startPoint x: 299, startPoint y: 134, endPoint x: 273, endPoint y: 136, distance: 26.1
click at [273, 136] on div at bounding box center [255, 136] width 298 height 36
drag, startPoint x: 310, startPoint y: 131, endPoint x: 352, endPoint y: 135, distance: 42.5
click at [352, 135] on div at bounding box center [255, 136] width 298 height 36
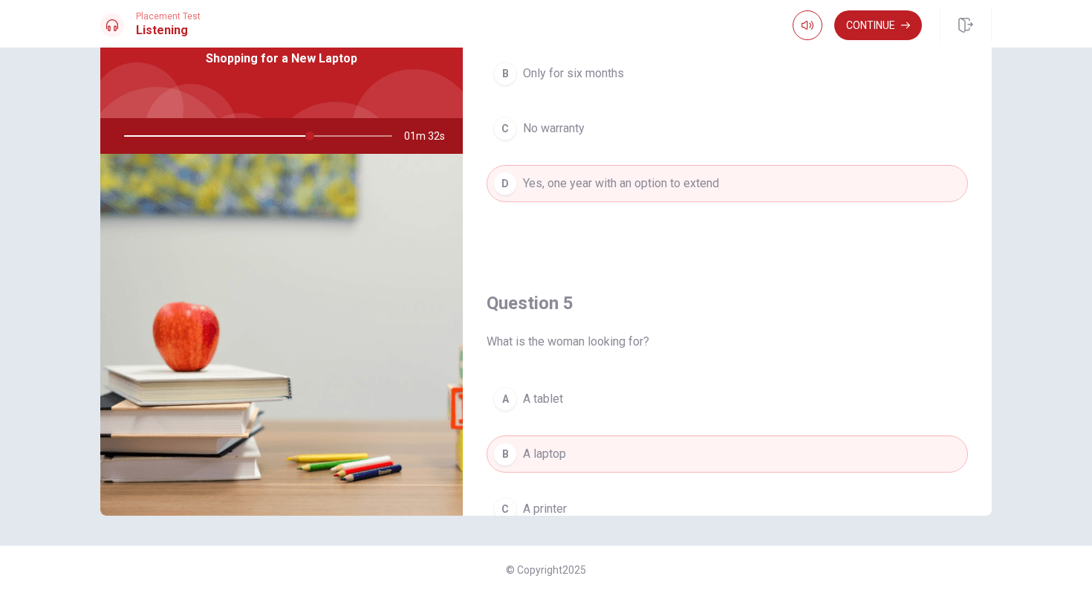
scroll to position [1274, 0]
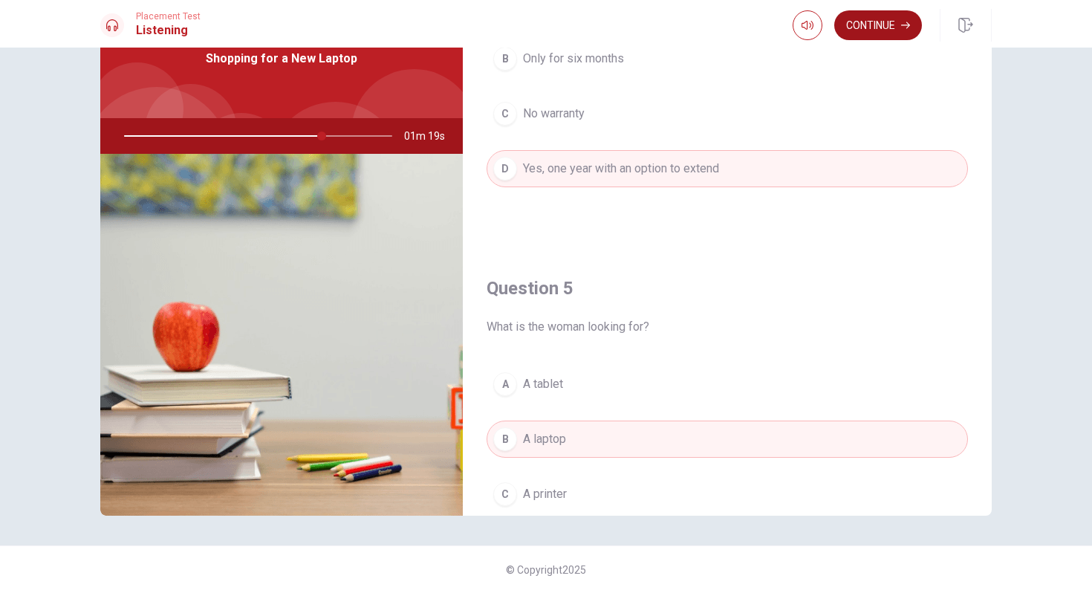
click at [858, 25] on button "Continue" at bounding box center [878, 25] width 88 height 30
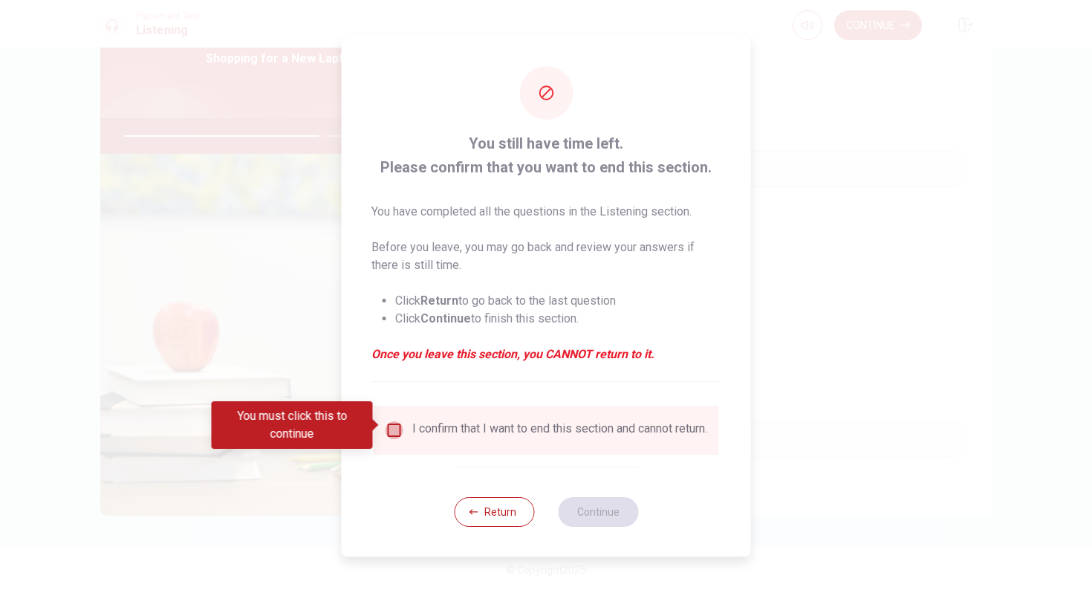
click at [391, 426] on input "You must click this to continue" at bounding box center [394, 430] width 18 height 18
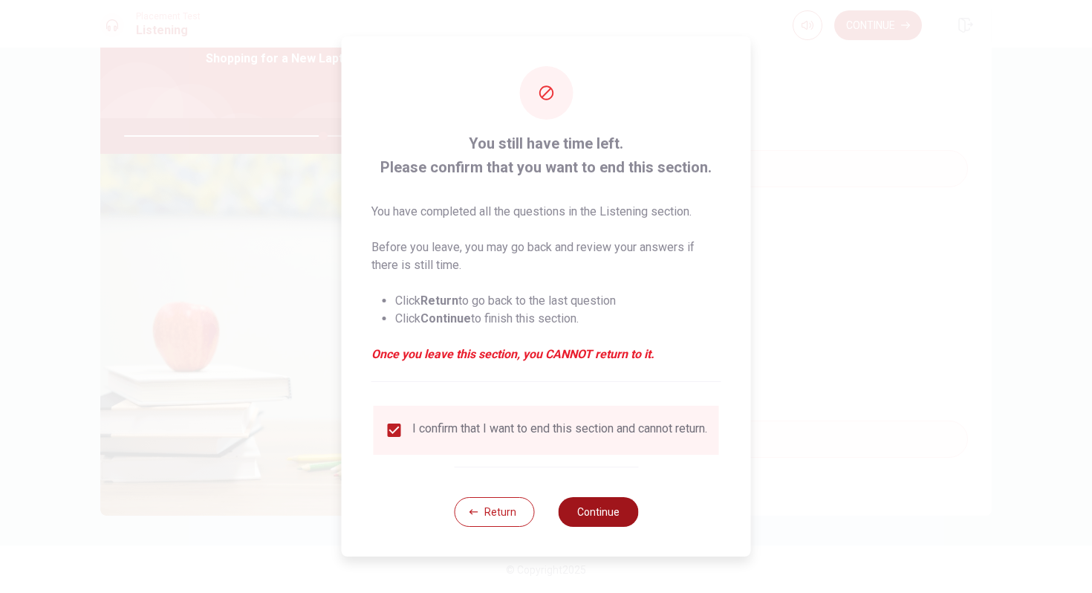
click at [574, 521] on button "Continue" at bounding box center [598, 512] width 80 height 30
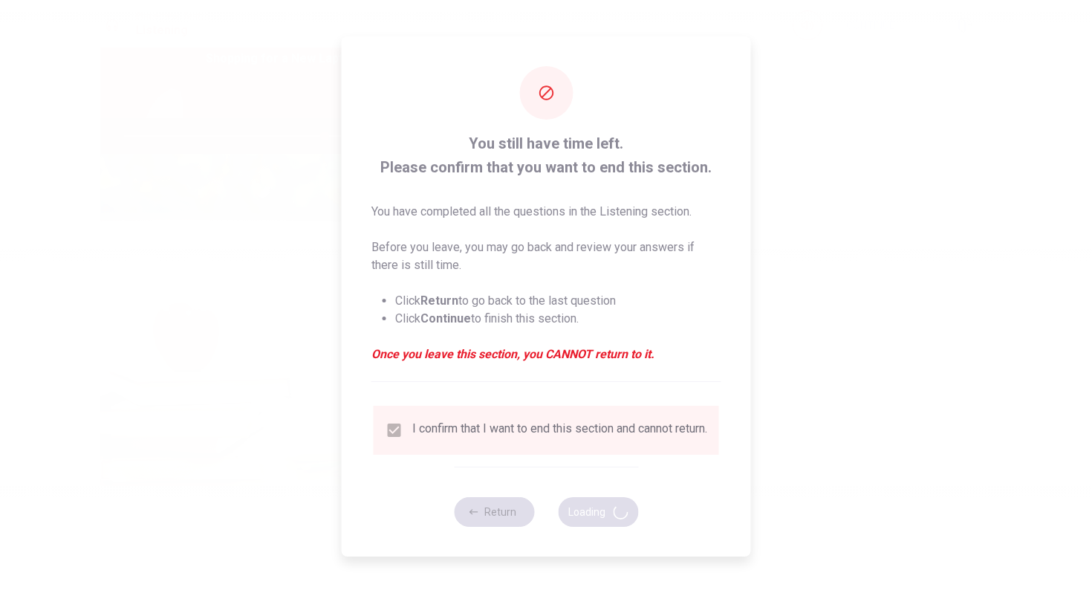
type input "75"
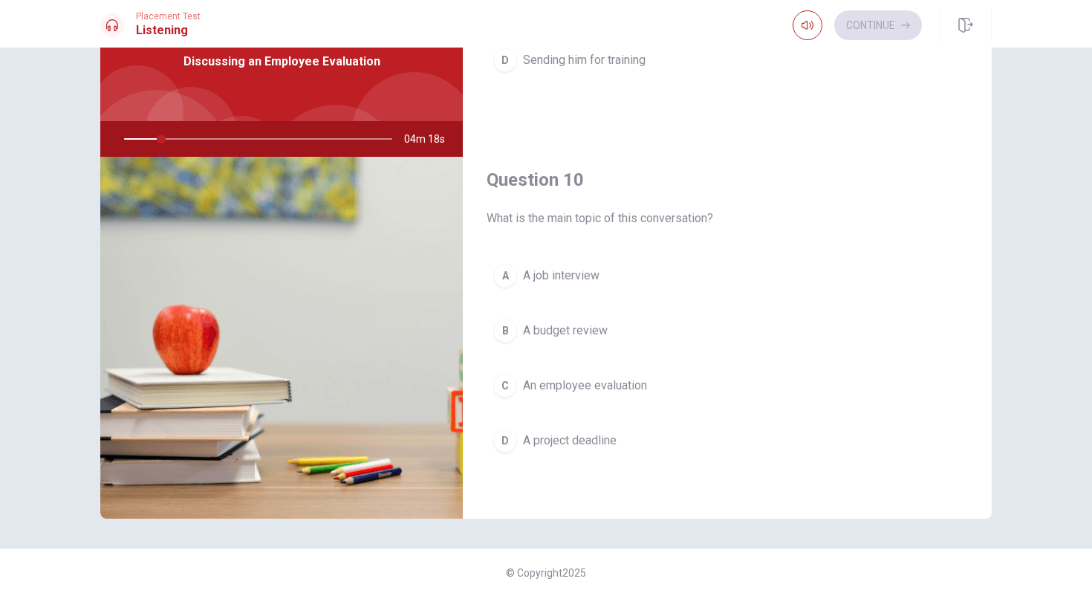
scroll to position [76, 0]
click at [508, 383] on div "C" at bounding box center [505, 385] width 24 height 24
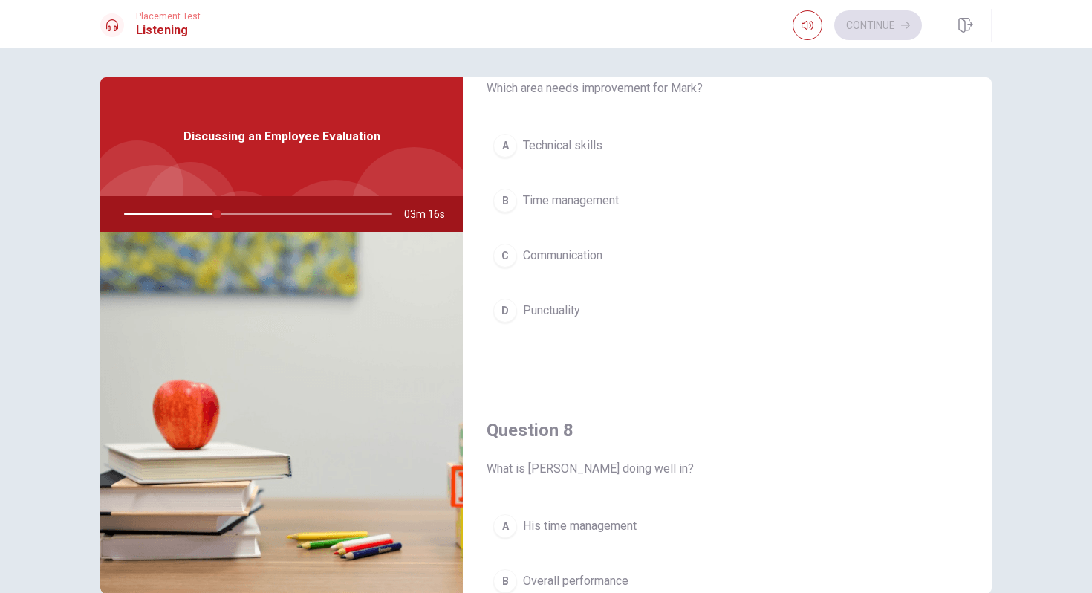
scroll to position [449, 0]
click at [507, 198] on div "B" at bounding box center [505, 201] width 24 height 24
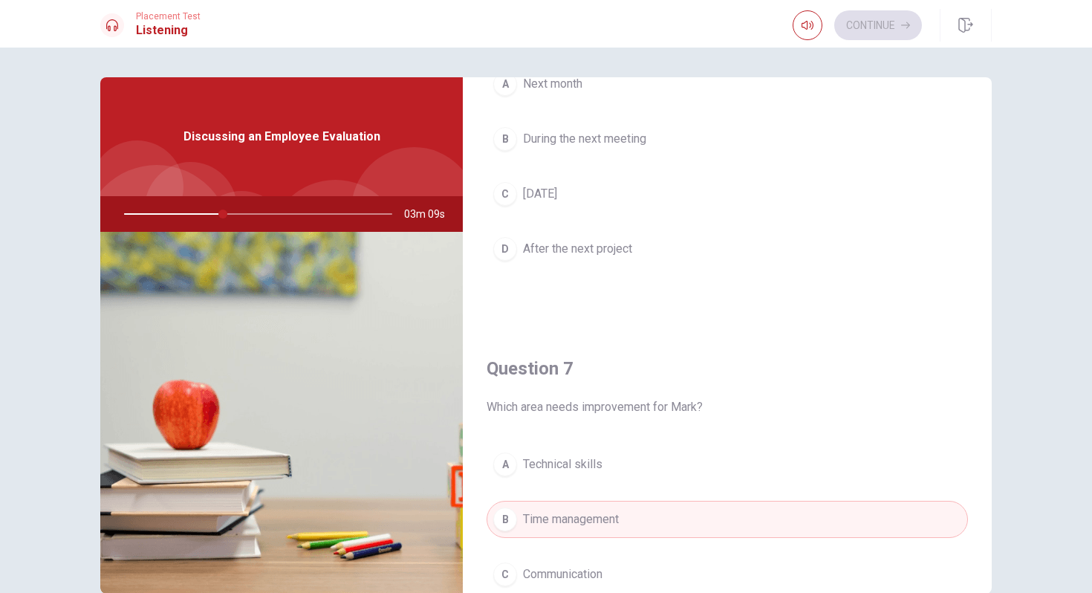
scroll to position [0, 0]
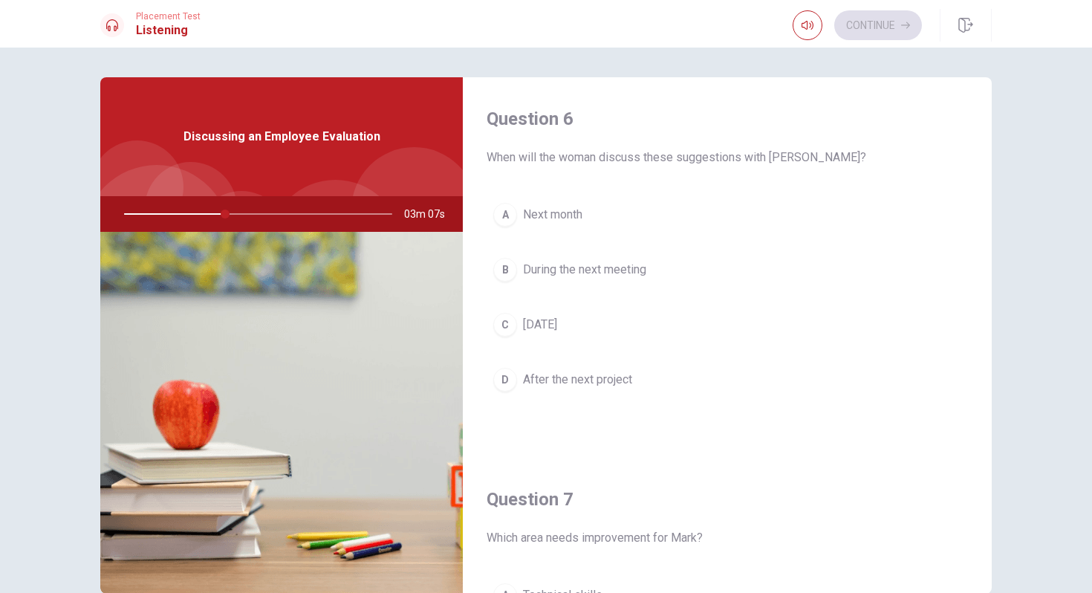
click at [506, 267] on div "B" at bounding box center [505, 270] width 24 height 24
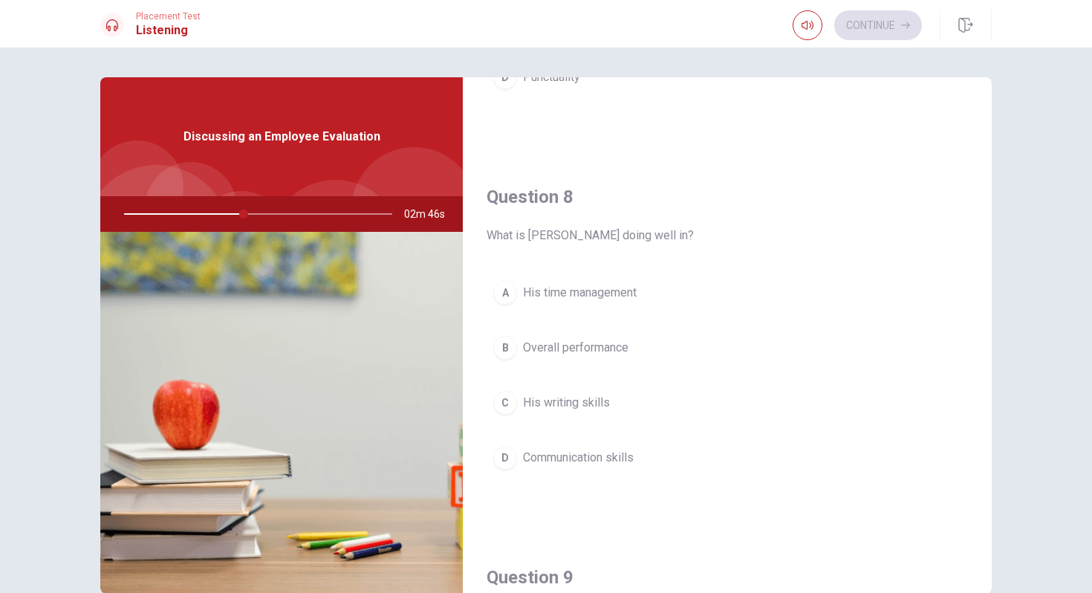
scroll to position [704, 0]
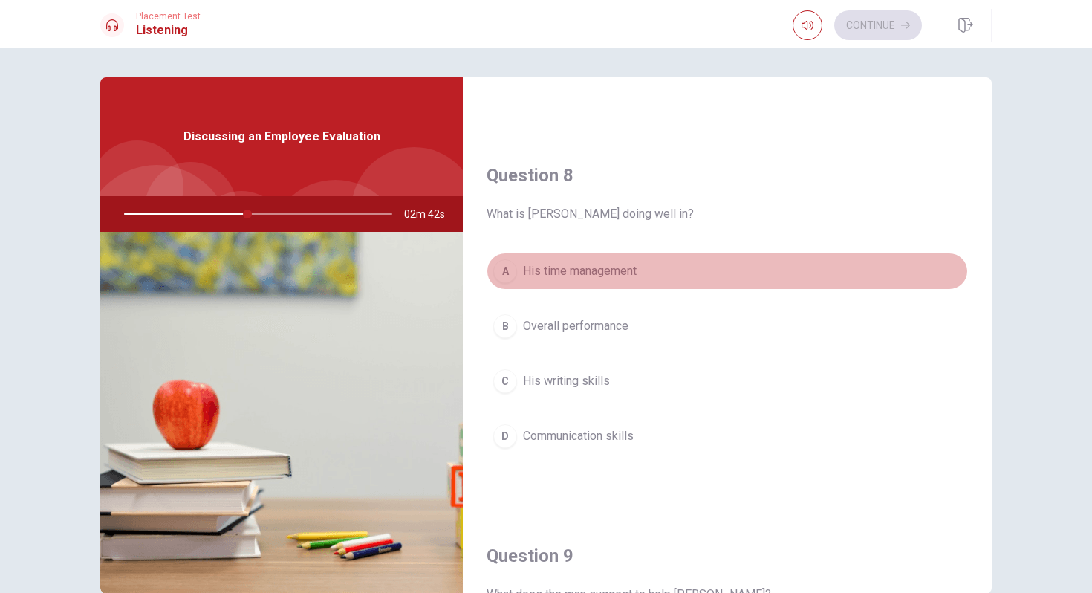
click at [504, 266] on div "A" at bounding box center [505, 271] width 24 height 24
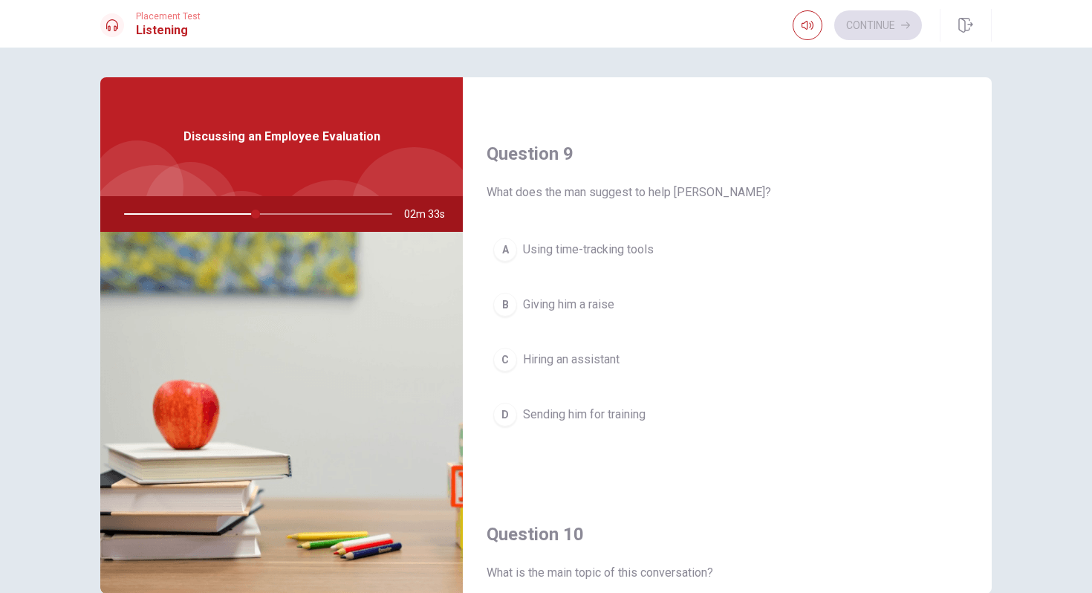
scroll to position [1107, 0]
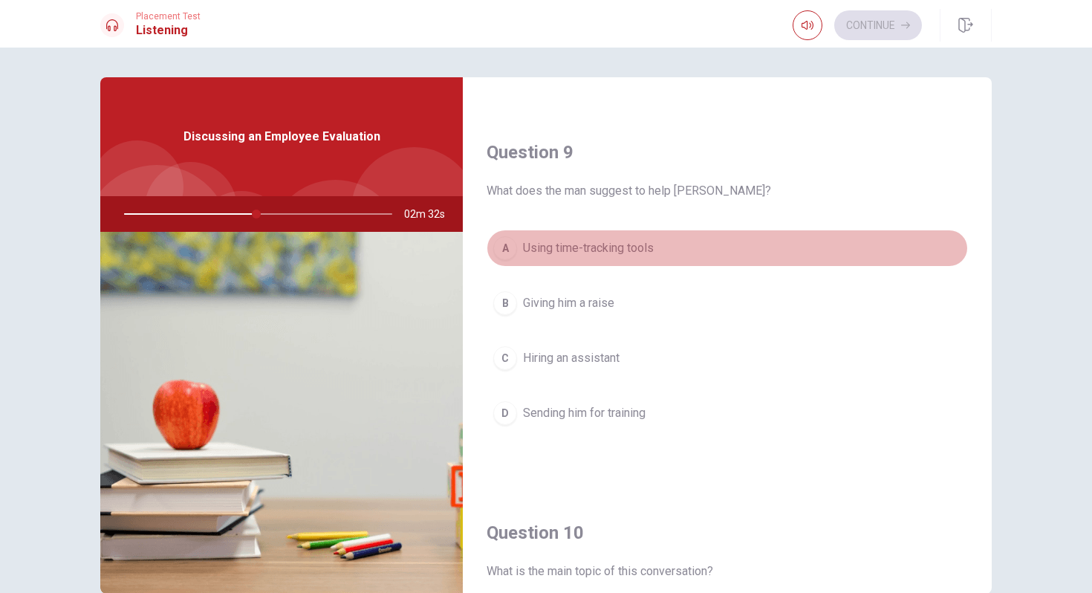
click at [501, 250] on div "A" at bounding box center [505, 248] width 24 height 24
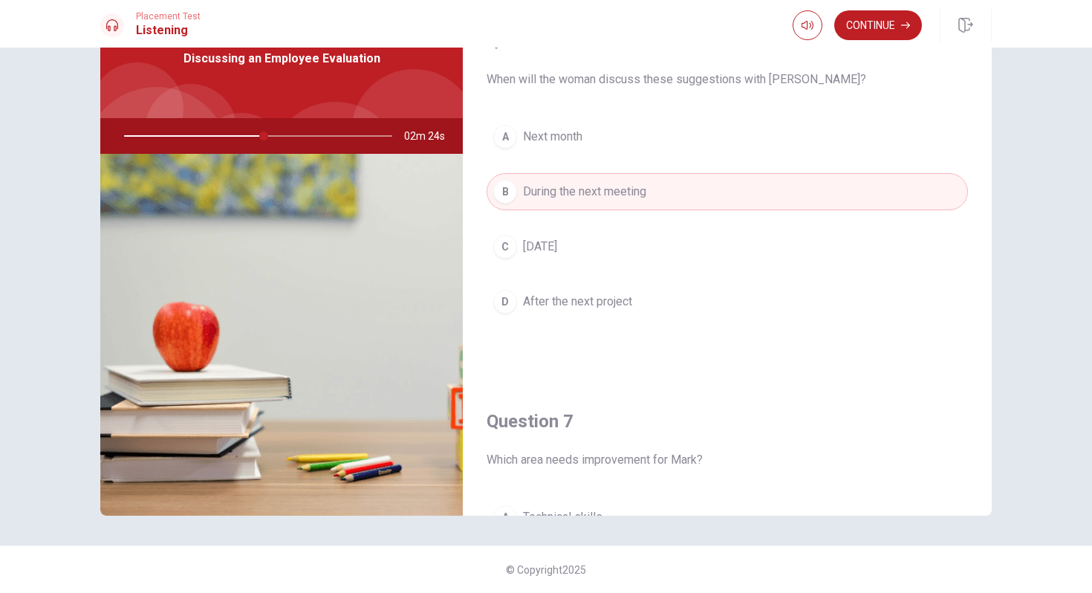
scroll to position [0, 0]
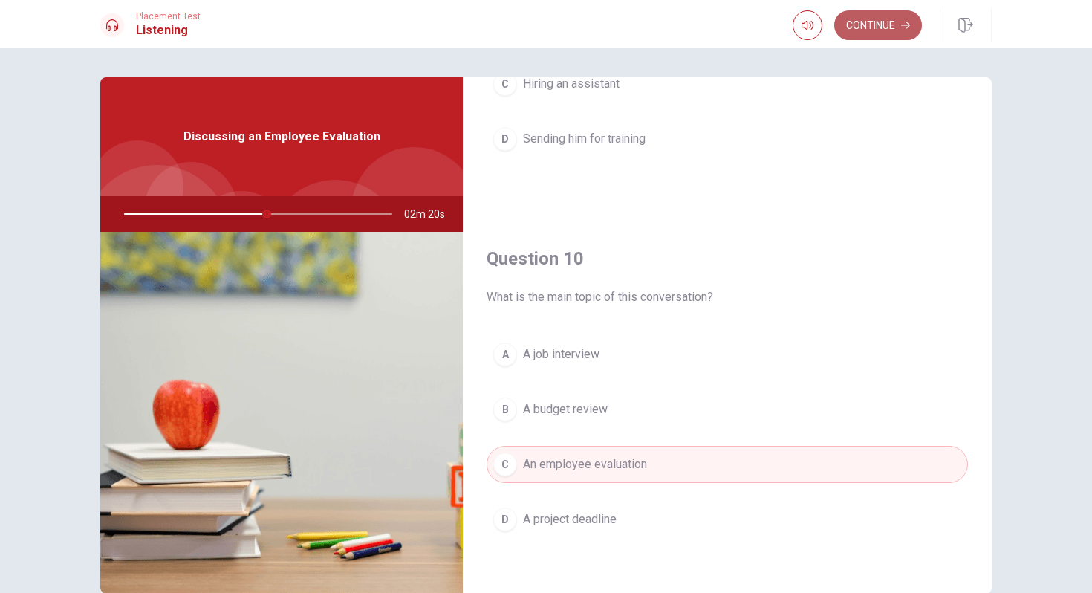
click at [865, 23] on button "Continue" at bounding box center [878, 25] width 88 height 30
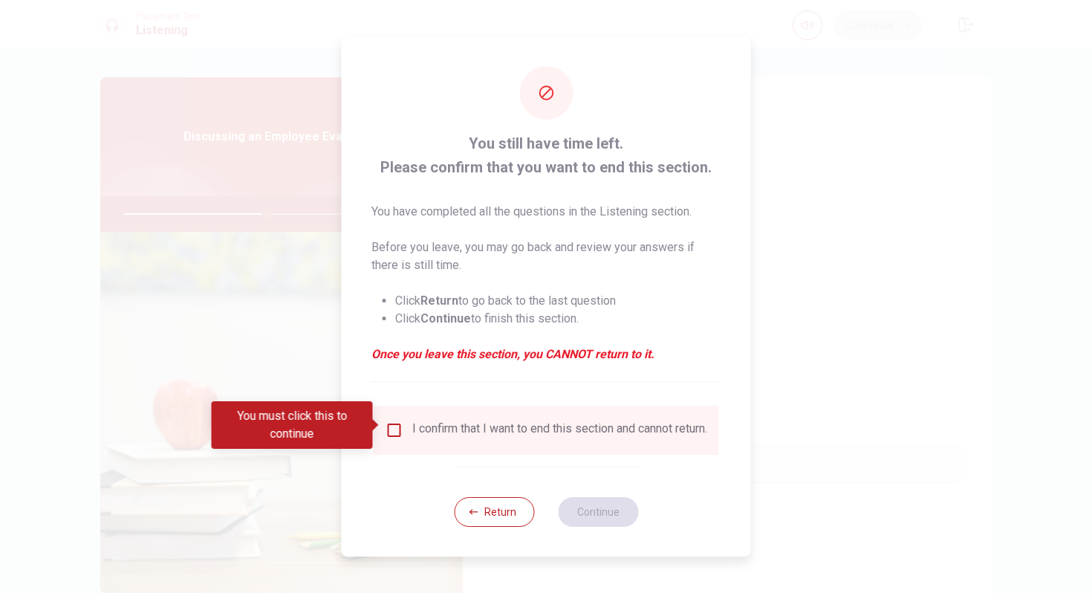
scroll to position [1385, 0]
click at [392, 423] on input "You must click this to continue" at bounding box center [394, 430] width 18 height 18
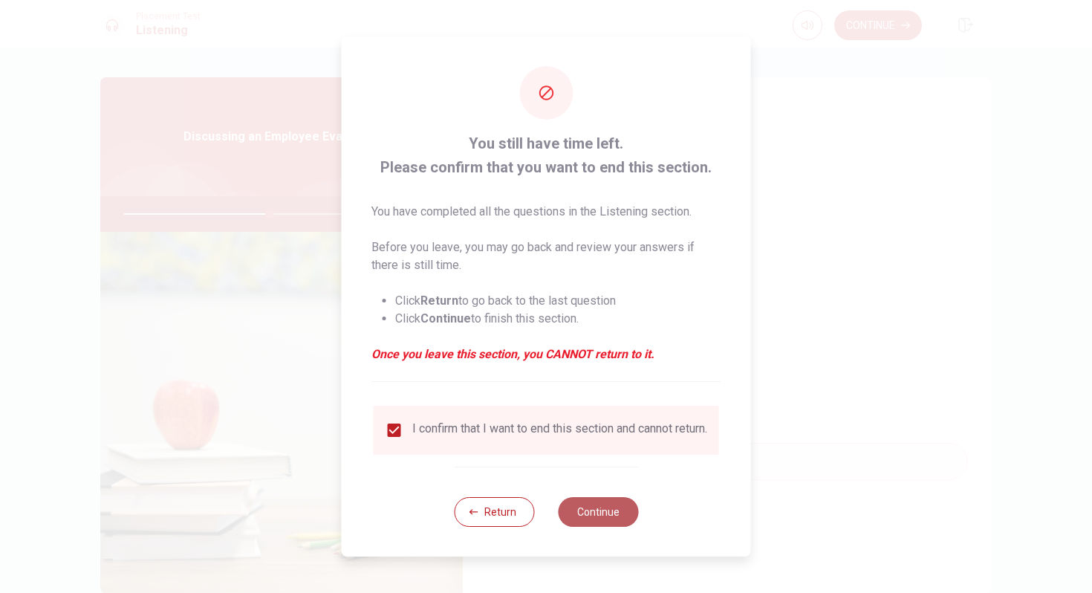
click at [599, 513] on button "Continue" at bounding box center [598, 512] width 80 height 30
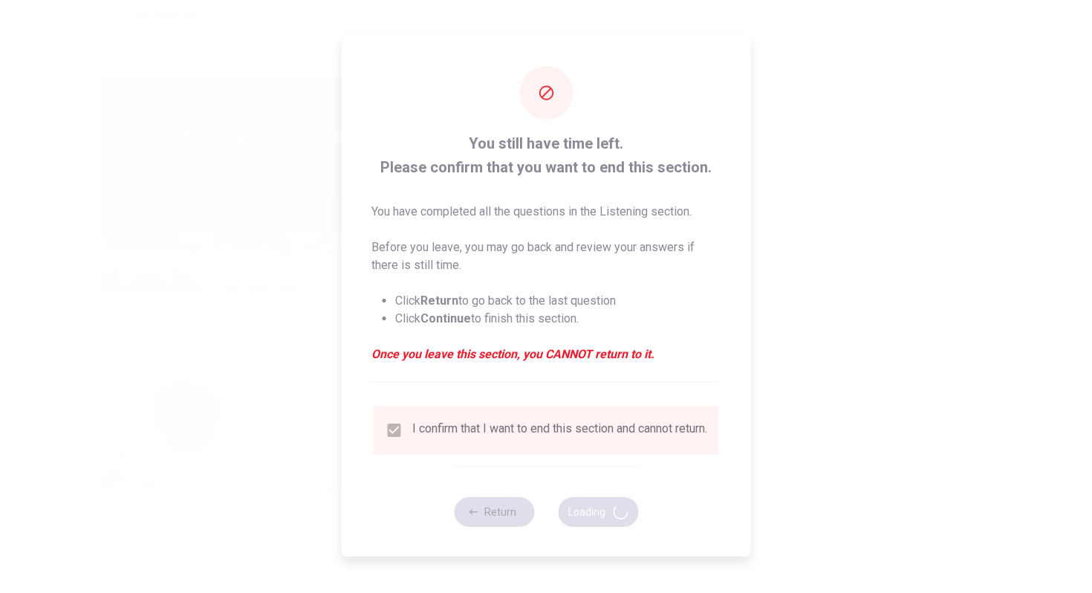
type input "55"
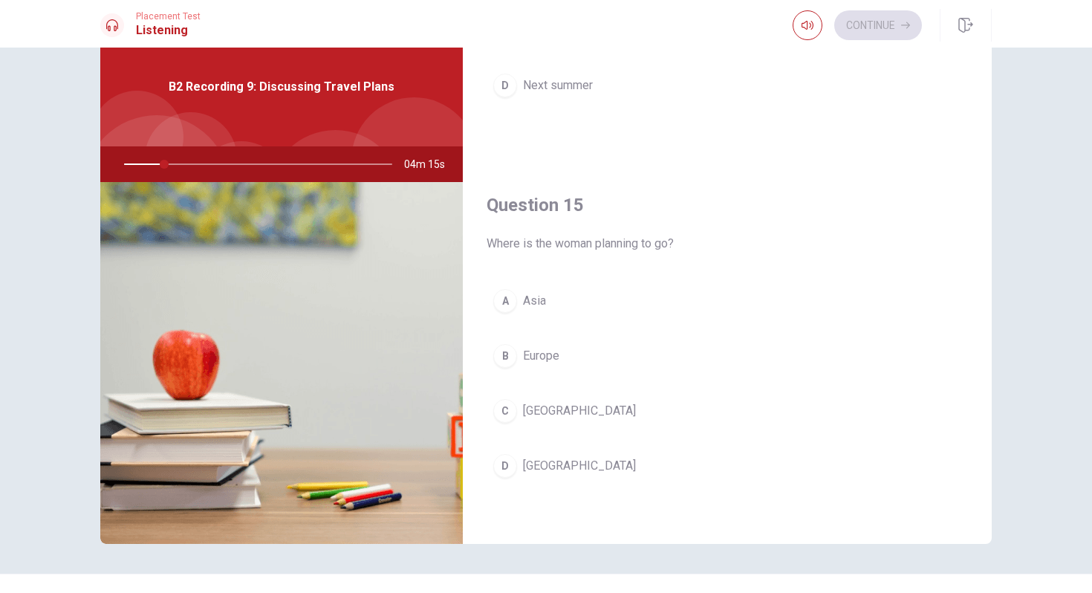
scroll to position [78, 0]
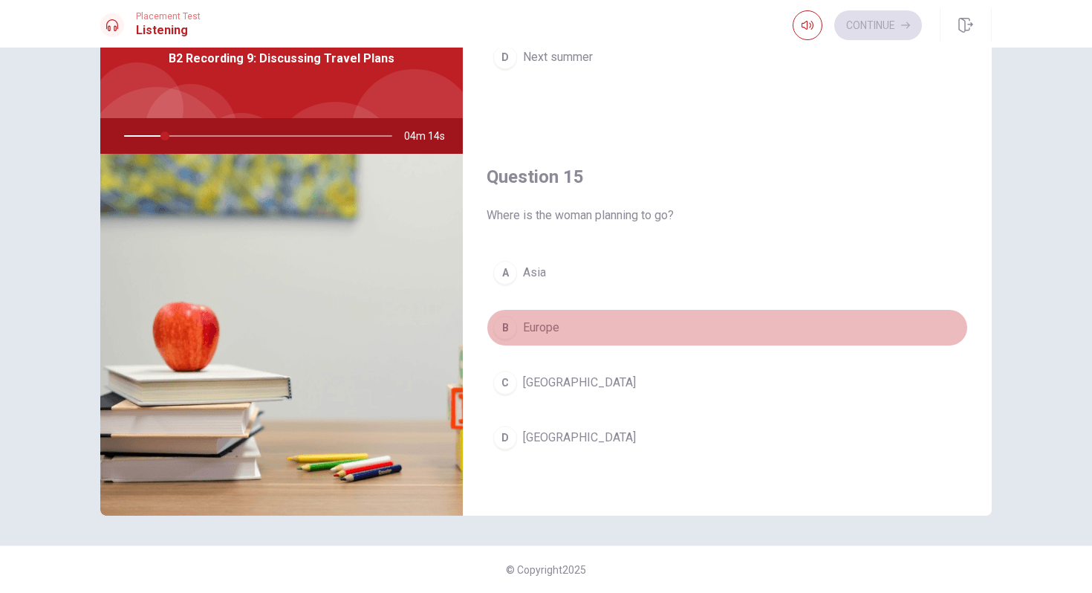
click at [512, 322] on div "B" at bounding box center [505, 328] width 24 height 24
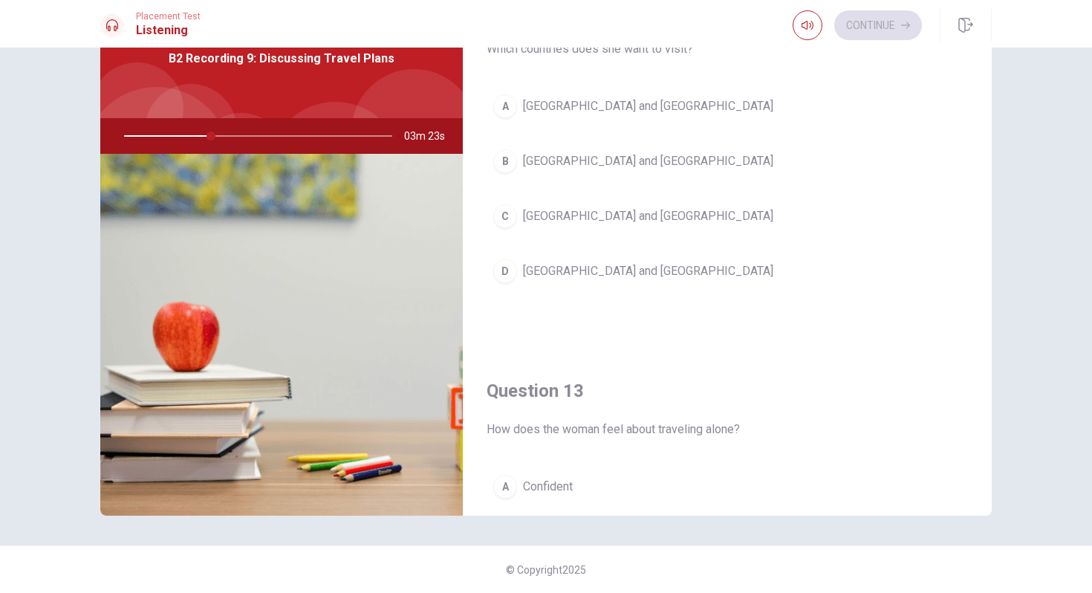
scroll to position [386, 0]
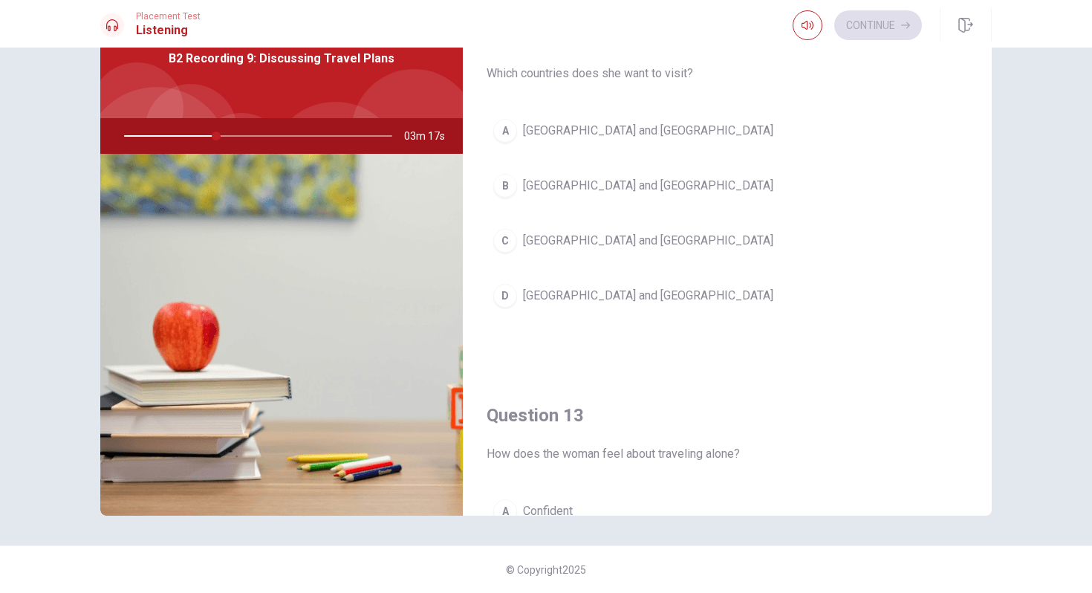
click at [511, 183] on div "B" at bounding box center [505, 186] width 24 height 24
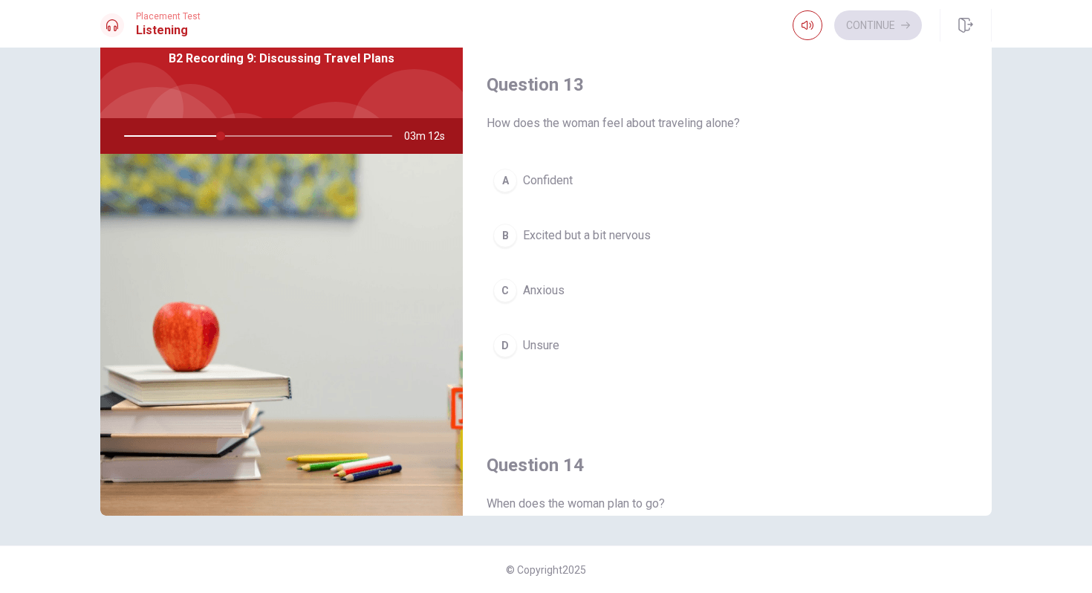
scroll to position [713, 0]
click at [507, 291] on div "C" at bounding box center [505, 294] width 24 height 24
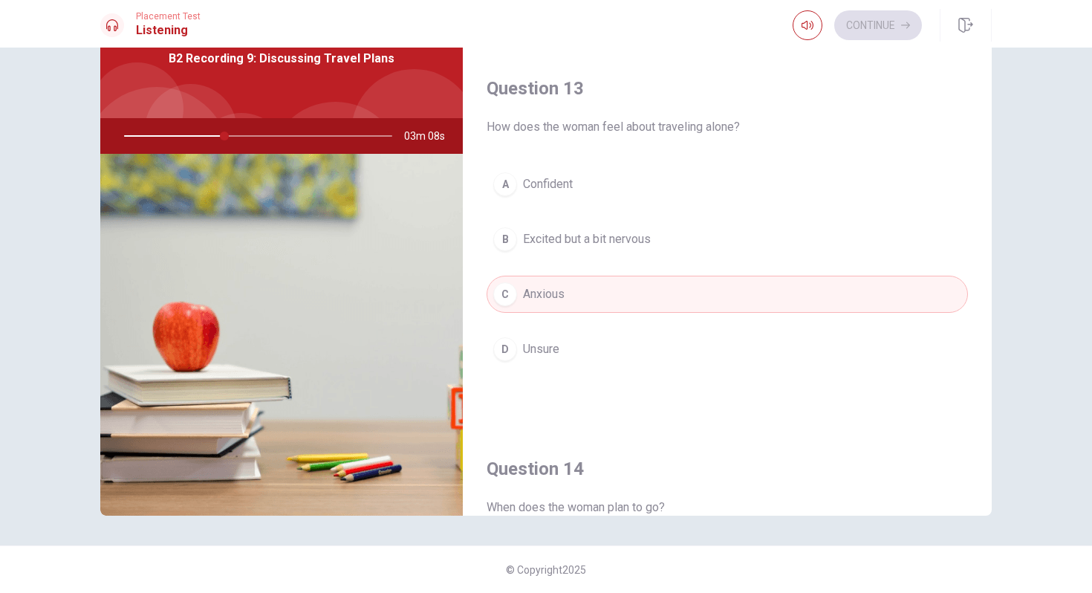
click at [507, 235] on div "B" at bounding box center [505, 239] width 24 height 24
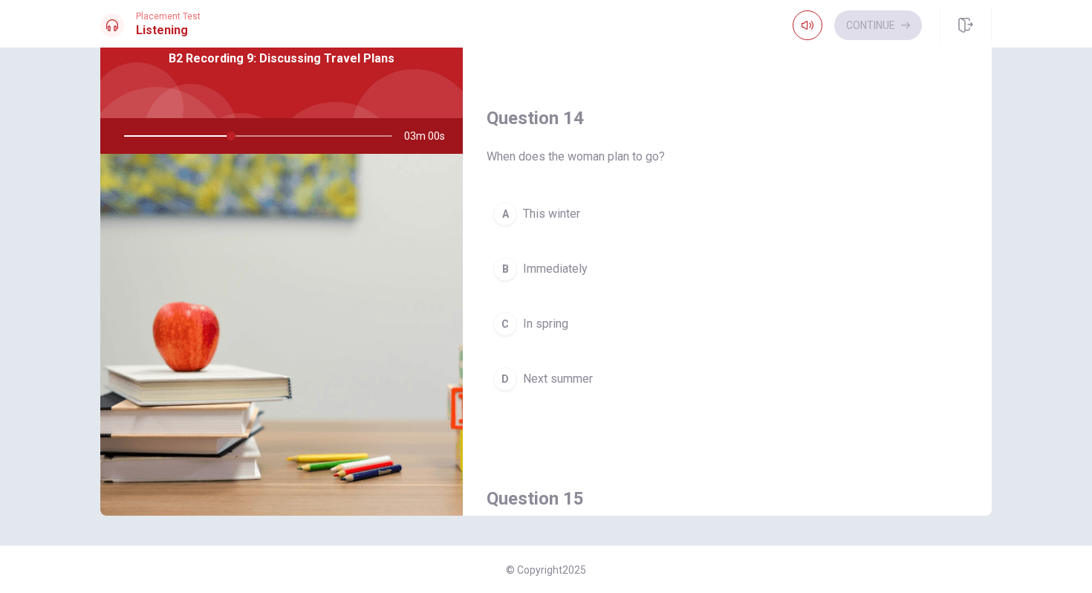
scroll to position [1063, 0]
drag, startPoint x: 499, startPoint y: 371, endPoint x: 594, endPoint y: 347, distance: 98.0
click at [499, 371] on div "D" at bounding box center [505, 380] width 24 height 24
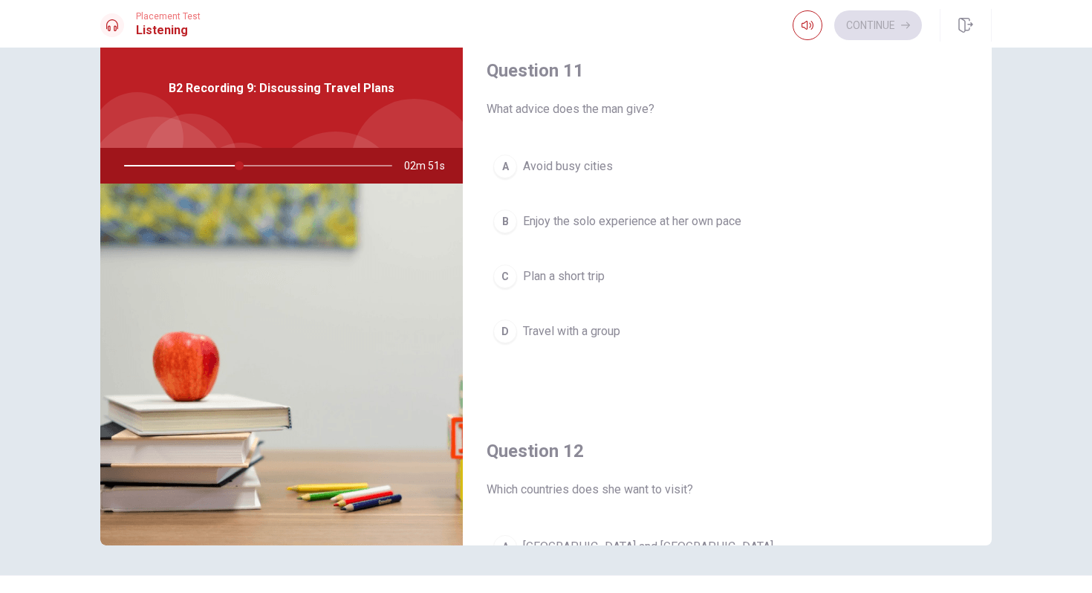
scroll to position [47, 0]
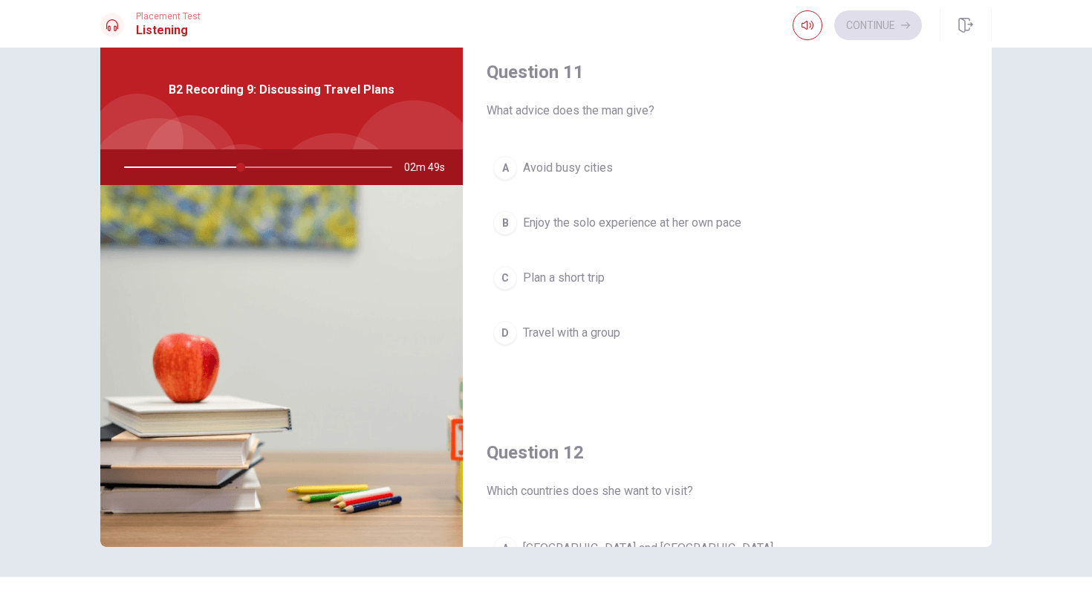
click at [498, 221] on div "B" at bounding box center [505, 223] width 24 height 24
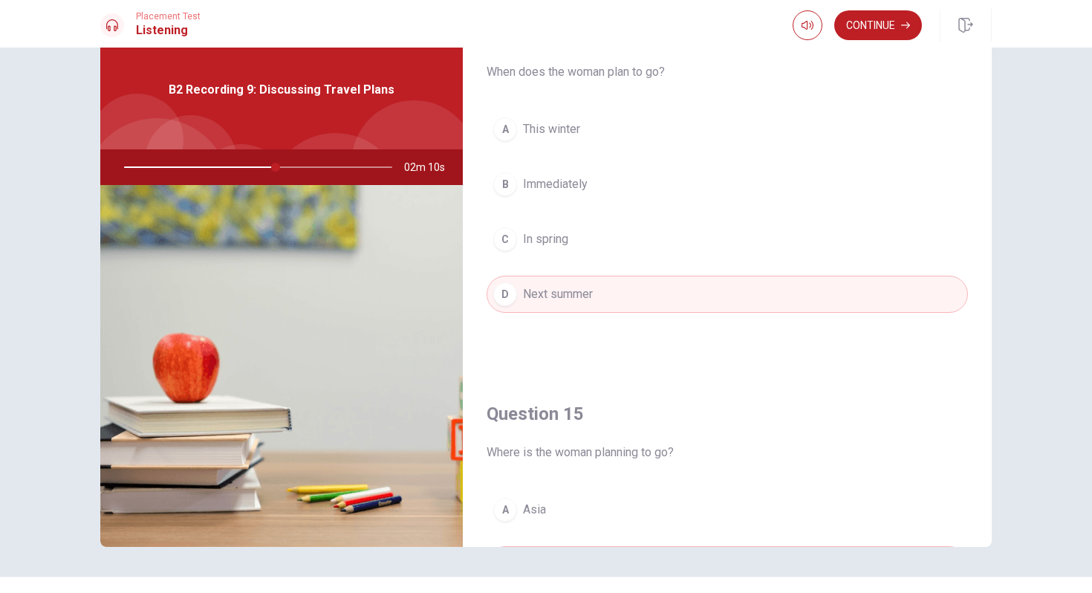
scroll to position [1177, 0]
click at [883, 22] on button "Continue" at bounding box center [878, 25] width 88 height 30
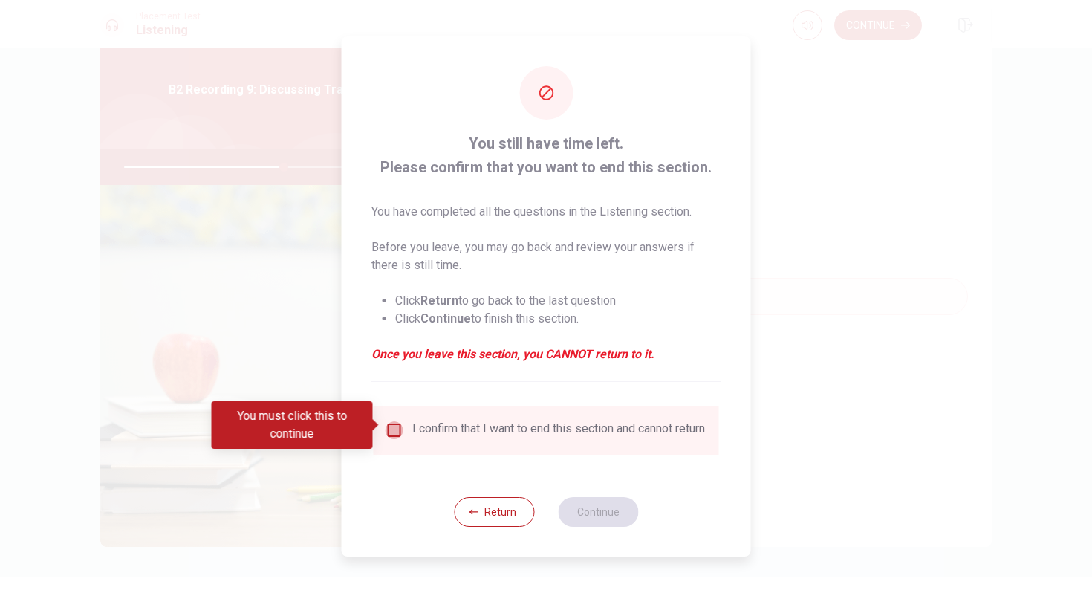
click at [396, 425] on input "You must click this to continue" at bounding box center [394, 430] width 18 height 18
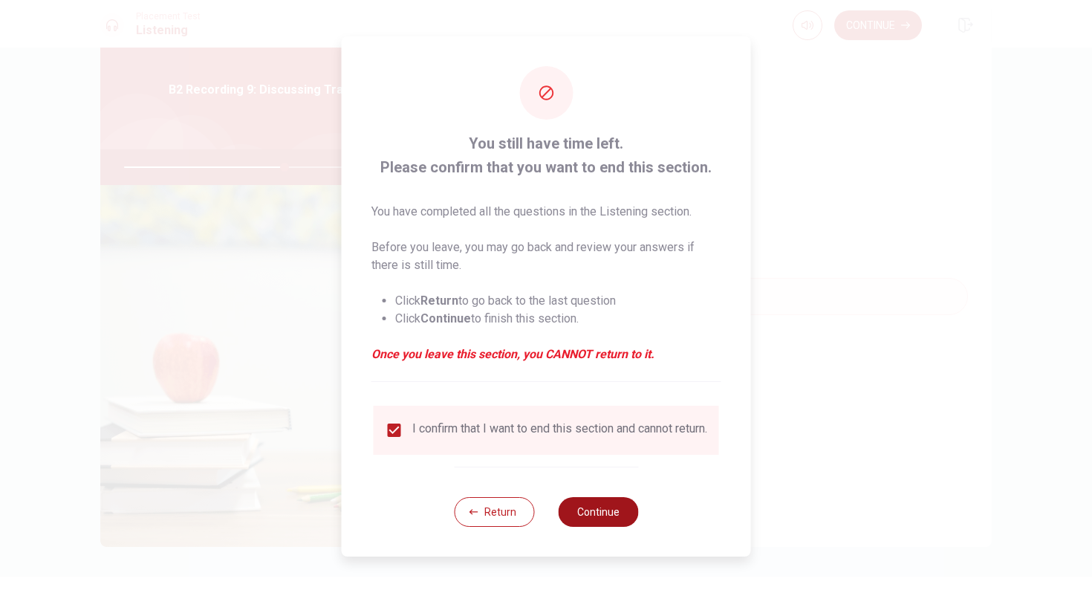
click at [621, 517] on button "Continue" at bounding box center [598, 512] width 80 height 30
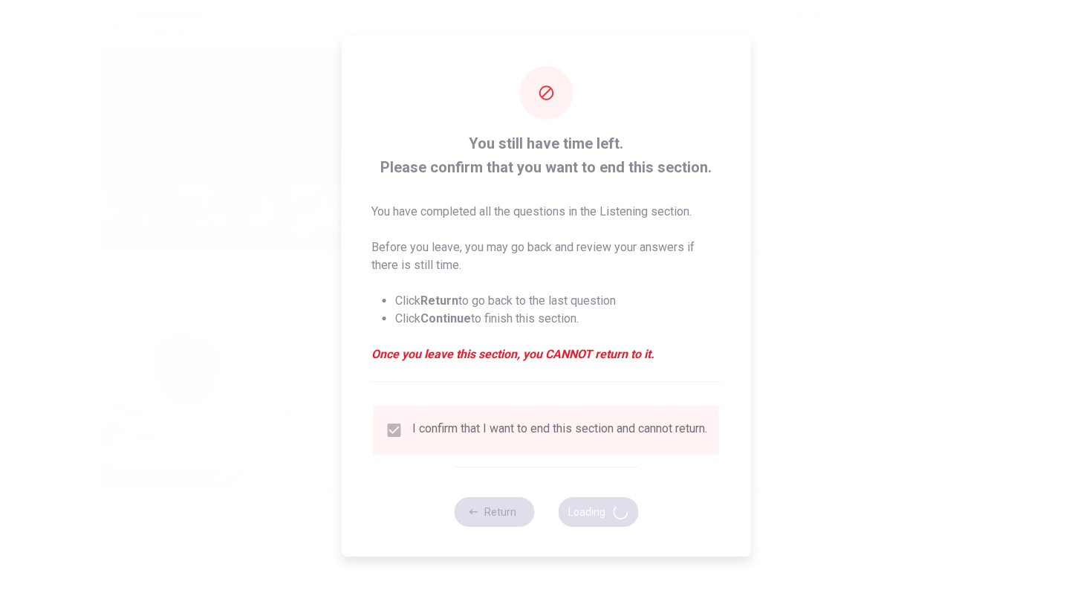
type input "61"
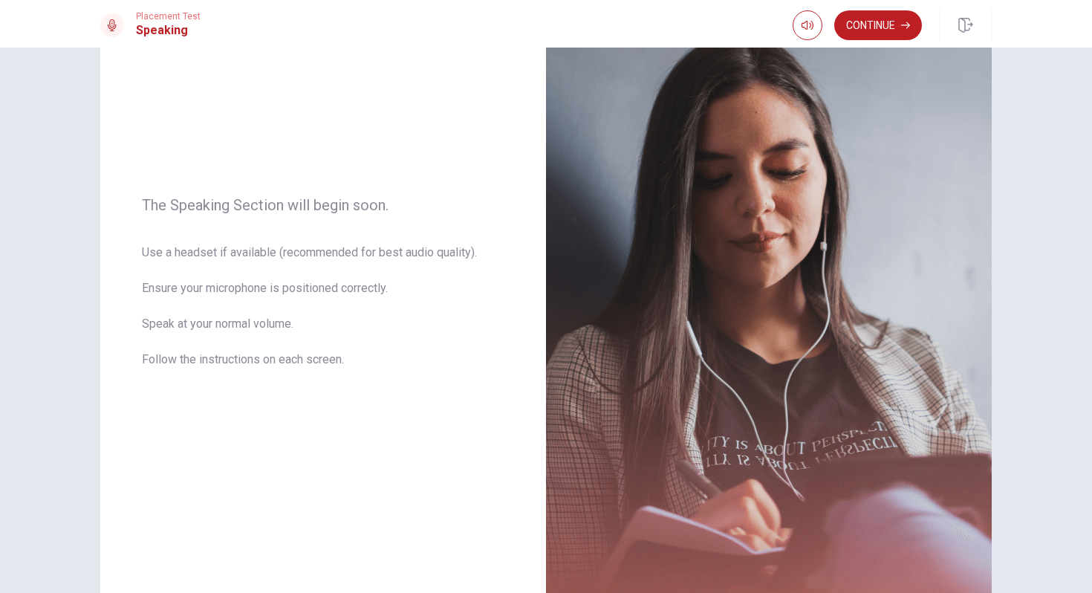
scroll to position [94, 0]
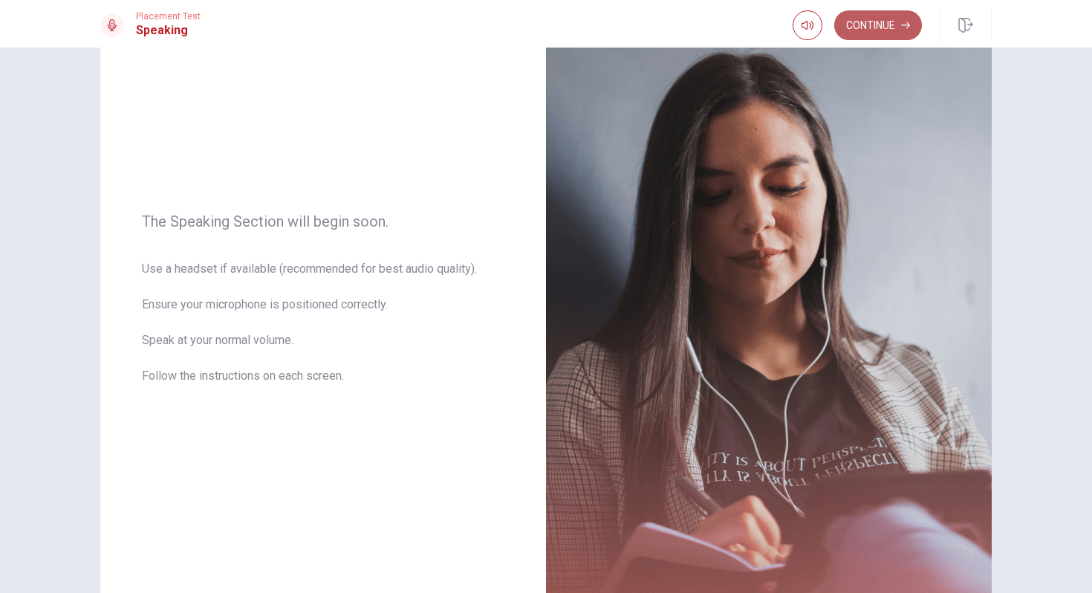
click at [876, 24] on button "Continue" at bounding box center [878, 25] width 88 height 30
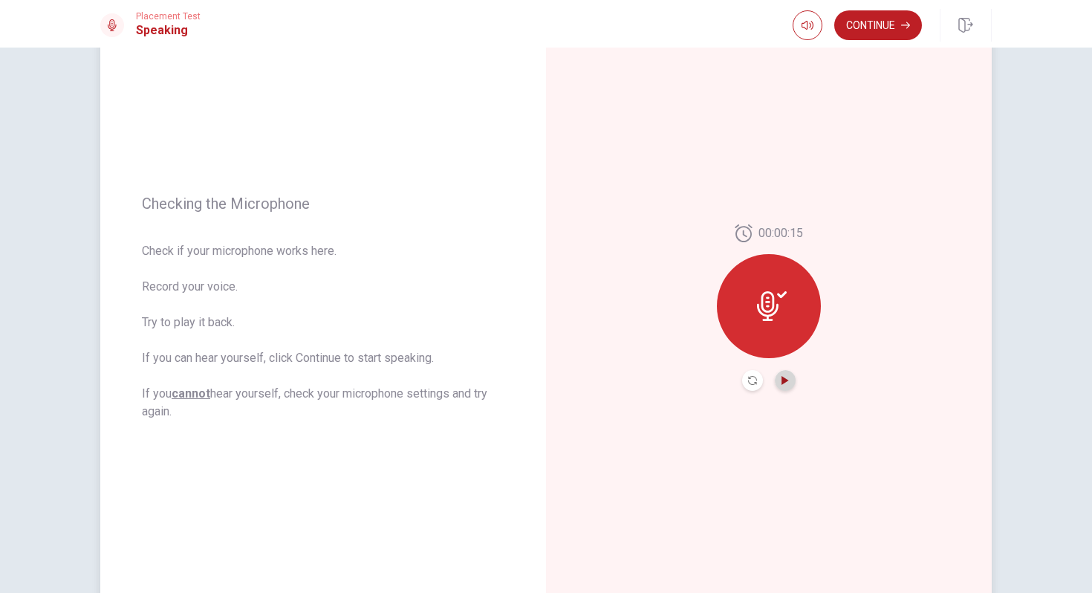
click at [784, 377] on icon "Play Audio" at bounding box center [784, 380] width 7 height 9
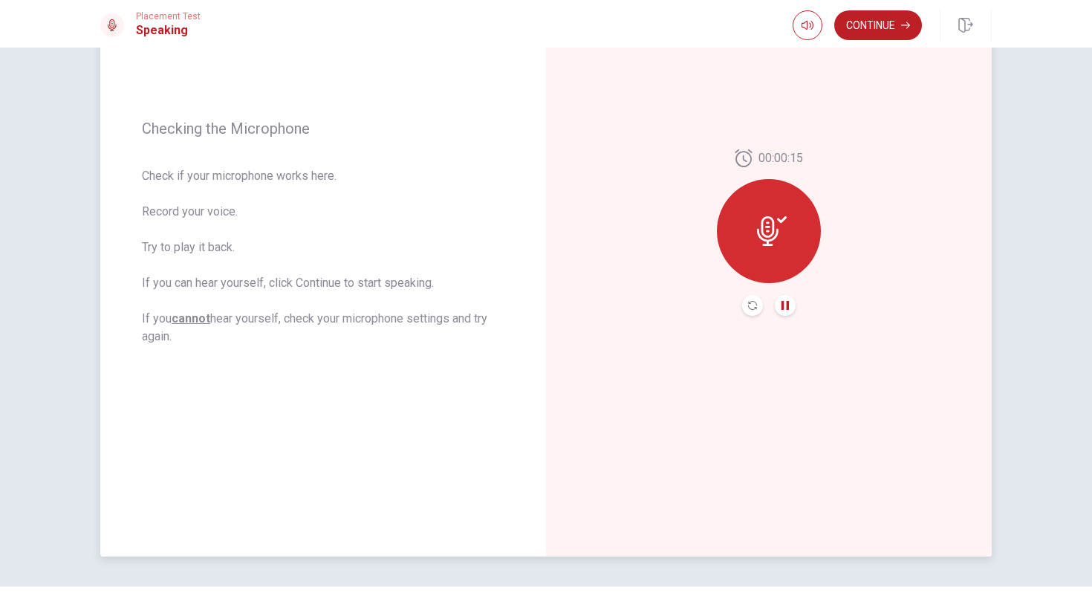
scroll to position [209, 0]
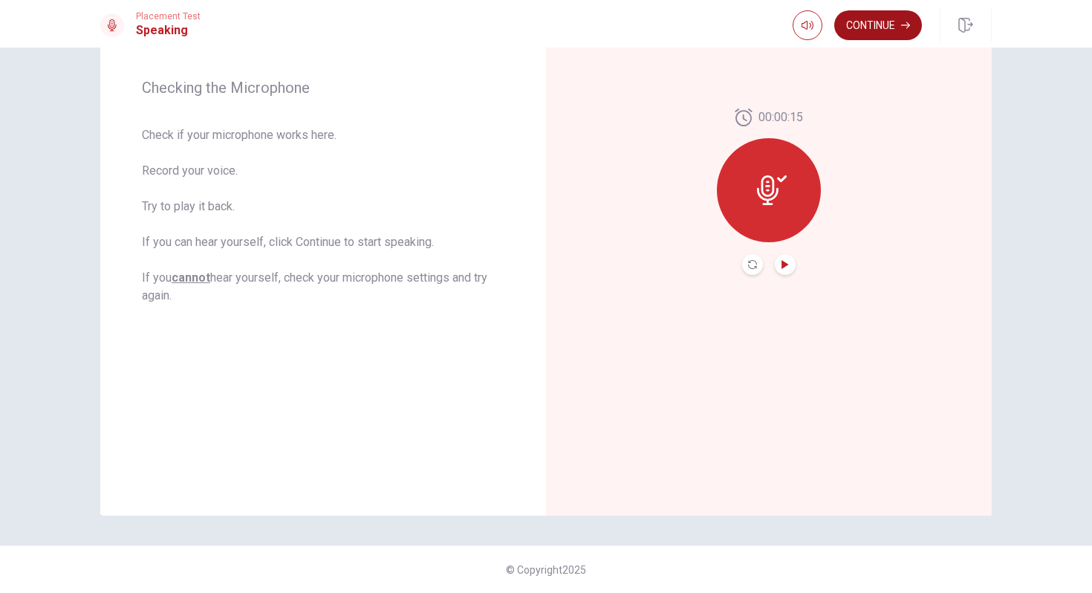
click at [868, 24] on button "Continue" at bounding box center [878, 25] width 88 height 30
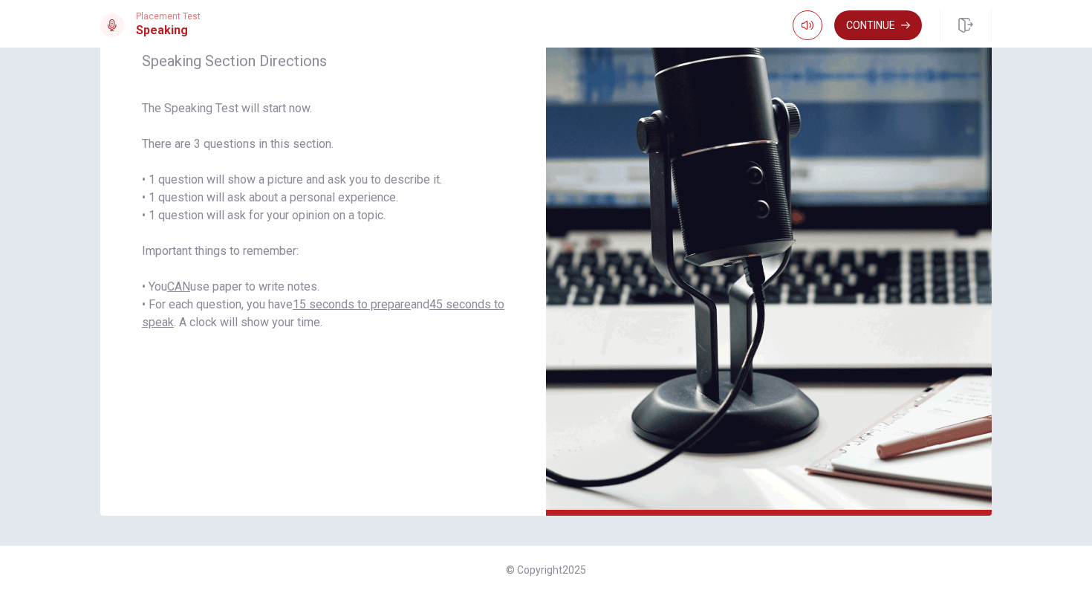
click at [897, 24] on button "Continue" at bounding box center [878, 25] width 88 height 30
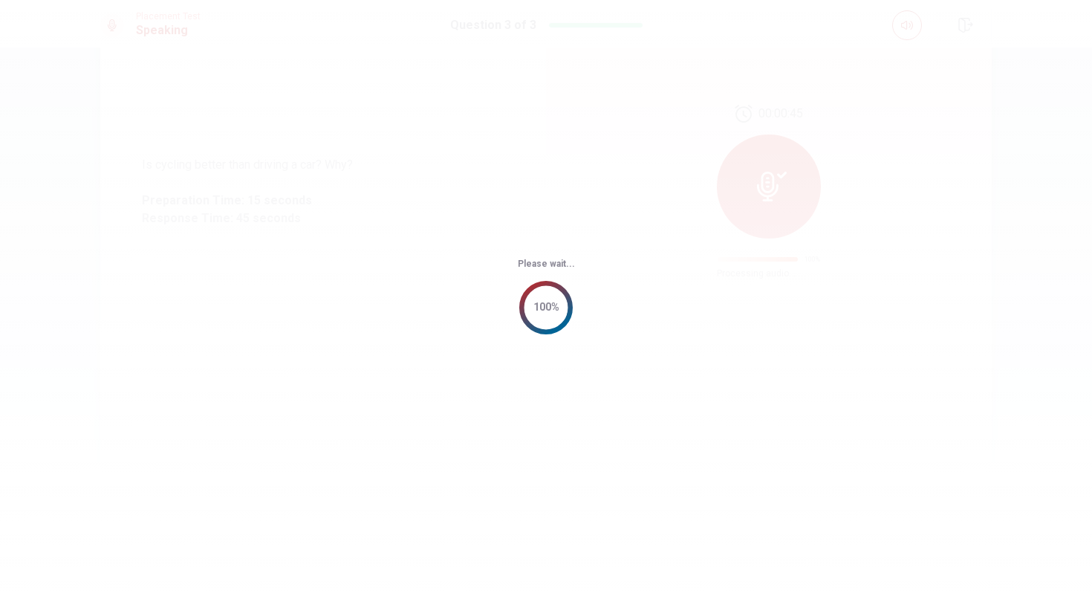
scroll to position [0, 0]
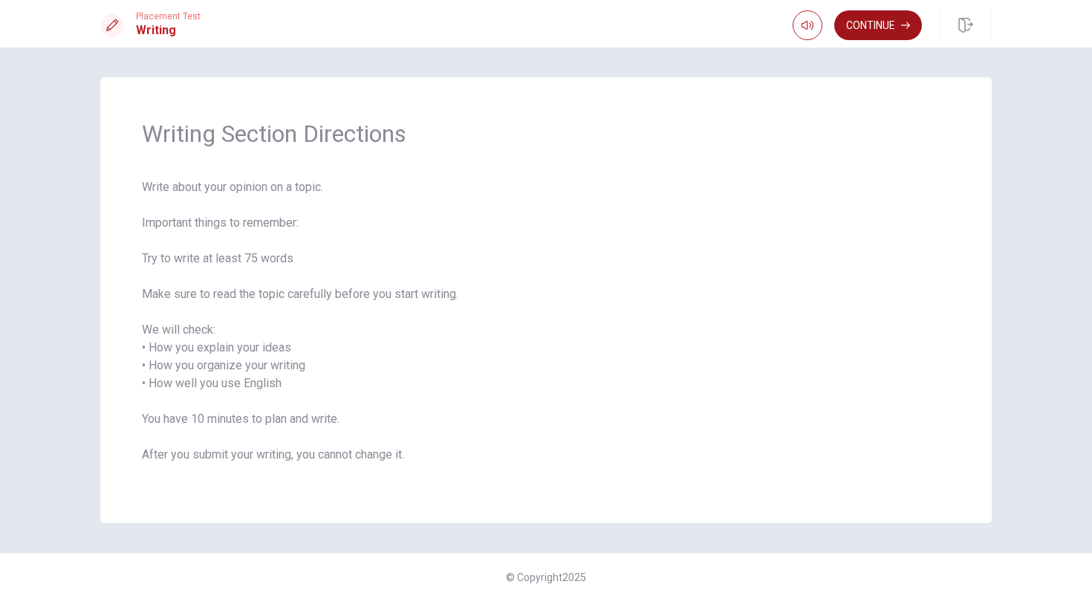
click at [863, 22] on button "Continue" at bounding box center [878, 25] width 88 height 30
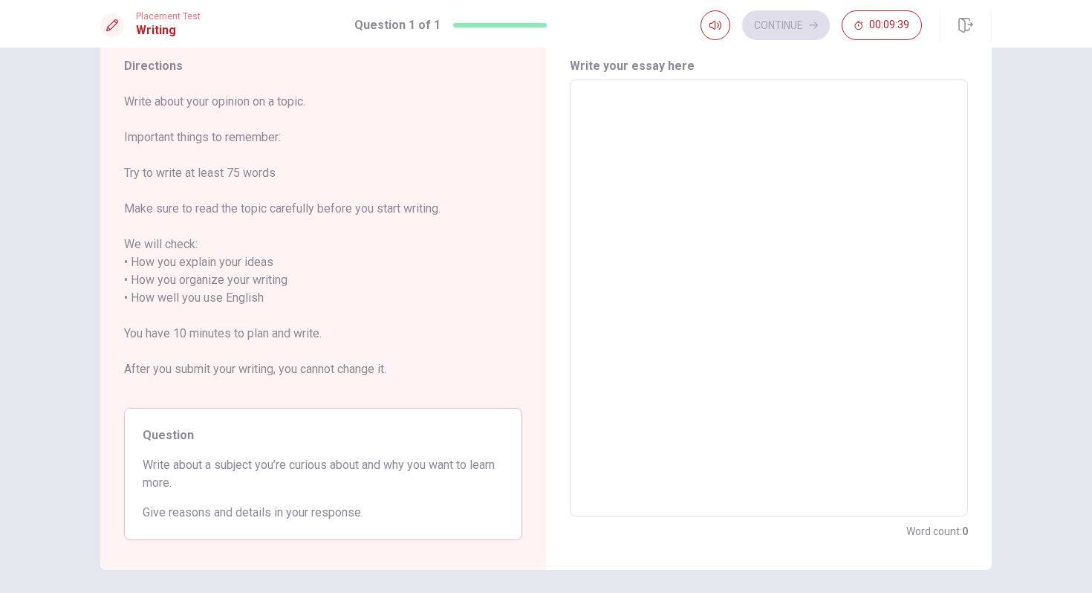
scroll to position [52, 0]
click at [783, 202] on textarea at bounding box center [768, 296] width 377 height 412
type textarea "I"
type textarea "x"
type textarea "I"
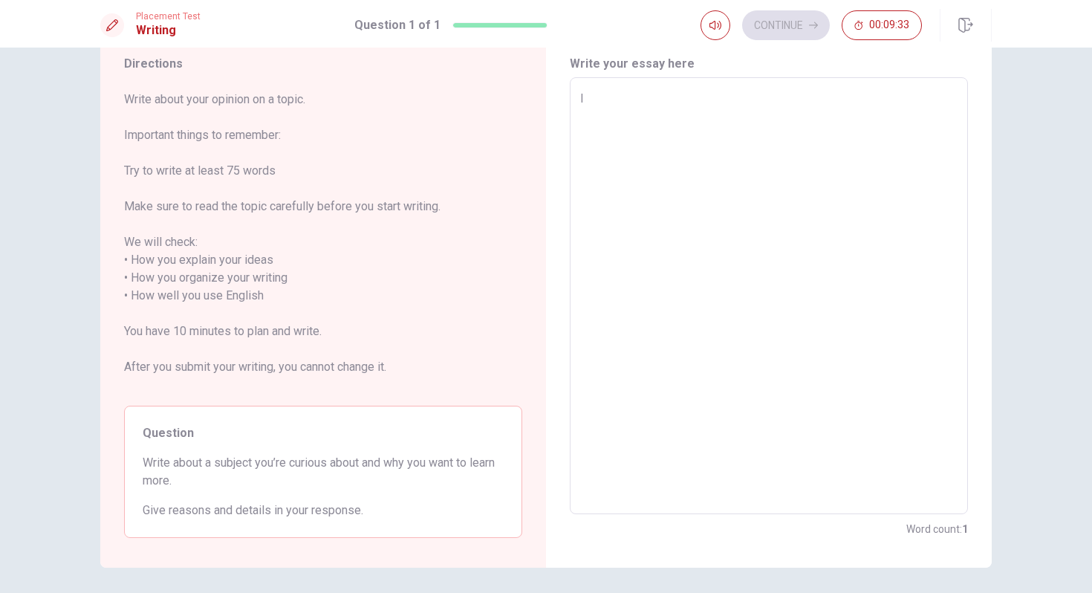
type textarea "x"
type textarea "I e"
type textarea "x"
type textarea "I"
type textarea "x"
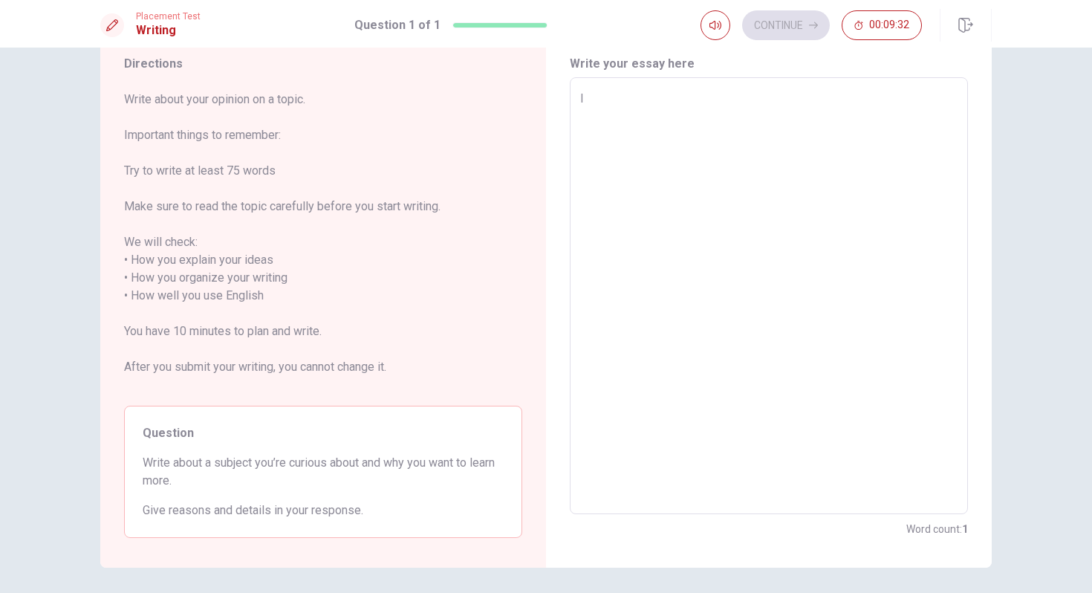
type textarea "I w"
type textarea "x"
type textarea "I wo"
type textarea "x"
type textarea "I wou"
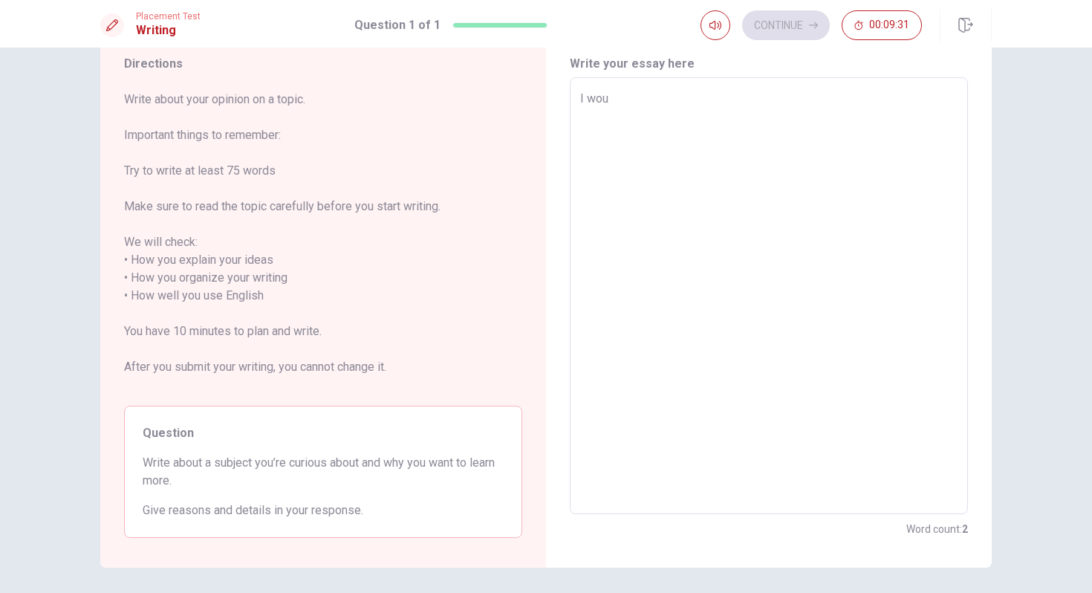
type textarea "x"
type textarea "I woul"
type textarea "x"
type textarea "I would"
type textarea "x"
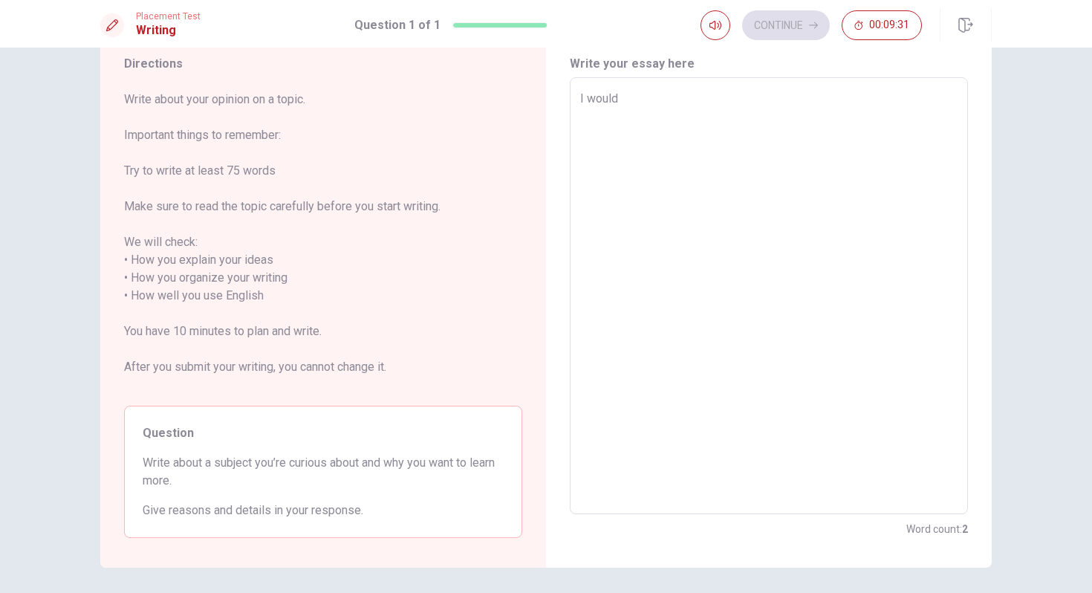
type textarea "I would"
type textarea "x"
type textarea "I would l"
type textarea "x"
type textarea "I would li"
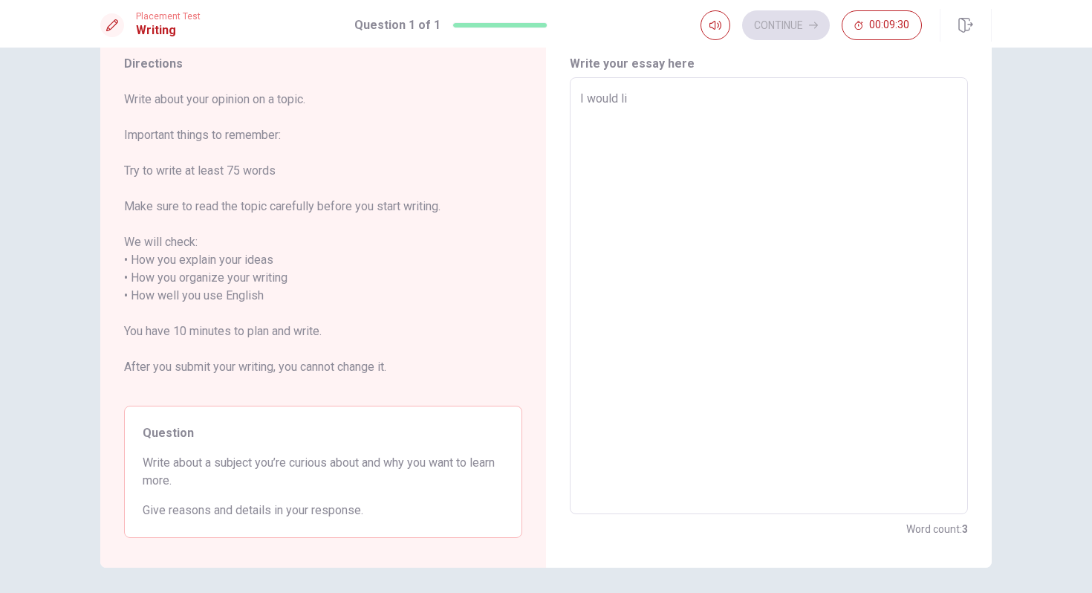
type textarea "x"
type textarea "I would lik"
type textarea "x"
type textarea "I would likt"
type textarea "x"
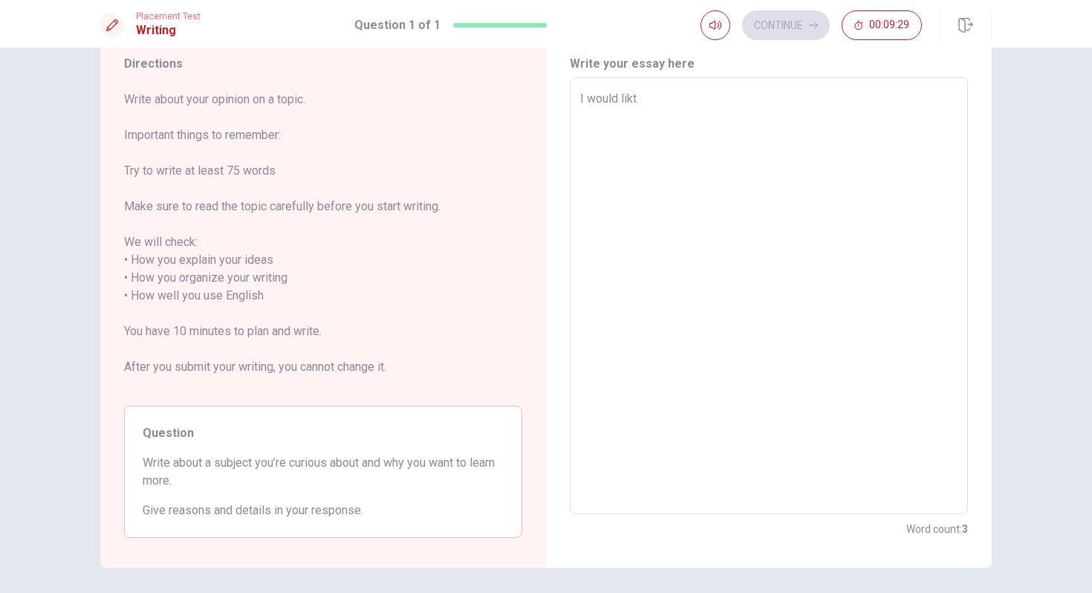
type textarea "I would likto"
type textarea "x"
type textarea "I would likt"
type textarea "x"
type textarea "I would lik"
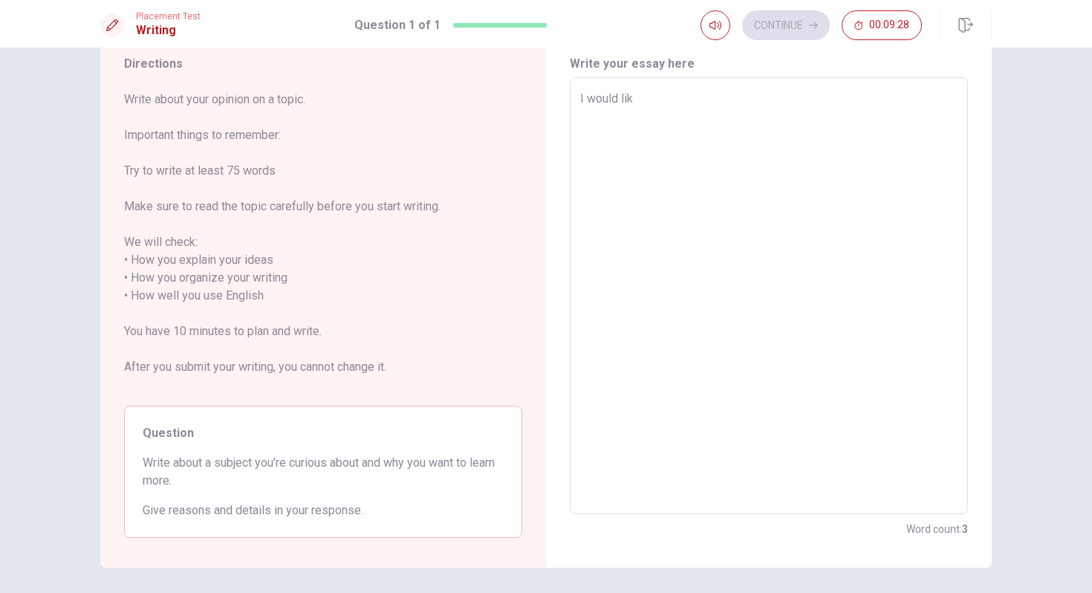
type textarea "x"
type textarea "I would like"
type textarea "x"
type textarea "I would like"
type textarea "x"
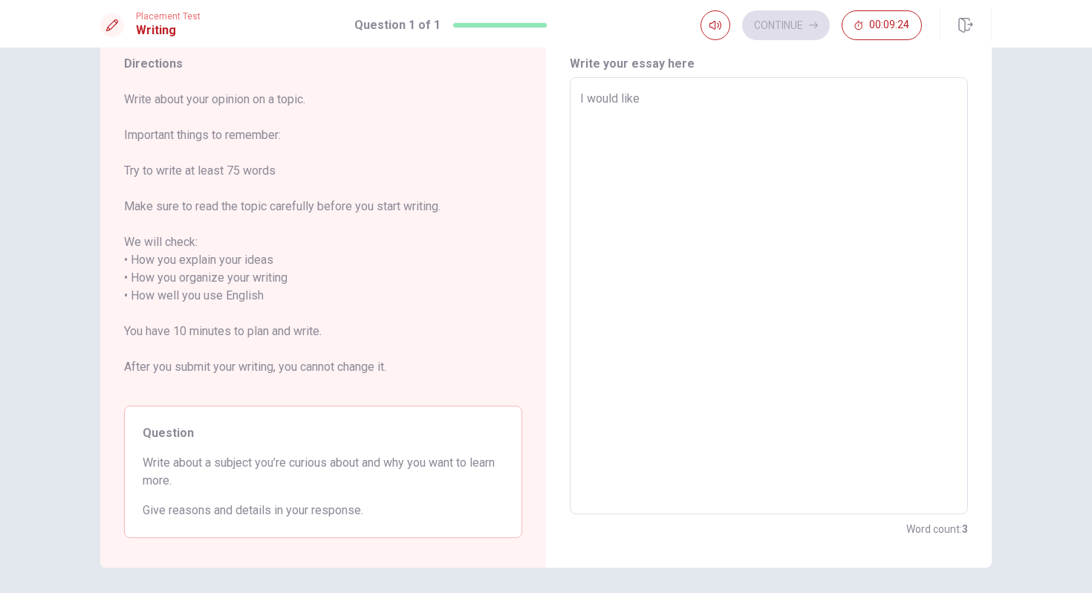
type textarea "I would like t"
type textarea "x"
type textarea "I would like to"
type textarea "x"
type textarea "I would like to"
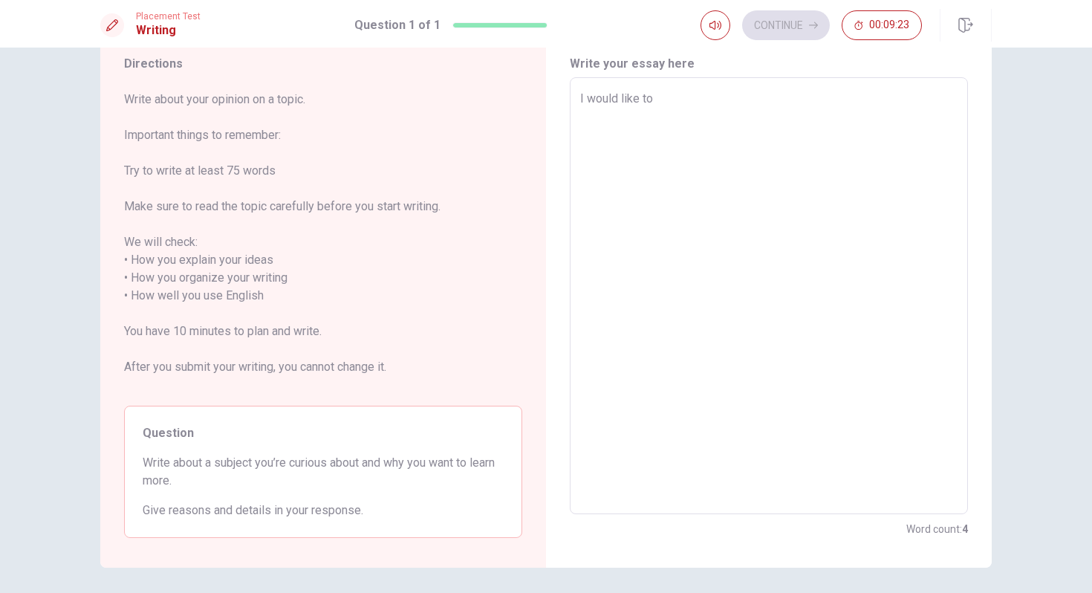
type textarea "x"
type textarea "I would like to w"
type textarea "x"
type textarea "I would like to wr"
type textarea "x"
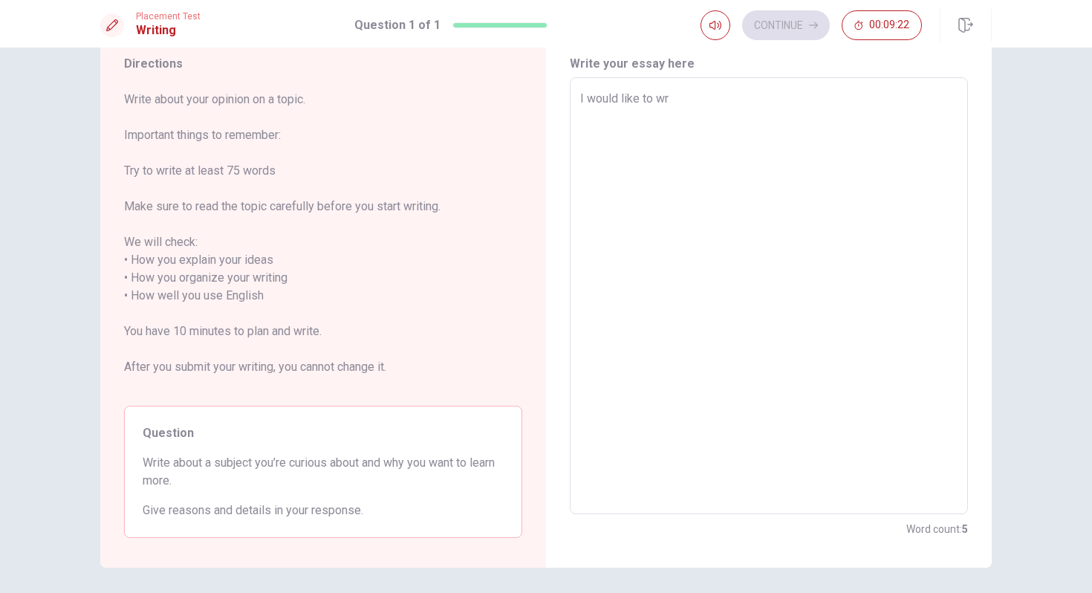
type textarea "I would like to wri"
type textarea "x"
type textarea "I would like to writ"
type textarea "x"
type textarea "I would like to write"
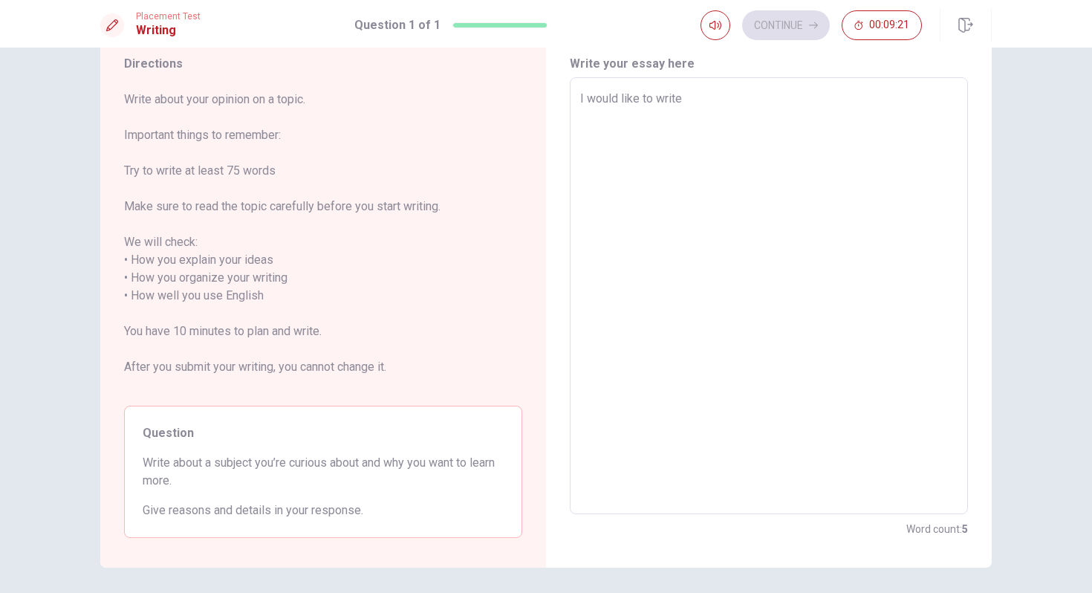
type textarea "x"
type textarea "I would like to write"
type textarea "x"
type textarea "I would like to write a"
type textarea "x"
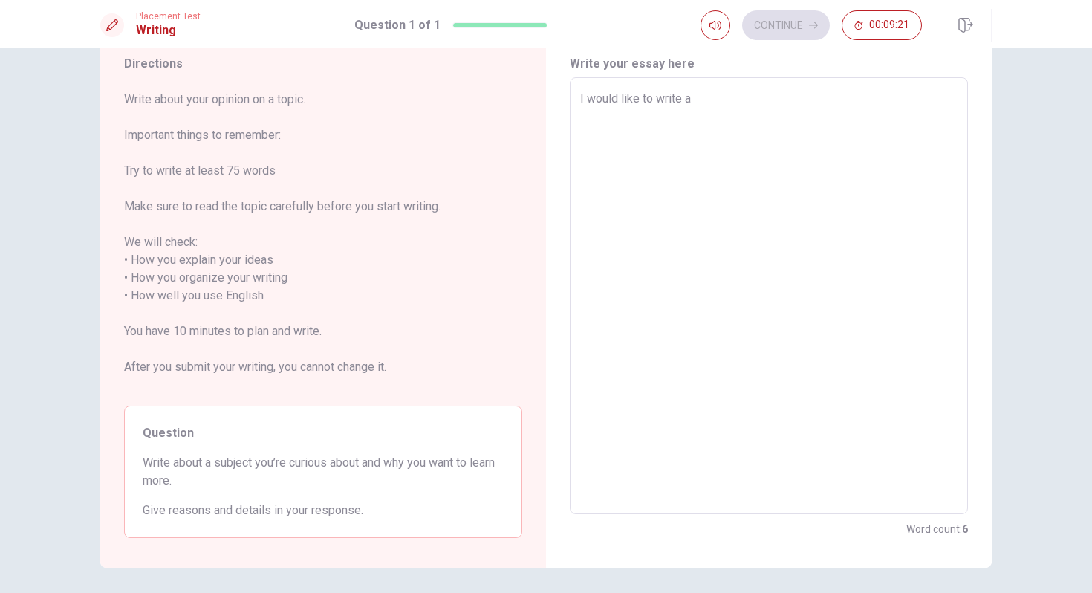
type textarea "I would like to write ab"
type textarea "x"
type textarea "I would like to write abo"
type textarea "x"
type textarea "I would like to write abou"
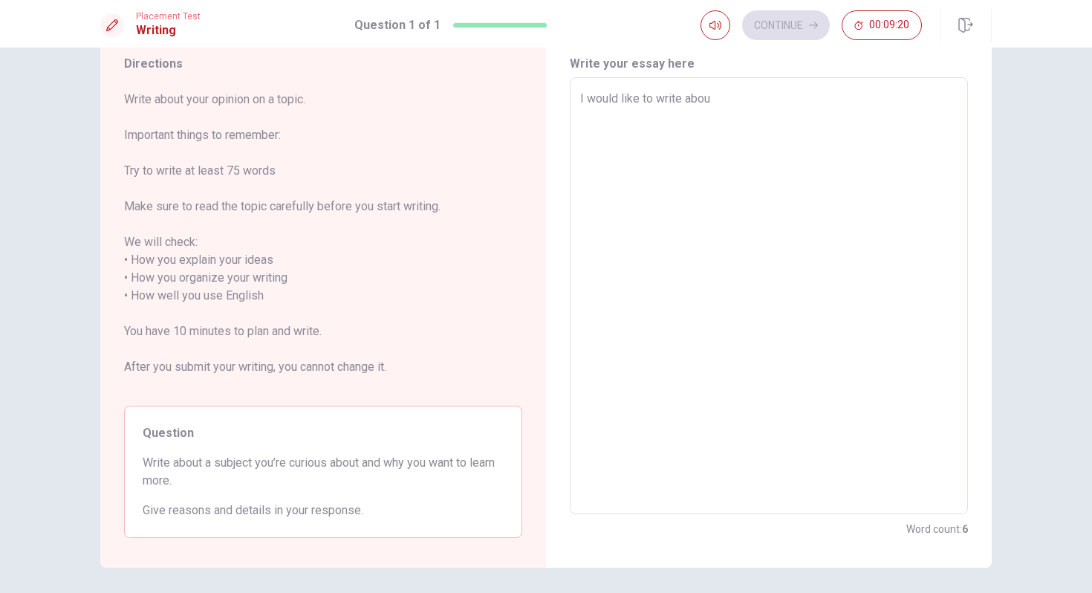
type textarea "x"
type textarea "I would like to write about"
type textarea "x"
type textarea "I would like to write about"
type textarea "x"
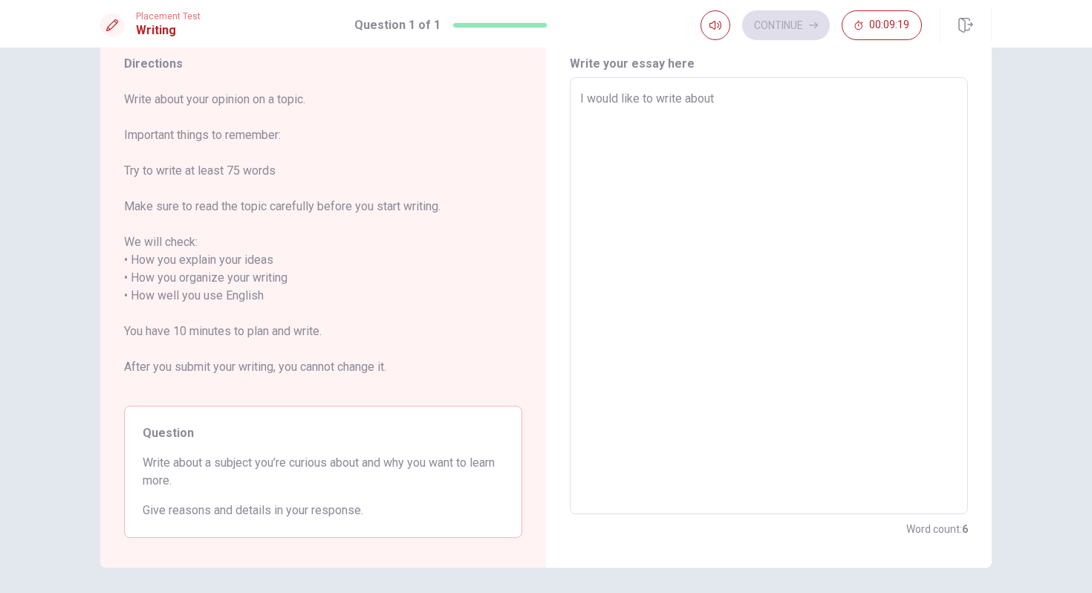
type textarea "I would like to write about m"
type textarea "x"
type textarea "I would like to write about my"
type textarea "x"
type textarea "I would like to write about my"
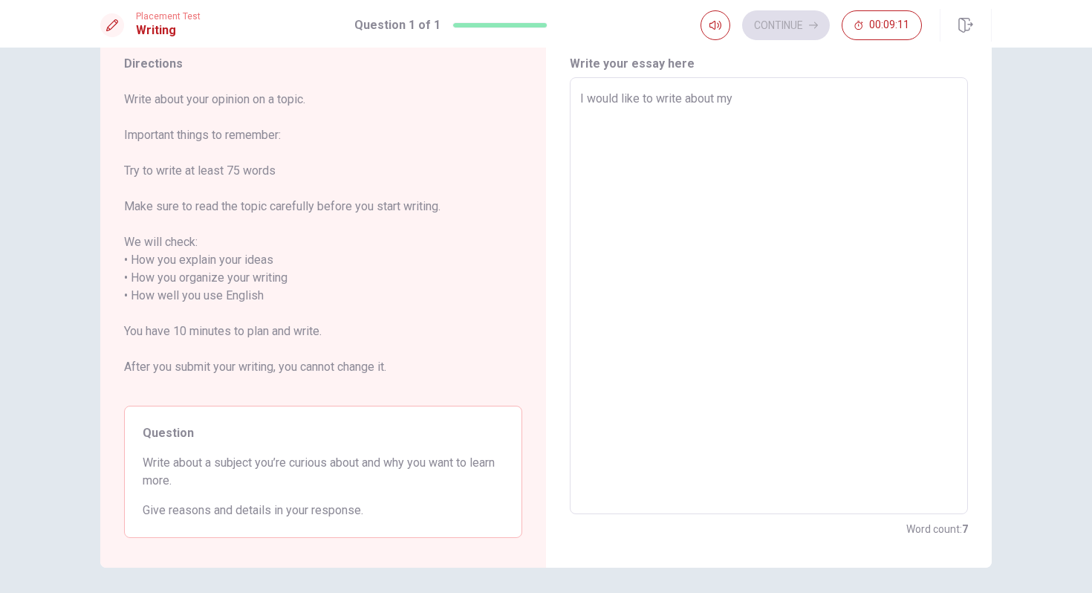
type textarea "x"
type textarea "I would like to write about my c"
type textarea "x"
type textarea "I would like to write about my cu"
type textarea "x"
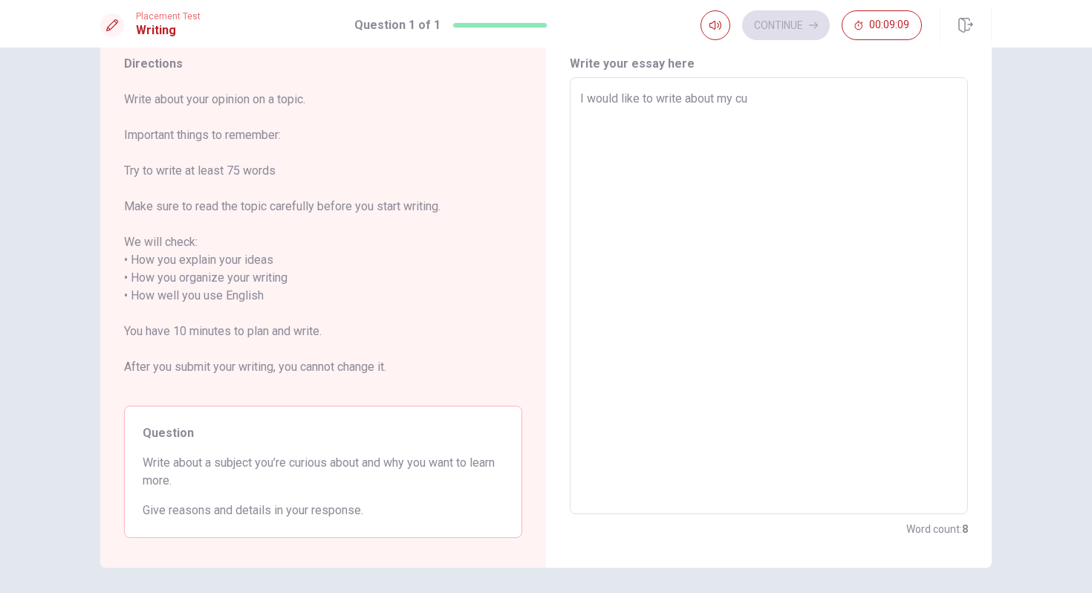
type textarea "I would like to write about my cur"
type textarea "x"
type textarea "I would like to write about my curi"
click at [772, 100] on textarea "I would like to write about my curi" at bounding box center [768, 296] width 377 height 412
click at [784, 101] on textarea "I would like to write about my curi" at bounding box center [768, 296] width 377 height 412
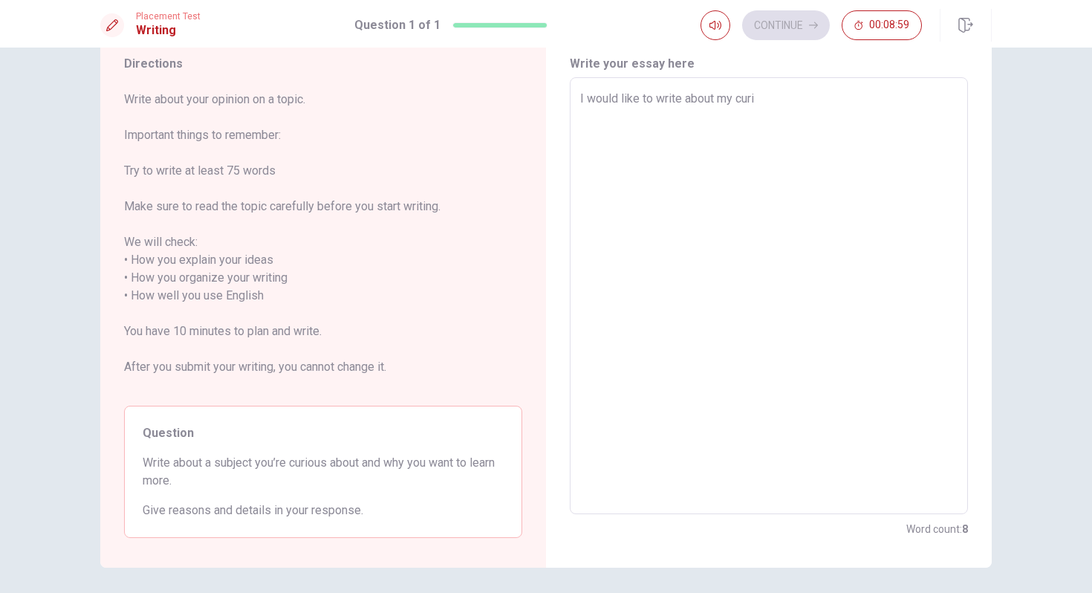
click at [784, 100] on textarea "I would like to write about my curi" at bounding box center [768, 296] width 377 height 412
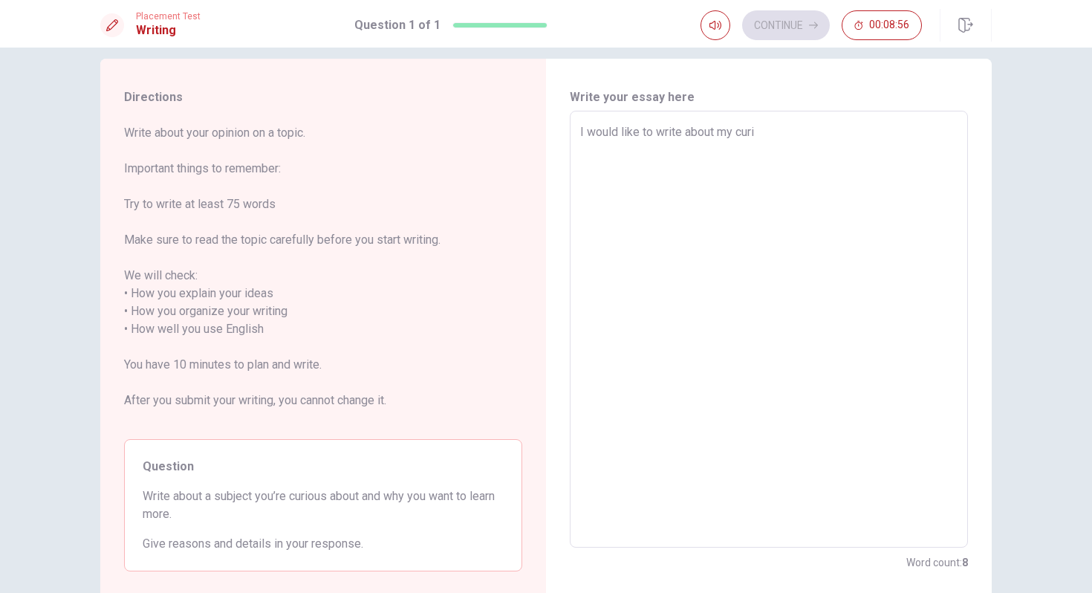
scroll to position [13, 0]
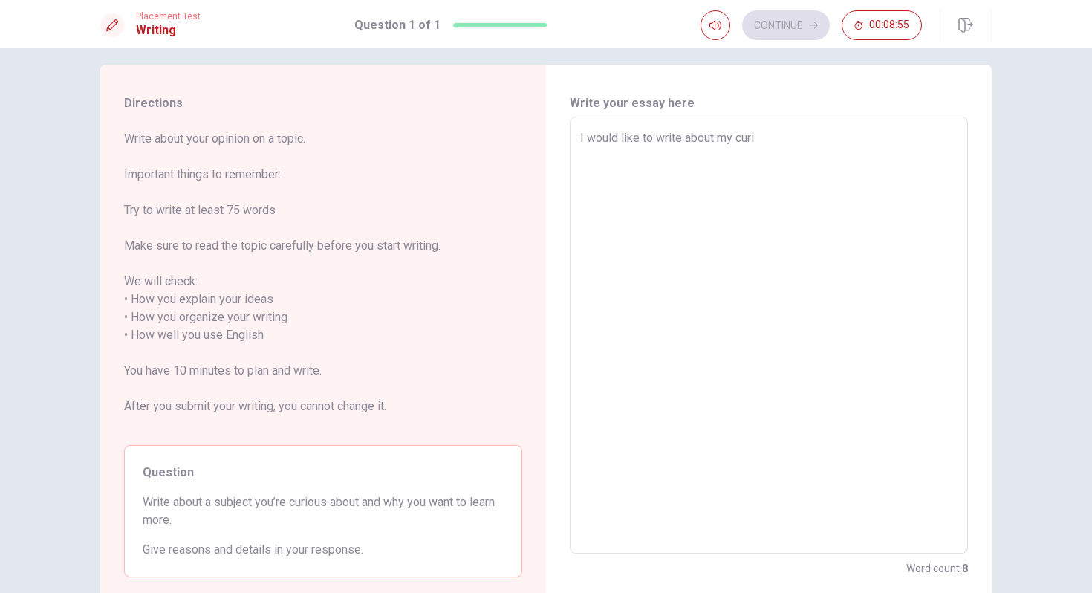
drag, startPoint x: 588, startPoint y: 95, endPoint x: 710, endPoint y: 139, distance: 130.2
click at [712, 140] on textarea "I would like to write about my curi" at bounding box center [768, 335] width 377 height 412
click at [652, 164] on img at bounding box center [648, 157] width 17 height 17
click at [882, 160] on textarea "I would like to write about my curi" at bounding box center [768, 335] width 377 height 412
drag, startPoint x: 658, startPoint y: 138, endPoint x: 816, endPoint y: 132, distance: 157.6
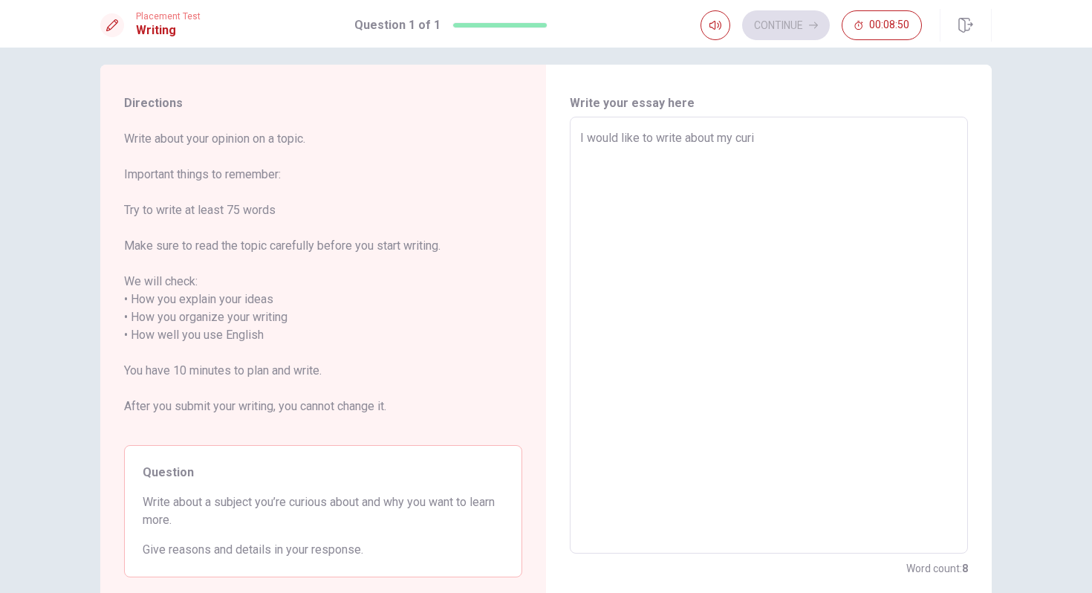
click at [816, 132] on textarea "I would like to write about my curi" at bounding box center [768, 335] width 377 height 412
click at [770, 140] on textarea "I would like to write about my curi" at bounding box center [768, 335] width 377 height 412
type textarea "x"
type textarea "I would like to write about my curio"
type textarea "x"
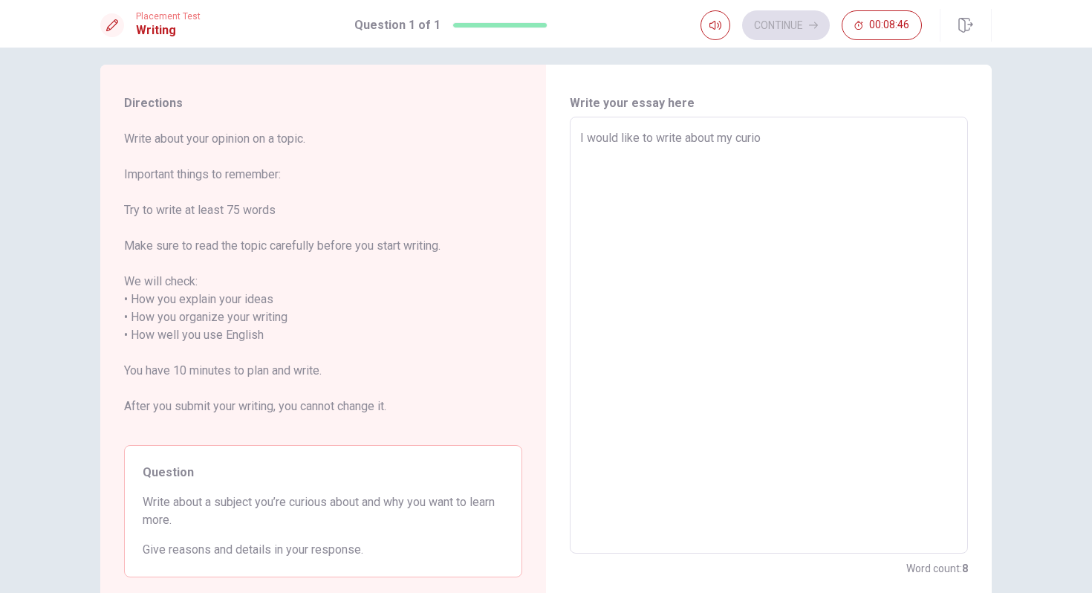
type textarea "I would like to write about my curiou"
type textarea "x"
type textarea "I would like to write about my curious"
type textarea "x"
type textarea "I would like to write about my curious"
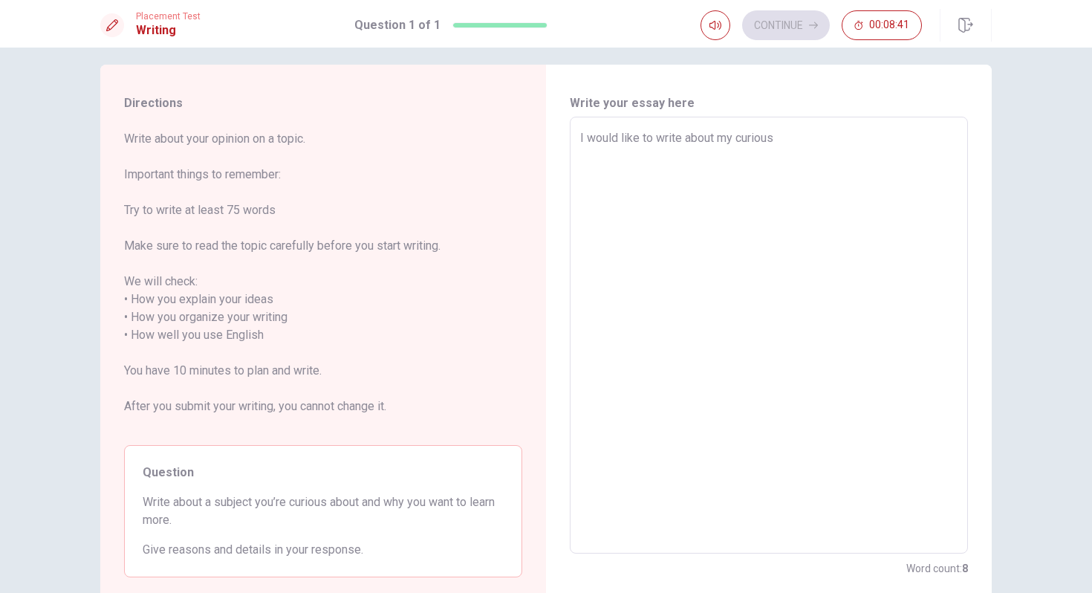
type textarea "x"
type textarea "I would like to write about my curious"
type textarea "x"
type textarea "I would like to write about my curious"
type textarea "x"
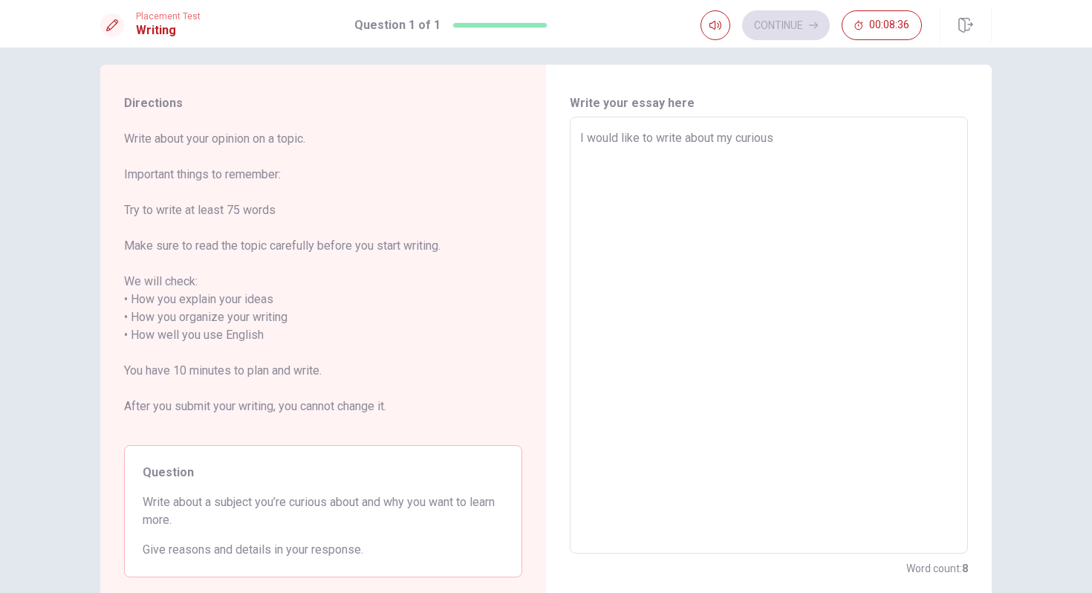
type textarea "I would like to write about my curious /"
type textarea "x"
type textarea "I would like to write about my curious //"
type textarea "x"
type textarea "I would like to write about my curious /"
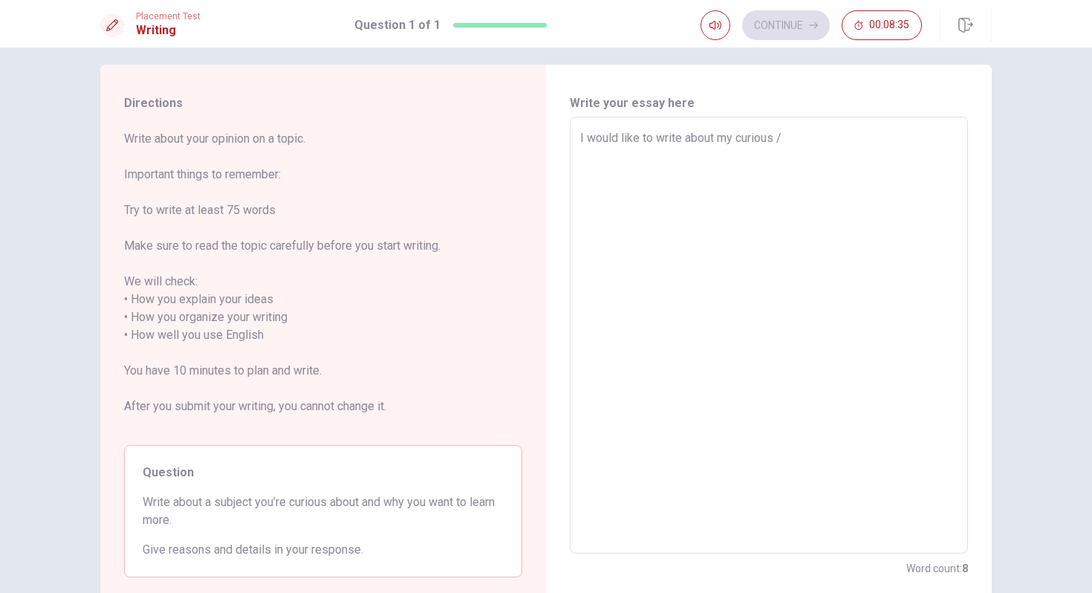
type textarea "x"
type textarea "I would like to write about my curious"
type textarea "x"
type textarea "I would like to write about my curious ""
type textarea "x"
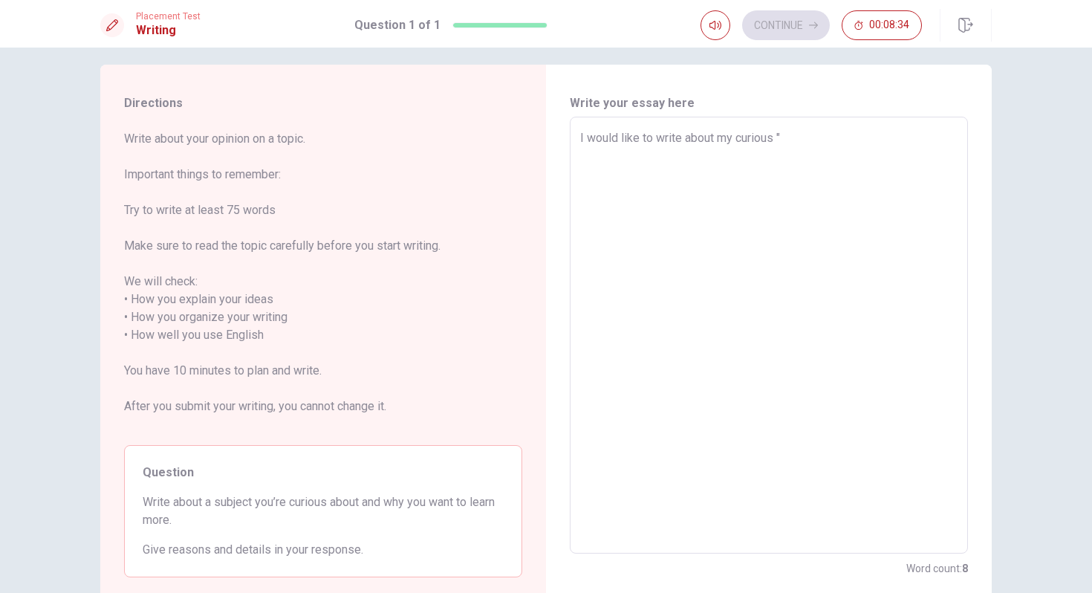
type textarea "I would like to write about my curious"
type textarea "x"
type textarea "I would like to write about my curious"
type textarea "x"
type textarea "I would like to write about my curious;"
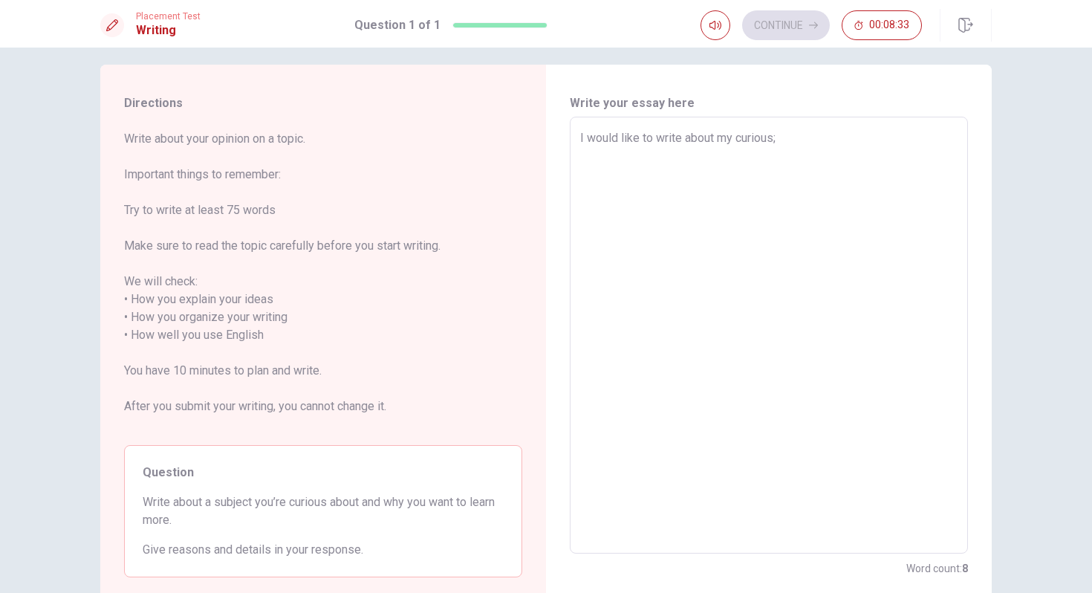
type textarea "x"
type textarea "I would like to write about my curious;"
type textarea "x"
type textarea "I would like to write about my curious; p"
type textarea "x"
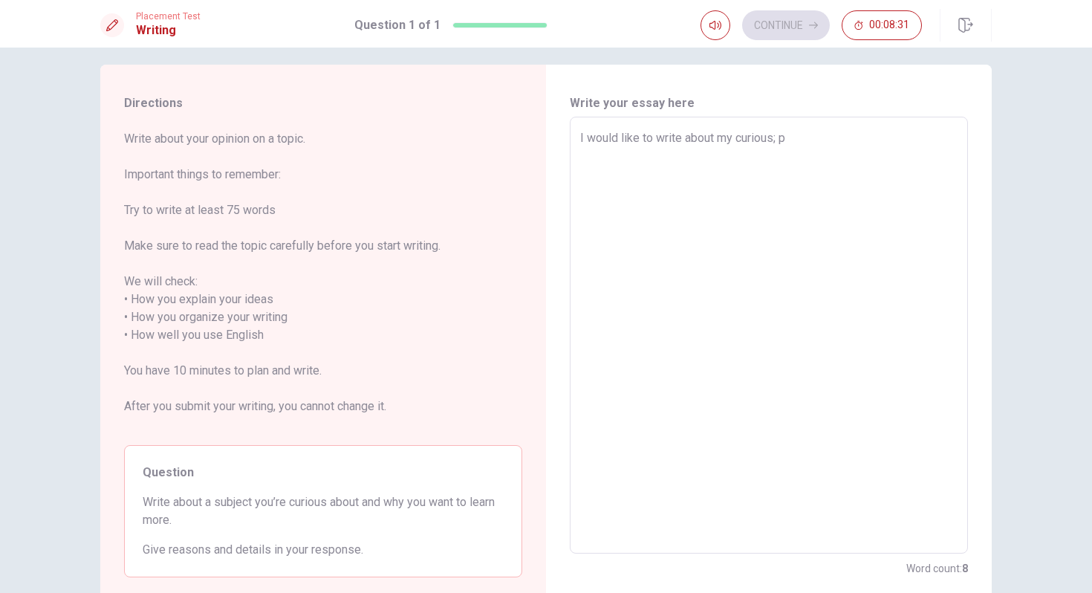
type textarea "I would like to write about my curious; pl"
type textarea "x"
type textarea "I would like to write about my curious; pla"
type textarea "x"
type textarea "I would like to write about my curious; play"
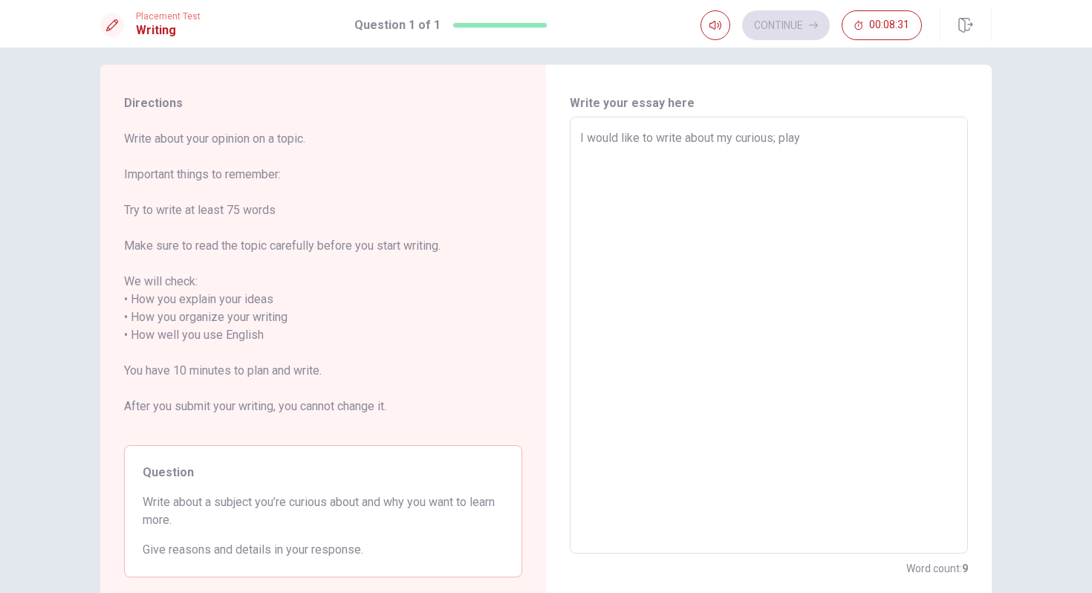
type textarea "x"
type textarea "I would like to write about my curious; playi"
type textarea "x"
type textarea "I would like to write about my curious; playin"
type textarea "x"
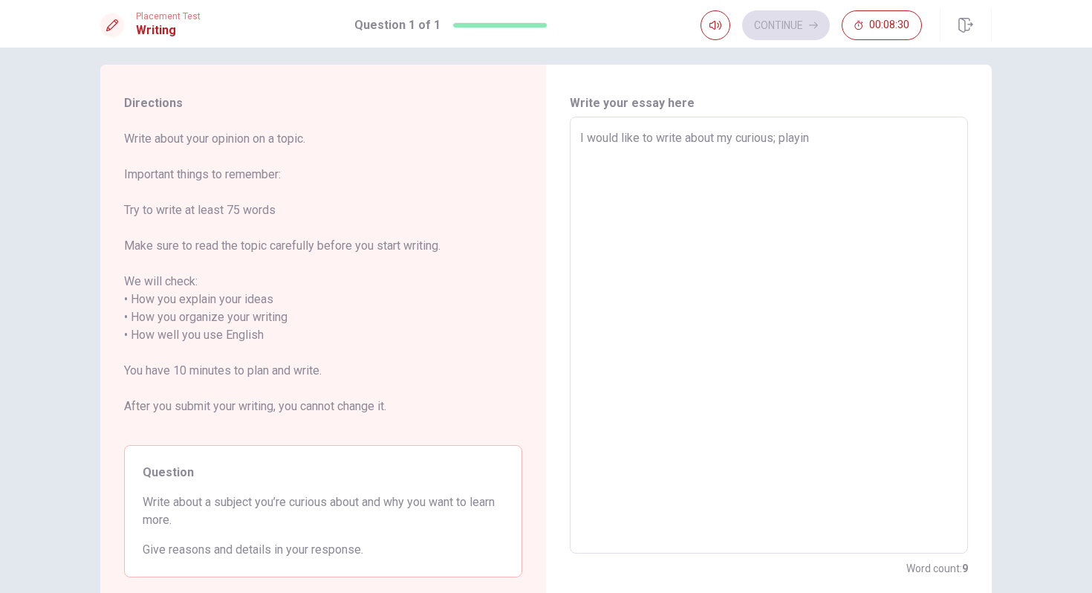
type textarea "I would like to write about my curious; playing"
type textarea "x"
type textarea "I would like to write about my curious; playing"
type textarea "x"
type textarea "I would like to write about my curious; playing a"
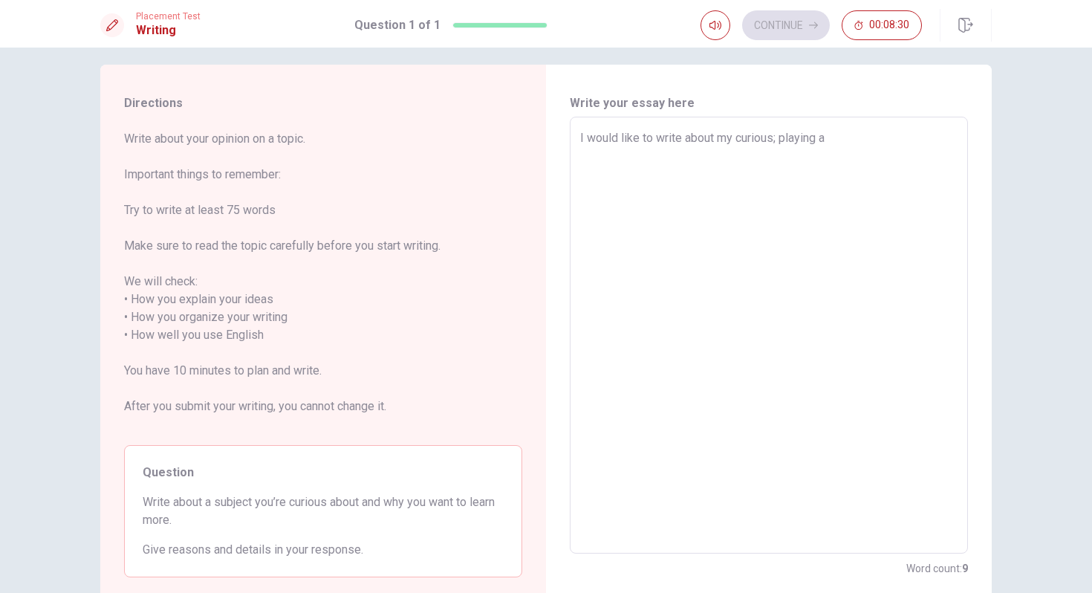
type textarea "x"
type textarea "I would like to write about my curious; playing a"
type textarea "x"
type textarea "I would like to write about my curious; playing a p"
type textarea "x"
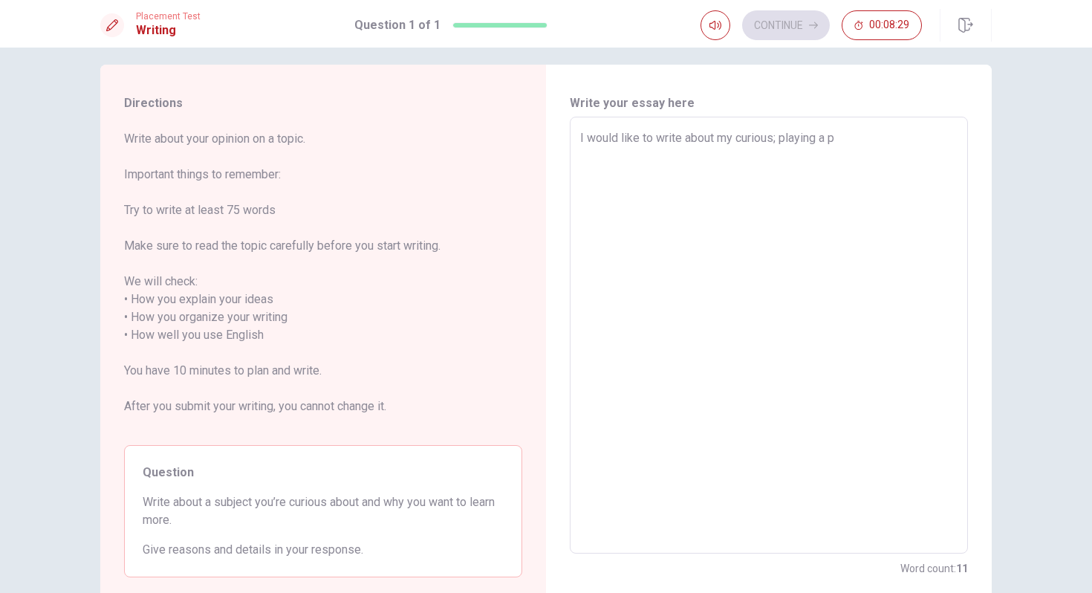
type textarea "I would like to write about my curious; playing a pi"
type textarea "x"
type textarea "I would like to write about my curious; playing a pio"
type textarea "x"
type textarea "I would like to write about my curious; playing a pion"
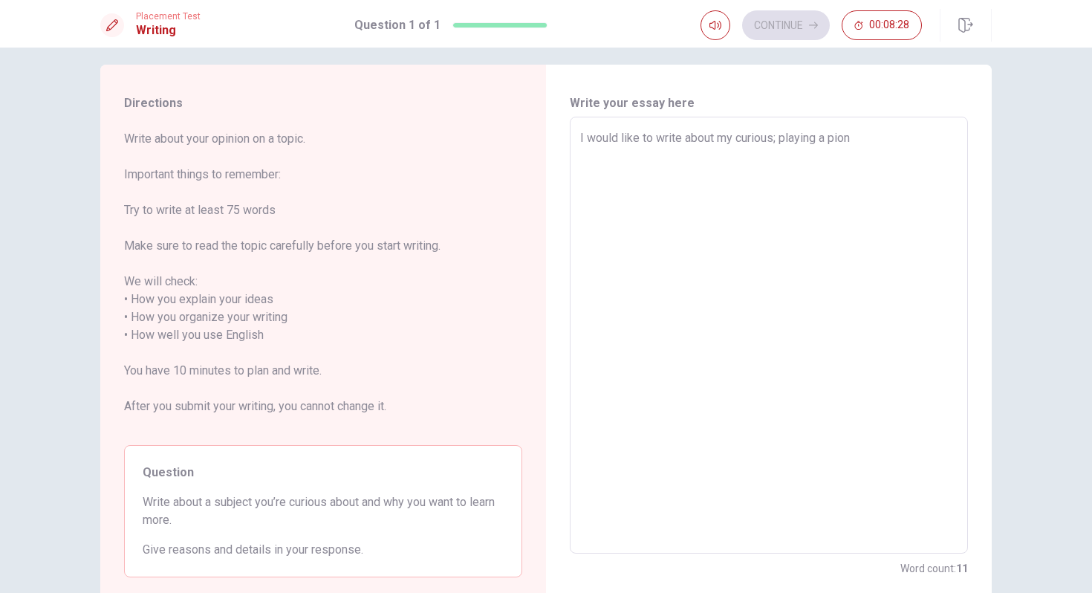
type textarea "x"
type textarea "I would like to write about my curious; playing a piona"
type textarea "x"
type textarea "I would like to write about my curious; playing a pion"
type textarea "x"
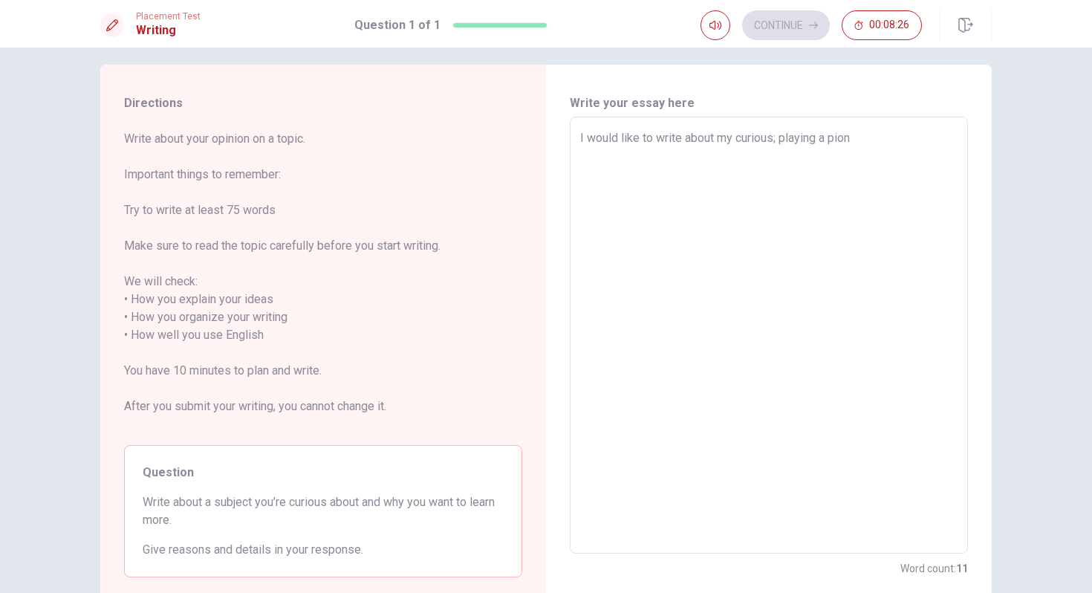
type textarea "I would like to write about my curious; playing a pio"
type textarea "x"
type textarea "I would like to write about my curious; playing a pi"
type textarea "x"
type textarea "I would like to write about my curious; playing a pia"
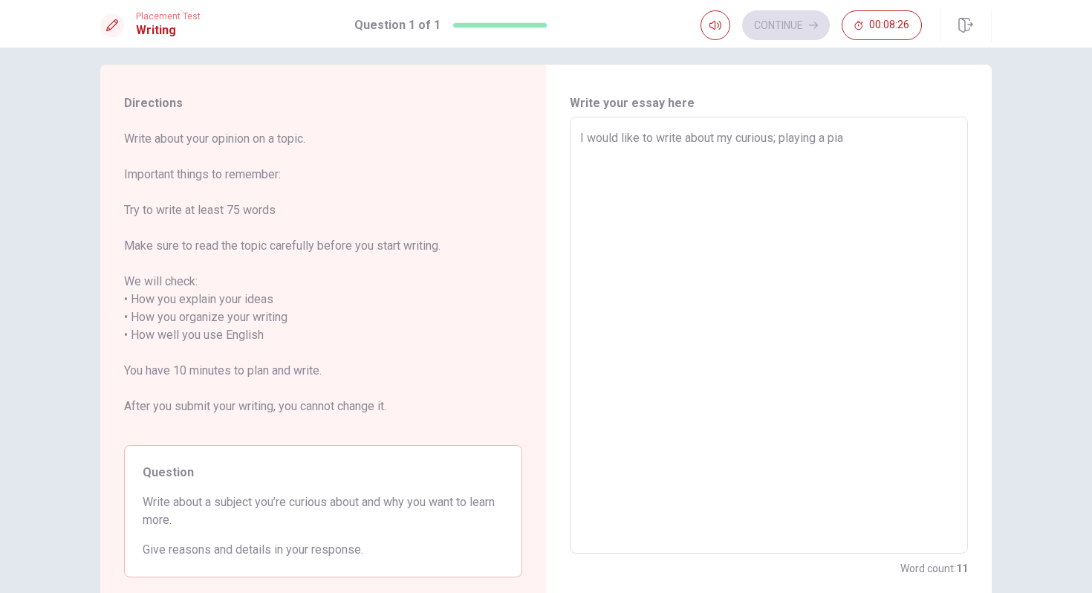
type textarea "x"
type textarea "I would like to write about my curious; playing a pian"
type textarea "x"
type textarea "I would like to write about my curious; playing a piano"
type textarea "x"
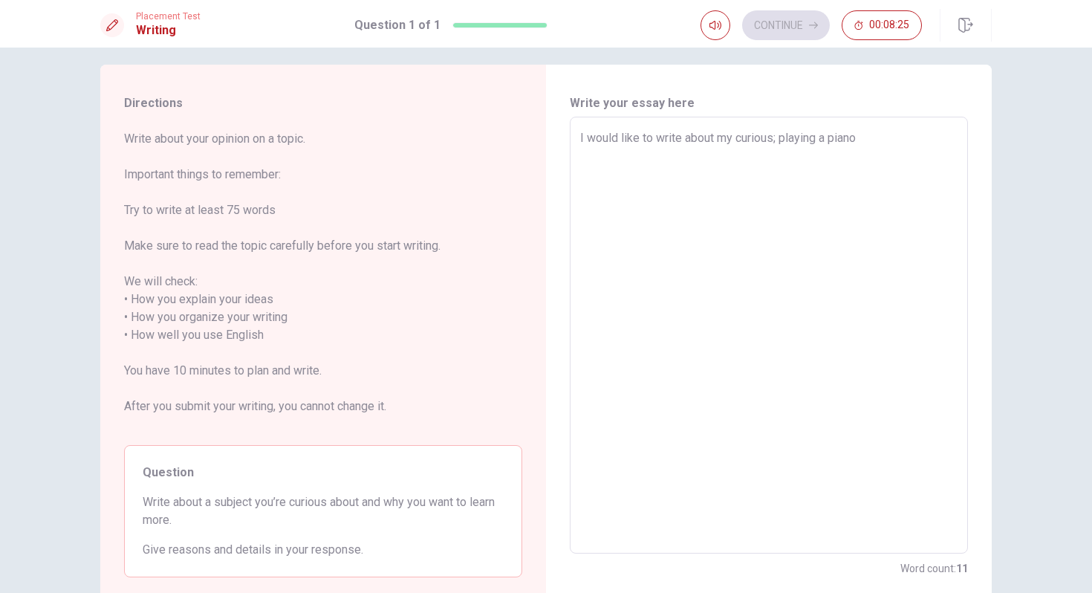
type textarea "I would like to write about my curious; playing a piano."
type textarea "x"
type textarea "I would like to write about my curious; playing a piano."
type textarea "x"
type textarea "I would like to write about my curious; playing a piano. W"
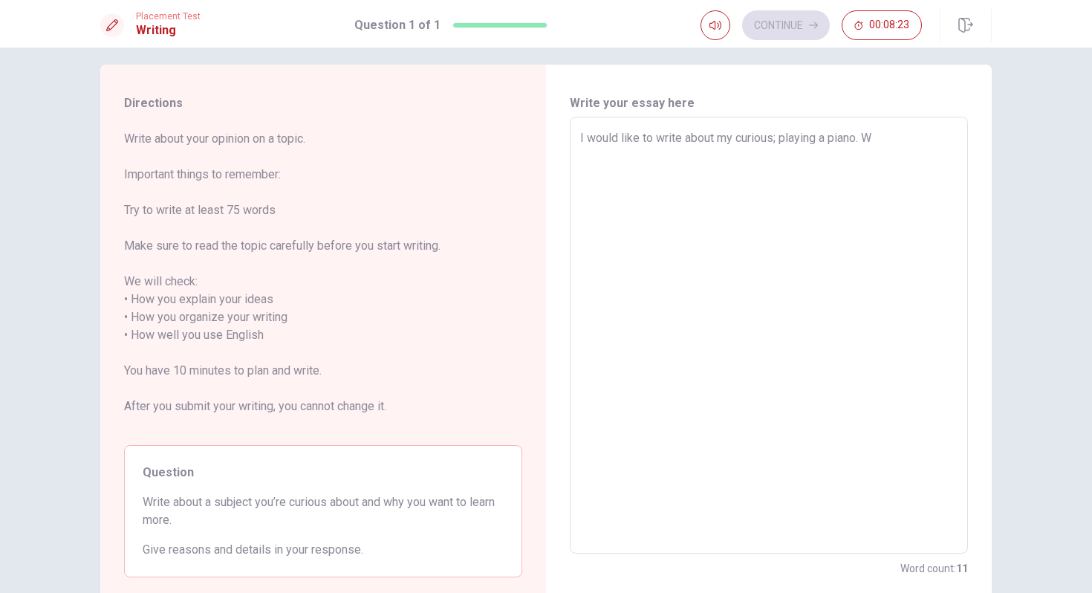
type textarea "x"
type textarea "I would like to write about my curious; playing a piano. Wh"
type textarea "x"
type textarea "I would like to write about my curious; playing a piano. Whe"
type textarea "x"
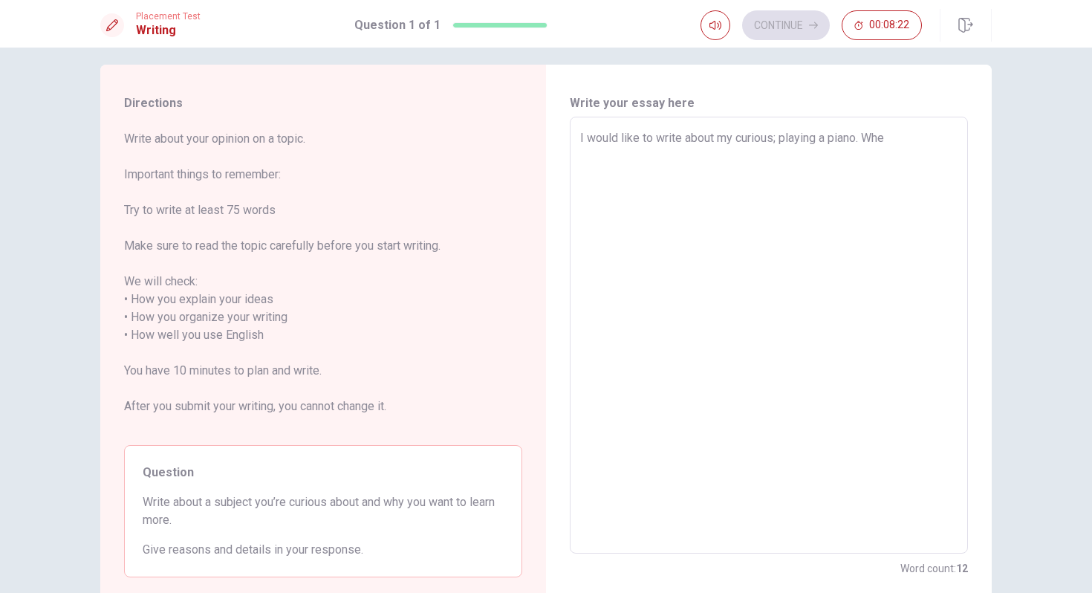
type textarea "I would like to write about my curious; playing a piano. When"
type textarea "x"
type textarea "I would like to write about my curious; playing a piano. When"
type textarea "x"
type textarea "I would like to write about my curious; playing a piano. When I"
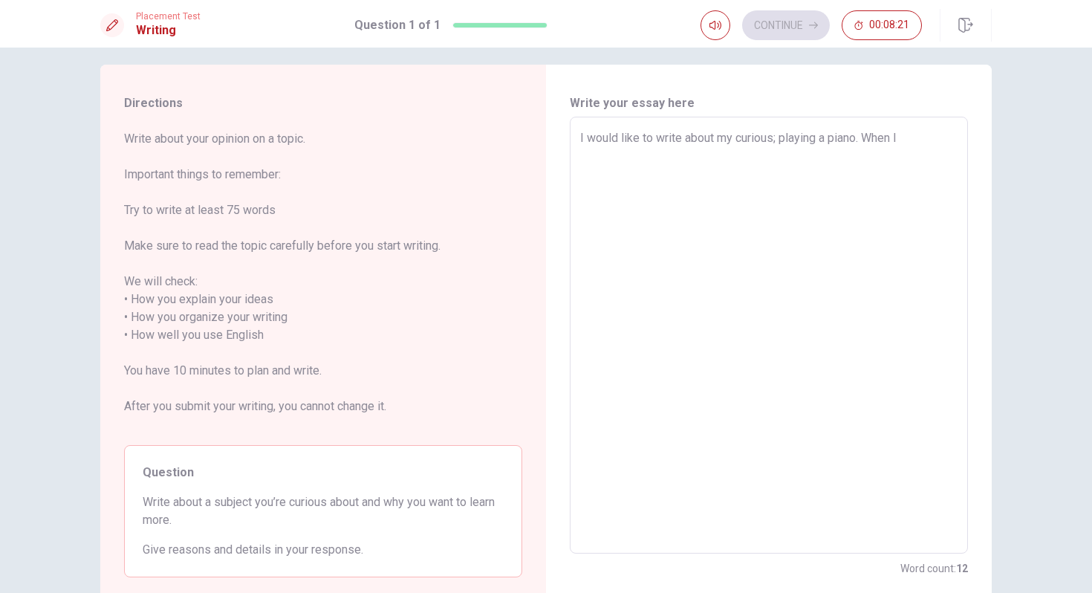
type textarea "x"
type textarea "I would like to write about my curious; playing a piano. When I"
type textarea "x"
type textarea "I would like to write about my curious; playing a piano. When I w"
type textarea "x"
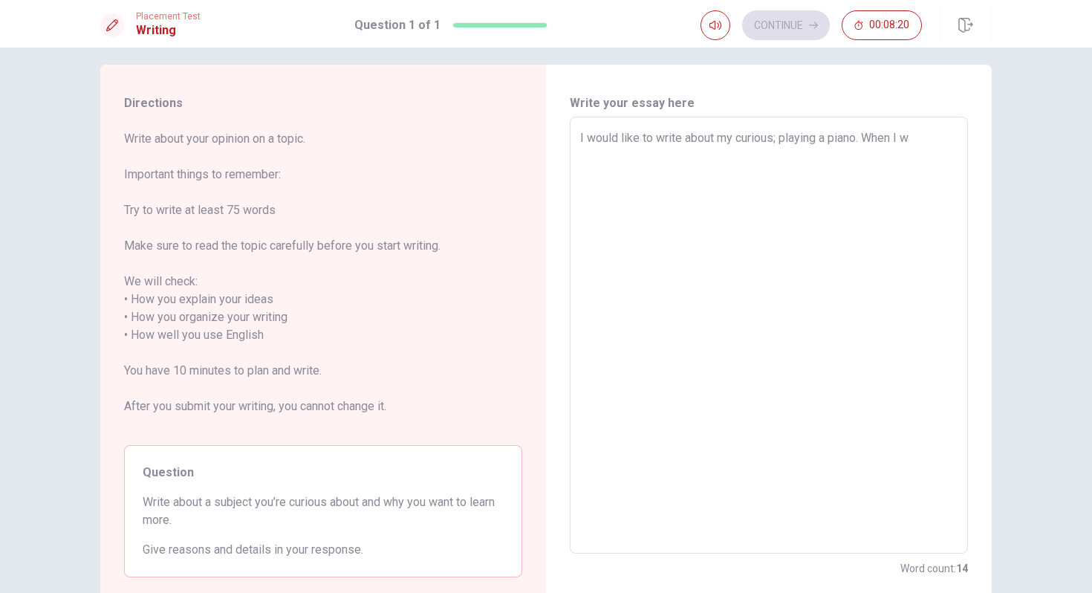
type textarea "I would like to write about my curious; playing a piano. When I wa"
type textarea "x"
type textarea "I would like to write about my curious; playing a piano. When I was"
type textarea "x"
type textarea "I would like to write about my curious; playing a piano. When I was"
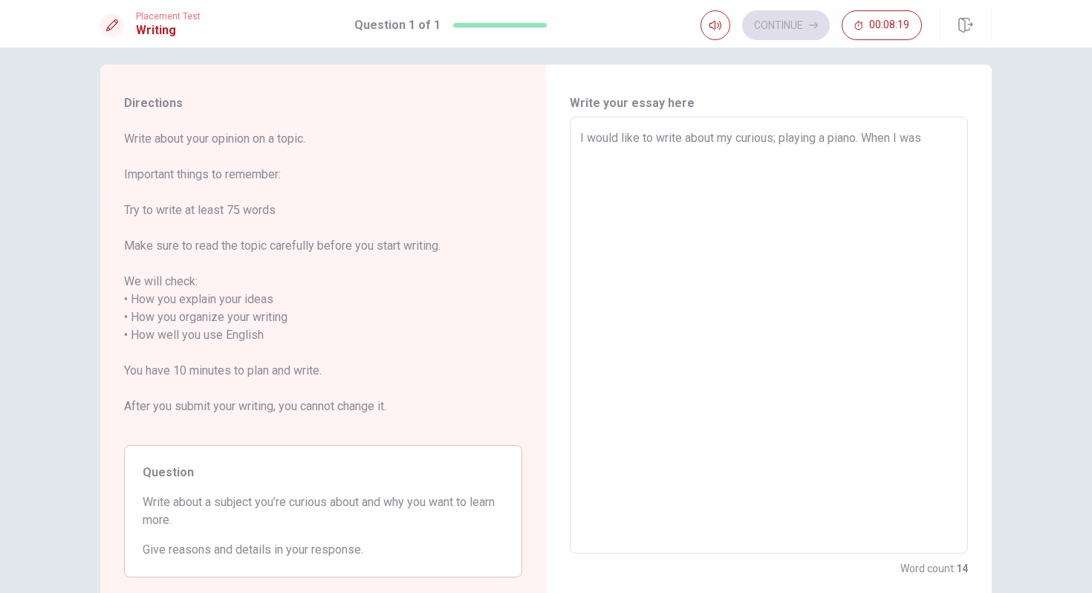
type textarea "x"
type textarea "I would like to write about my curious; playing a piano. When I was c"
type textarea "x"
type textarea "I would like to write about my curious; playing a piano. When I was ch"
type textarea "x"
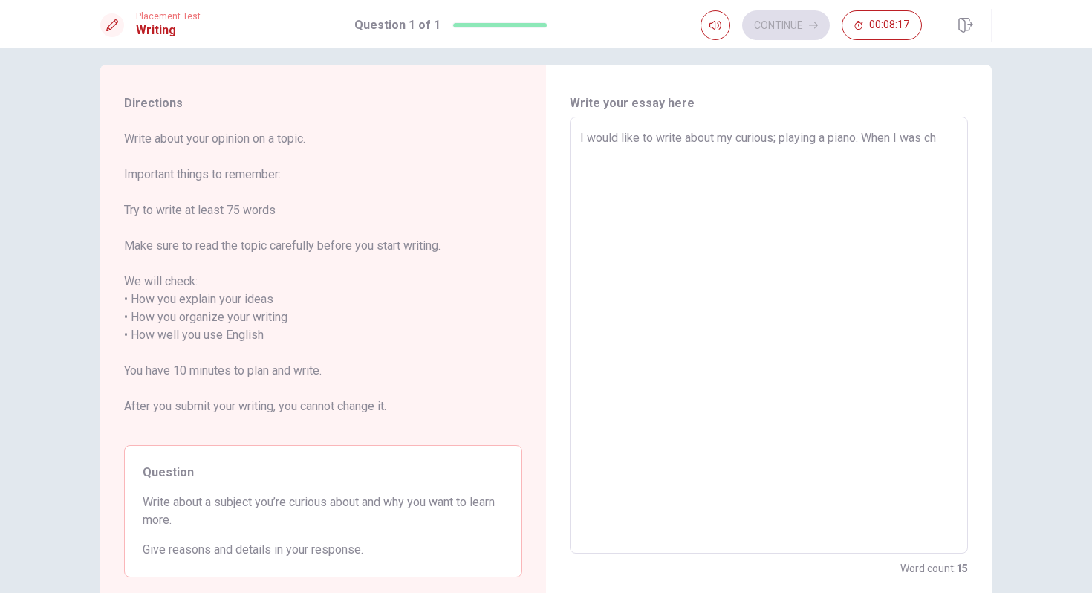
type textarea "I would like to write about my curious; playing a piano. When I was chi"
type textarea "x"
type textarea "I would like to write about my curious; playing a piano. When I was chil"
type textarea "x"
type textarea "I would like to write about my curious; playing a piano. When I was child"
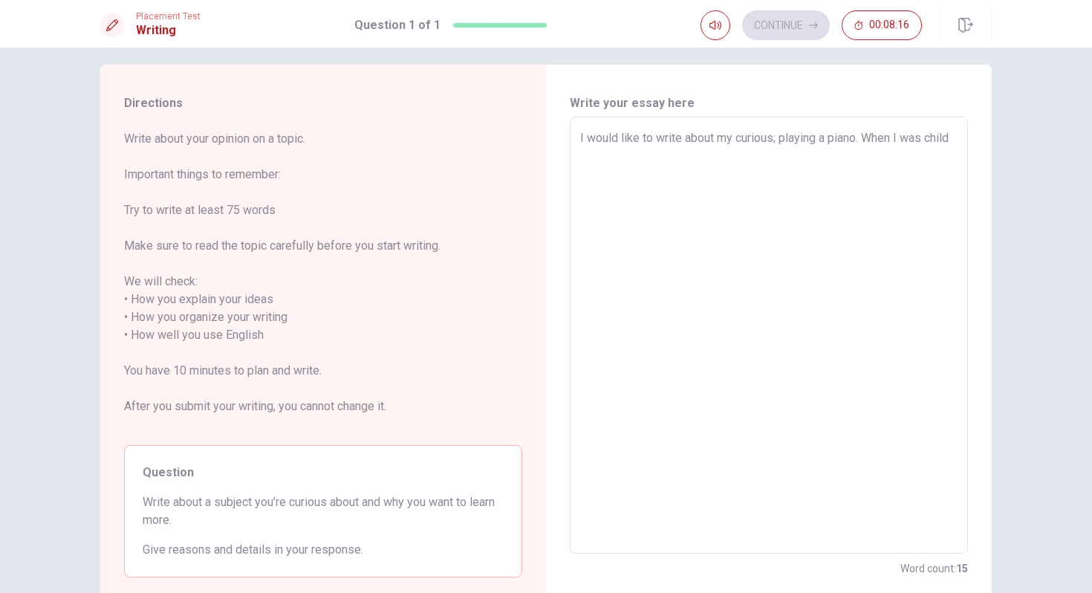
type textarea "x"
type textarea "I would like to write about my curious; playing a piano. When I was child,"
type textarea "x"
type textarea "I would like to write about my curious; playing a piano. When I was child,"
type textarea "x"
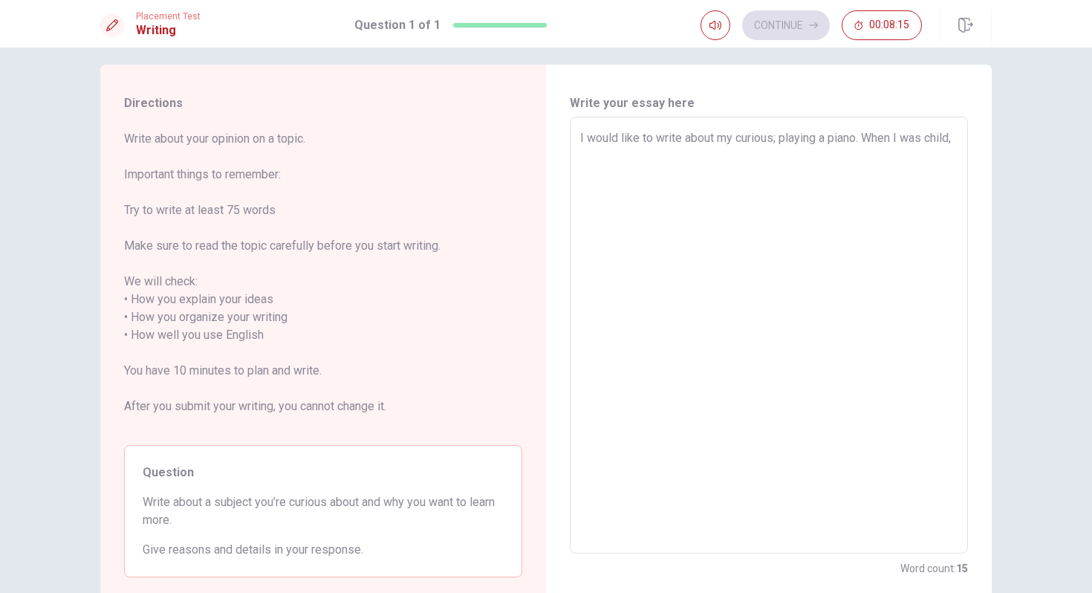
type textarea "I would like to write about my curious; playing a piano. When I was child, m"
type textarea "x"
type textarea "I would like to write about my curious; playing a piano. When I was child, my"
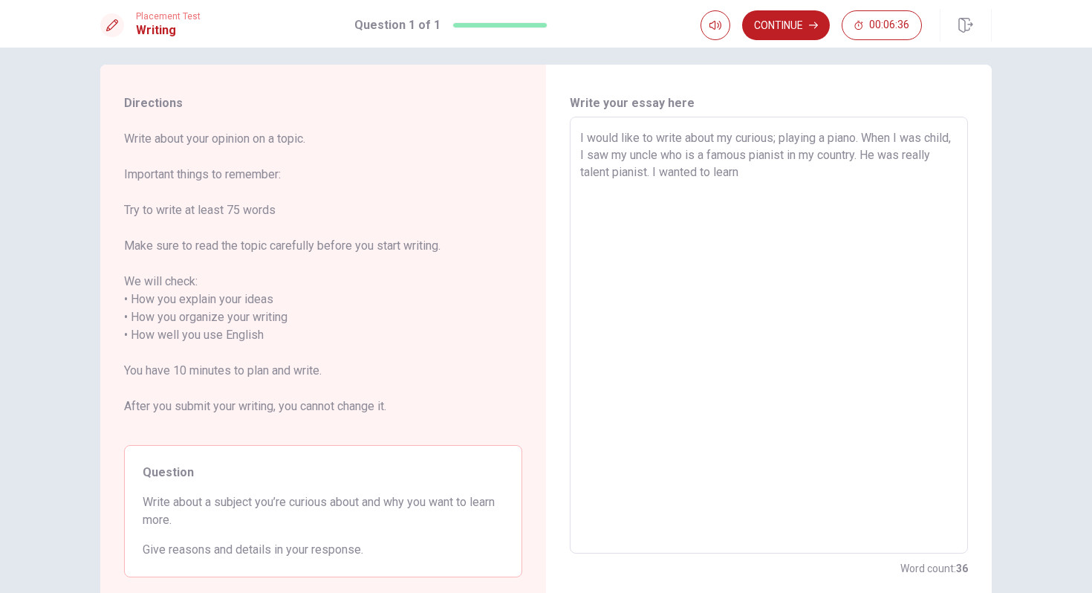
click at [867, 213] on textarea "I would like to write about my curious; playing a piano. When I was child, I sa…" at bounding box center [768, 335] width 377 height 412
click at [852, 170] on textarea "I would like to write about my curious; playing a piano. When I was child, I sa…" at bounding box center [768, 335] width 377 height 412
click at [785, 186] on textarea "I would like to write about my curious; playing a piano. When I was child, I sa…" at bounding box center [768, 335] width 377 height 412
drag, startPoint x: 784, startPoint y: 186, endPoint x: 663, endPoint y: 189, distance: 121.1
click at [662, 189] on textarea "I would like to write about my curious; playing a piano. When I was child, I sa…" at bounding box center [768, 335] width 377 height 412
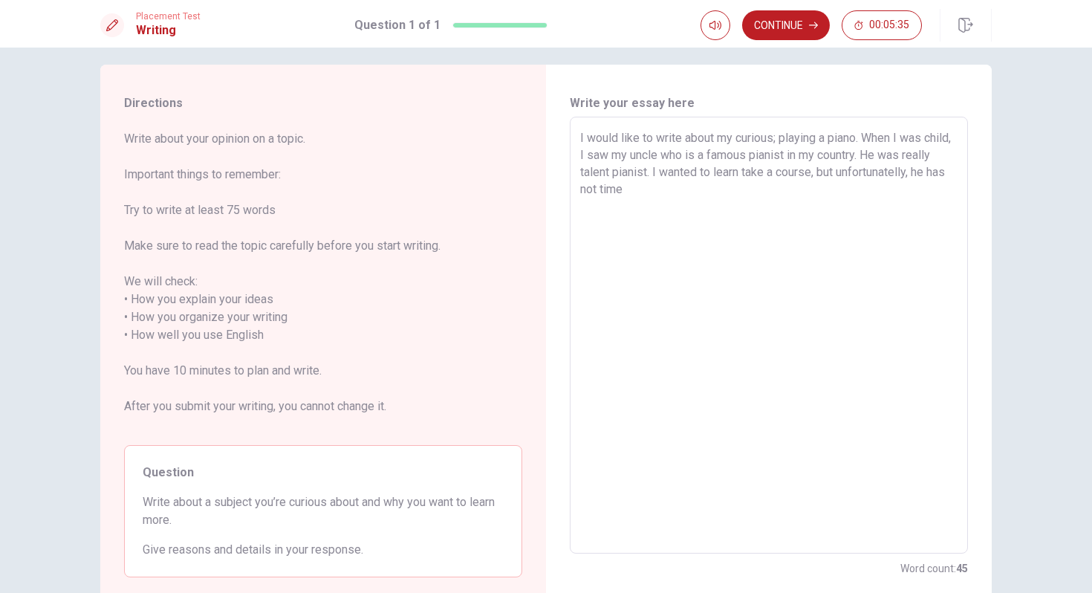
click at [672, 194] on textarea "I would like to write about my curious; playing a piano. When I was child, I sa…" at bounding box center [768, 335] width 377 height 412
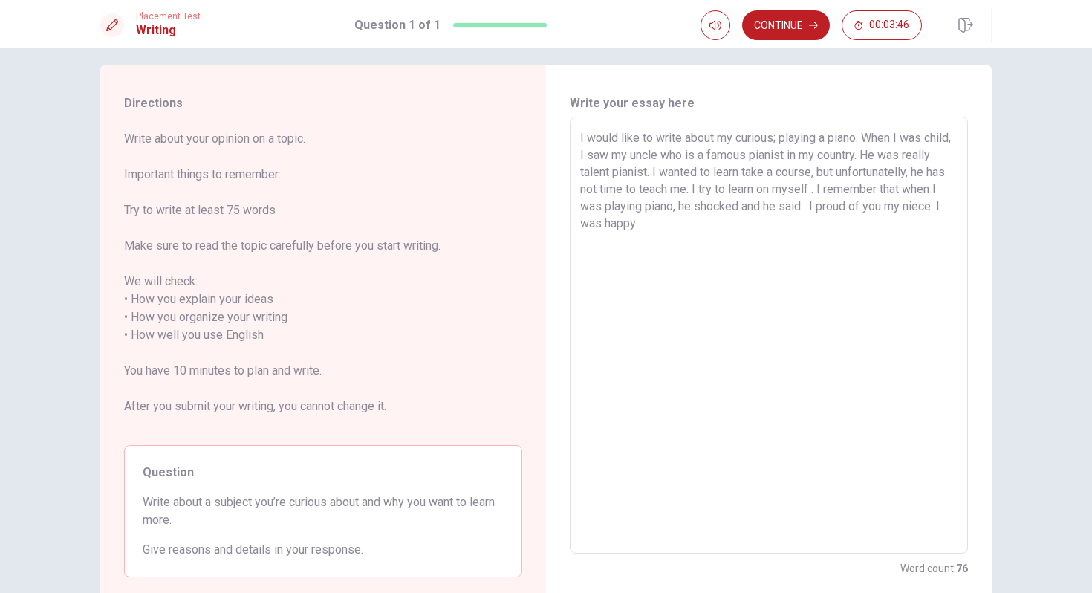
drag, startPoint x: 700, startPoint y: 226, endPoint x: 614, endPoint y: 228, distance: 86.2
click at [614, 228] on textarea "I would like to write about my curious; playing a piano. When I was child, I sa…" at bounding box center [768, 335] width 377 height 412
click at [677, 241] on textarea "I would like to write about my curious; playing a piano. When I was child, I sa…" at bounding box center [768, 335] width 377 height 412
click at [738, 235] on textarea "I would like to write about my curious; playing a piano. When I was child, I sa…" at bounding box center [768, 335] width 377 height 412
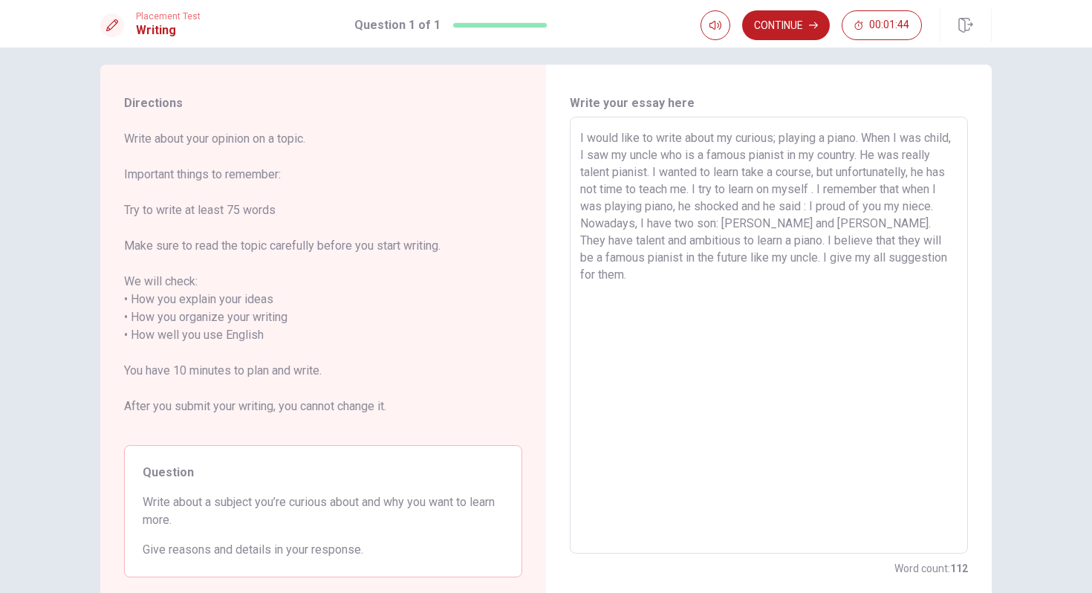
click at [830, 279] on textarea "I would like to write about my curious; playing a piano. When I was child, I sa…" at bounding box center [768, 335] width 377 height 412
click at [845, 256] on textarea "I would like to write about my curious; playing a piano. When I was child, I sa…" at bounding box center [768, 335] width 377 height 412
click at [854, 191] on textarea "I would like to write about my curious; playing a piano. When I was child, I sa…" at bounding box center [768, 335] width 377 height 412
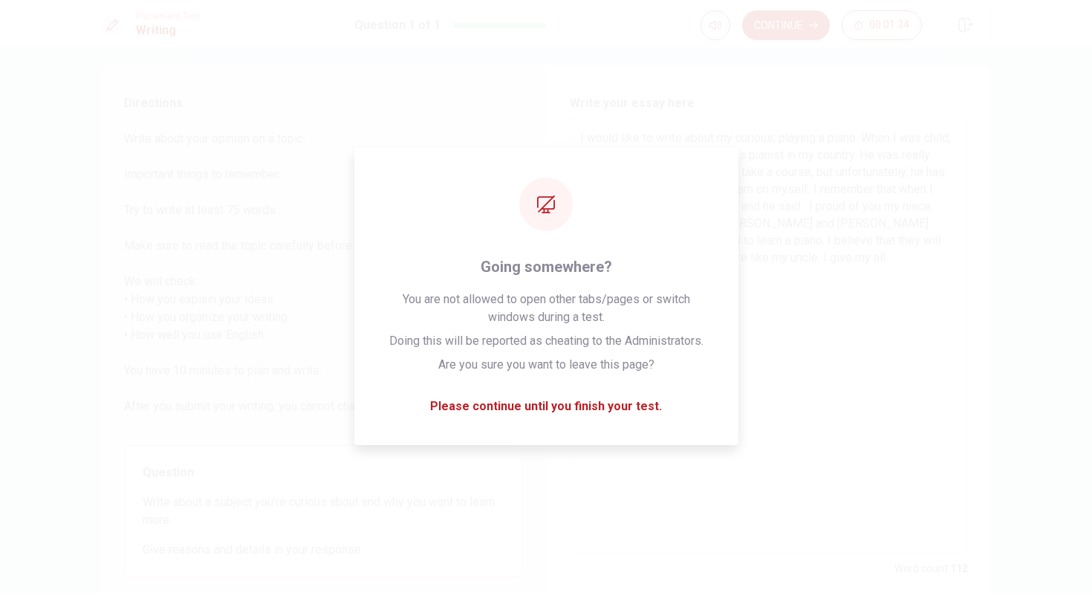
click at [907, 212] on textarea "I would like to write about my curious; playing a piano. When I was child, I sa…" at bounding box center [768, 335] width 377 height 412
click at [602, 200] on textarea "I would like to write about my curious; playing a piano. When I was child, I sa…" at bounding box center [768, 335] width 377 height 412
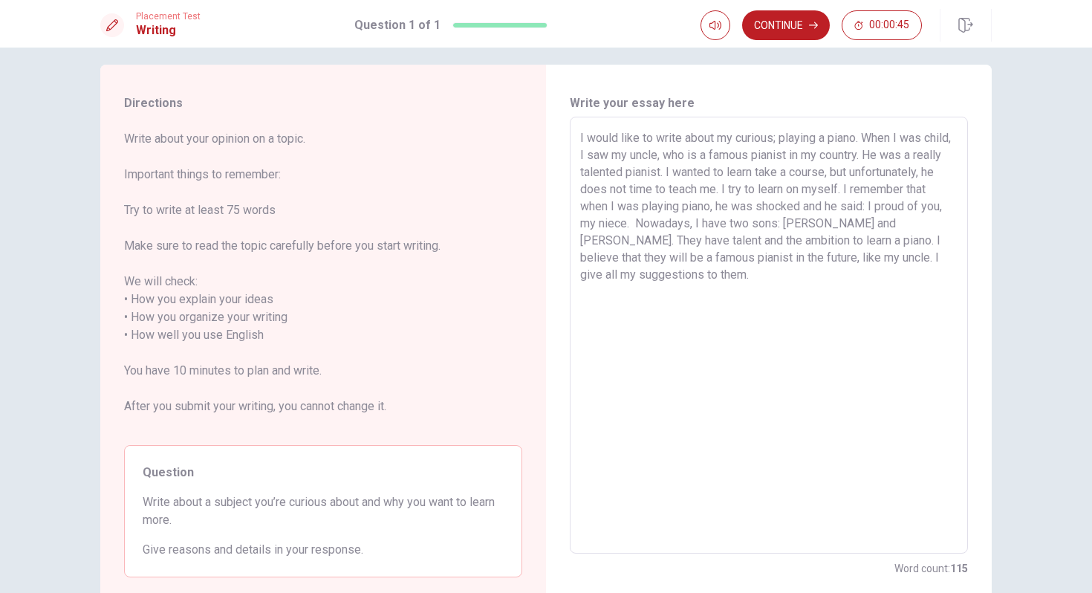
click at [582, 155] on textarea "I would like to write about my curious; playing a piano. When I was child, I sa…" at bounding box center [768, 335] width 377 height 412
click at [823, 298] on textarea "I would like to write about my curious; playing a piano. When I was a child, I …" at bounding box center [768, 335] width 377 height 412
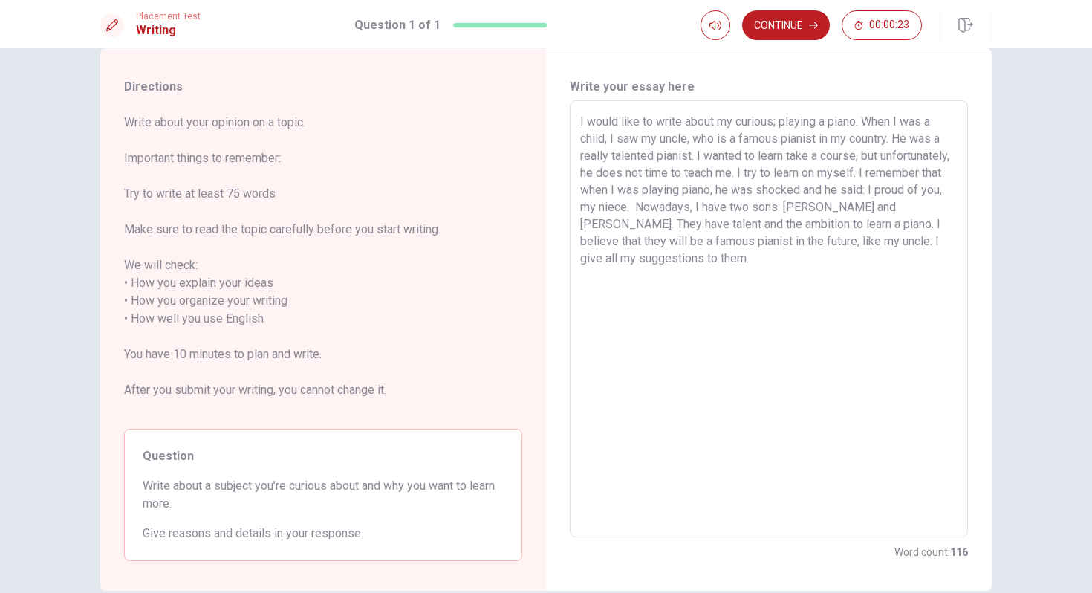
scroll to position [104, 0]
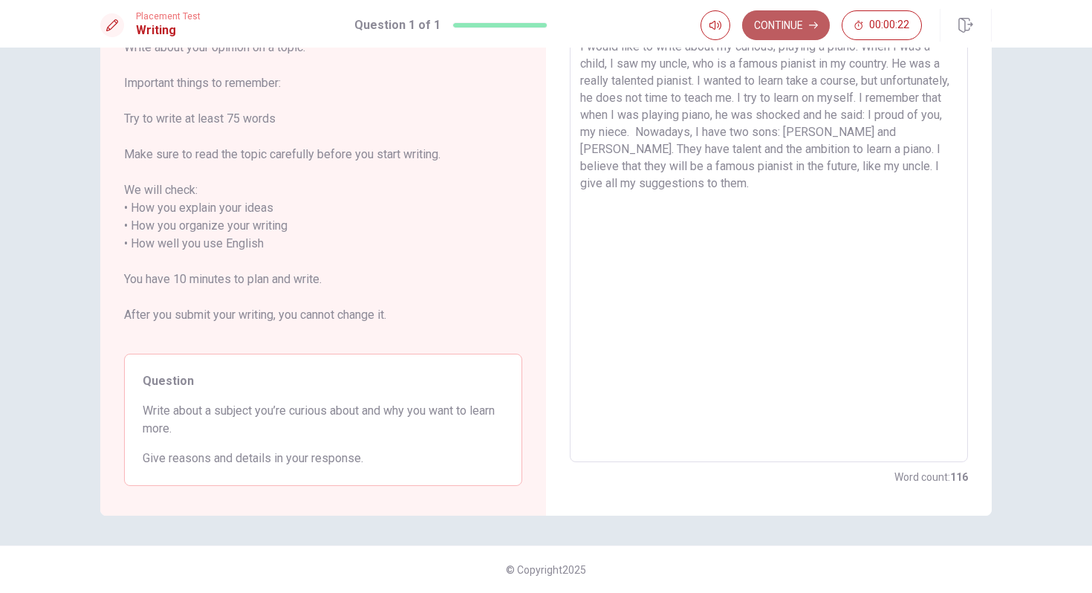
click at [778, 18] on button "Continue" at bounding box center [786, 25] width 88 height 30
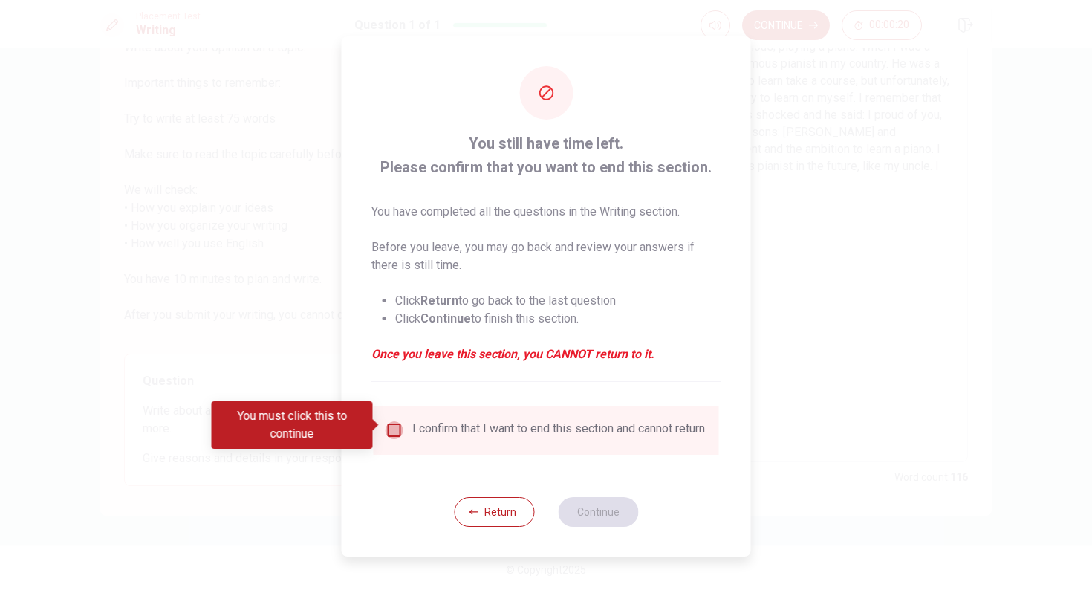
click at [391, 421] on input "You must click this to continue" at bounding box center [394, 430] width 18 height 18
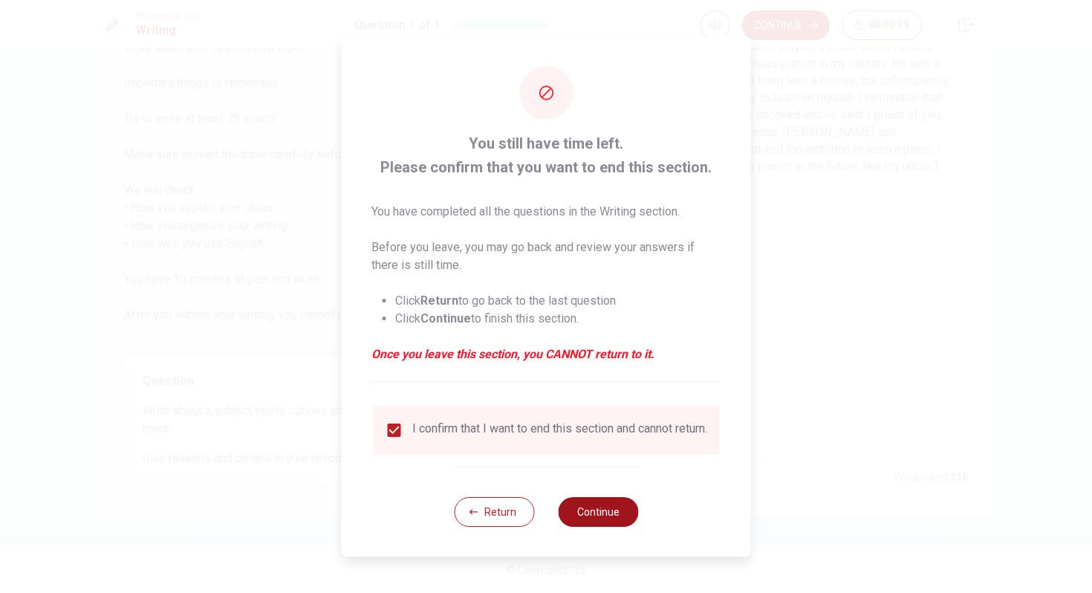
click at [614, 513] on button "Continue" at bounding box center [598, 512] width 80 height 30
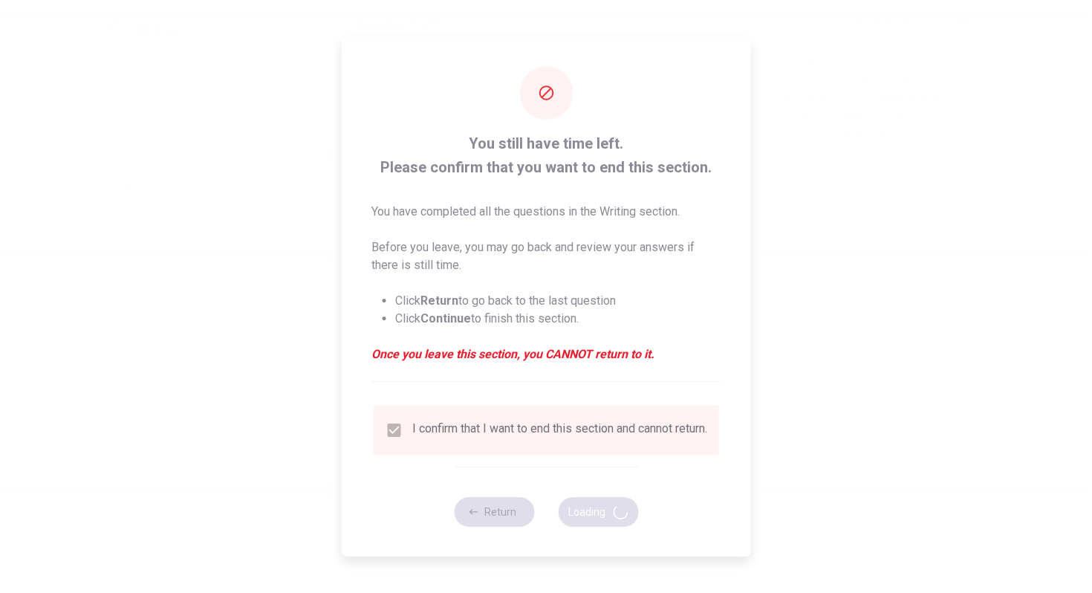
scroll to position [0, 0]
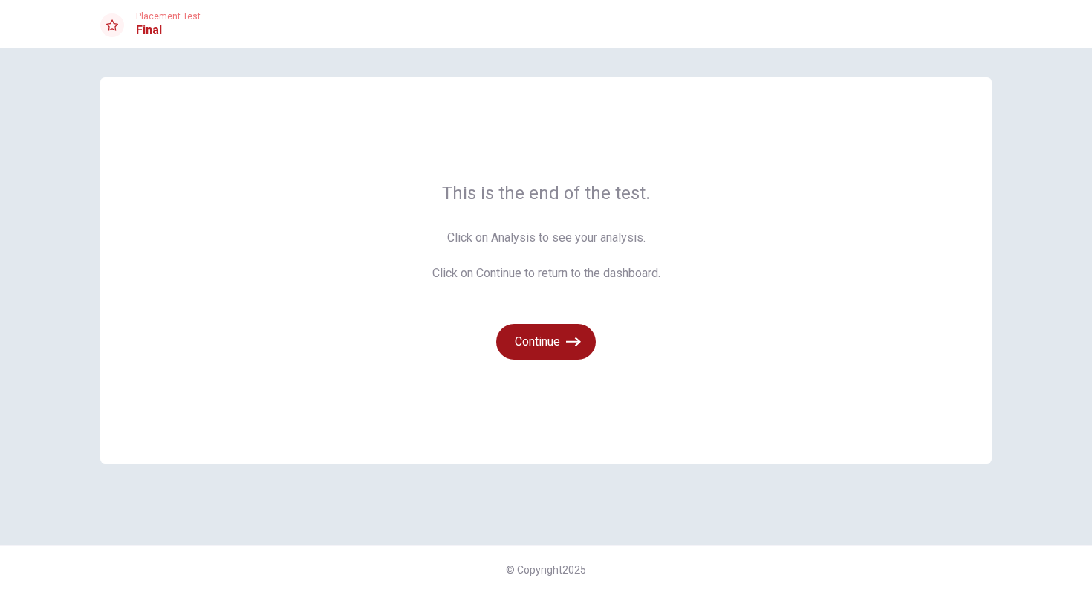
click at [556, 342] on button "Continue" at bounding box center [546, 342] width 100 height 36
